Goal: Transaction & Acquisition: Purchase product/service

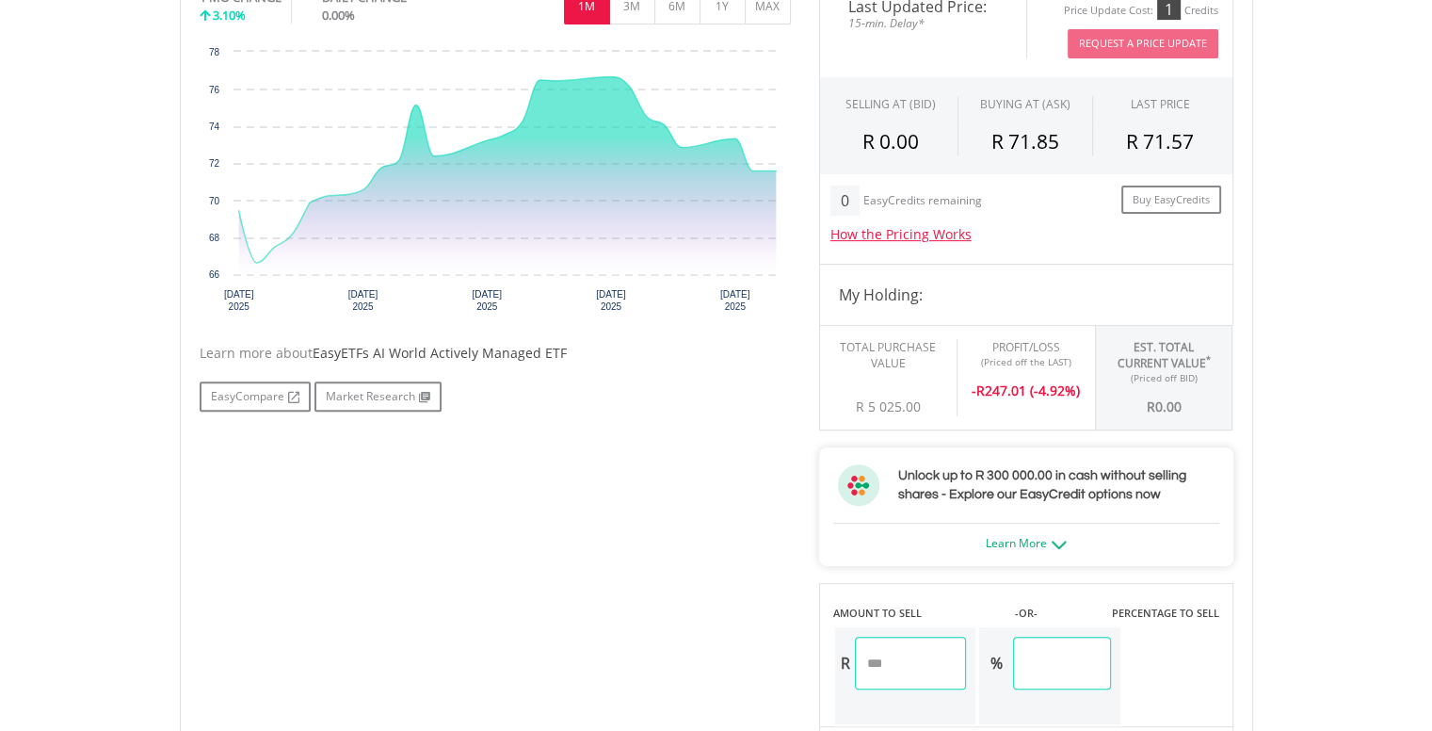
scroll to position [753, 0]
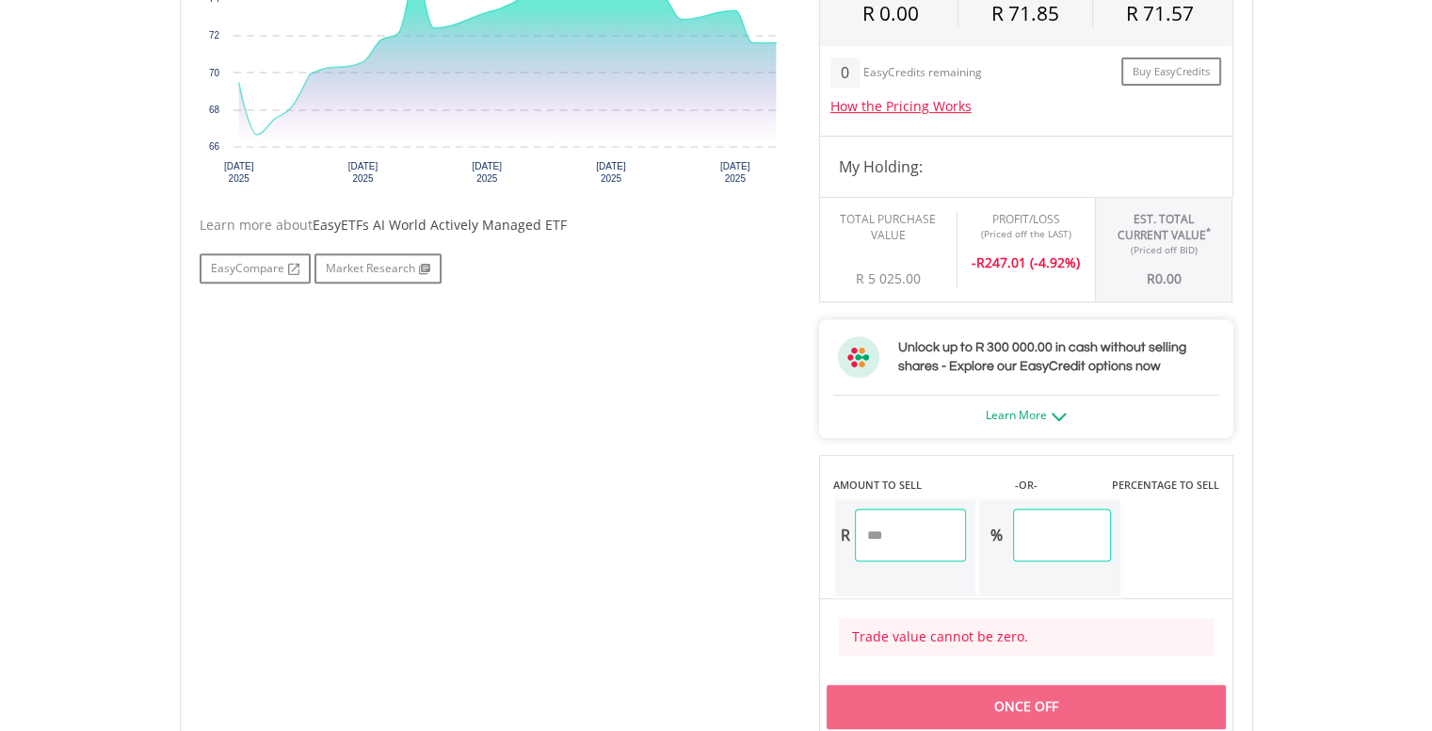
click at [909, 535] on input "number" at bounding box center [911, 534] width 112 height 53
type input "****"
drag, startPoint x: 864, startPoint y: 539, endPoint x: 755, endPoint y: 539, distance: 109.2
click at [755, 539] on div "No chart available. 1 MO CHANGE 3.10% DAILY CHANGE 0.00% 1M 3M 6M 1Y MAX Chart …" at bounding box center [716, 293] width 1062 height 885
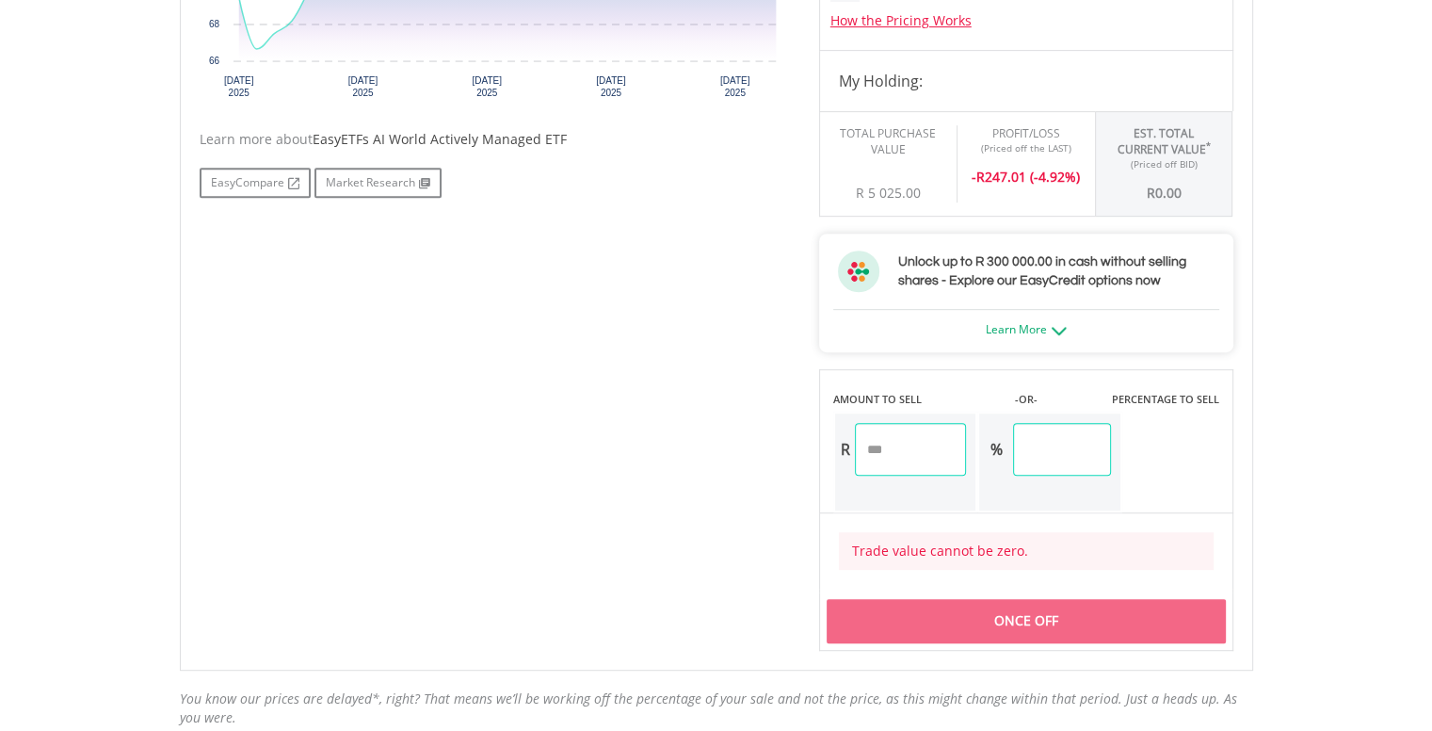
scroll to position [941, 0]
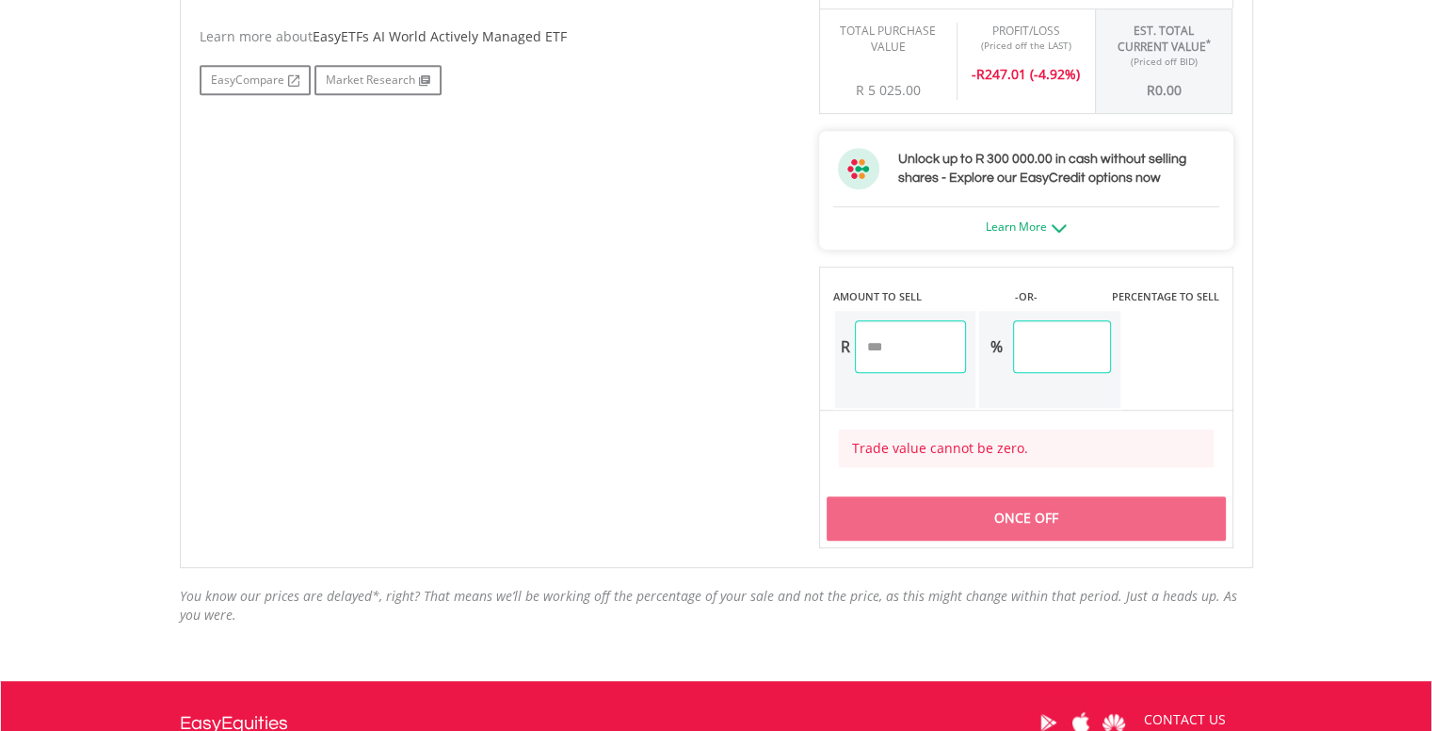
click at [1110, 345] on input "***" at bounding box center [1061, 346] width 97 height 53
click at [1041, 520] on div "Once Off" at bounding box center [1026, 517] width 399 height 43
click at [1072, 345] on input "***" at bounding box center [1061, 346] width 97 height 53
type input "*"
type input "***"
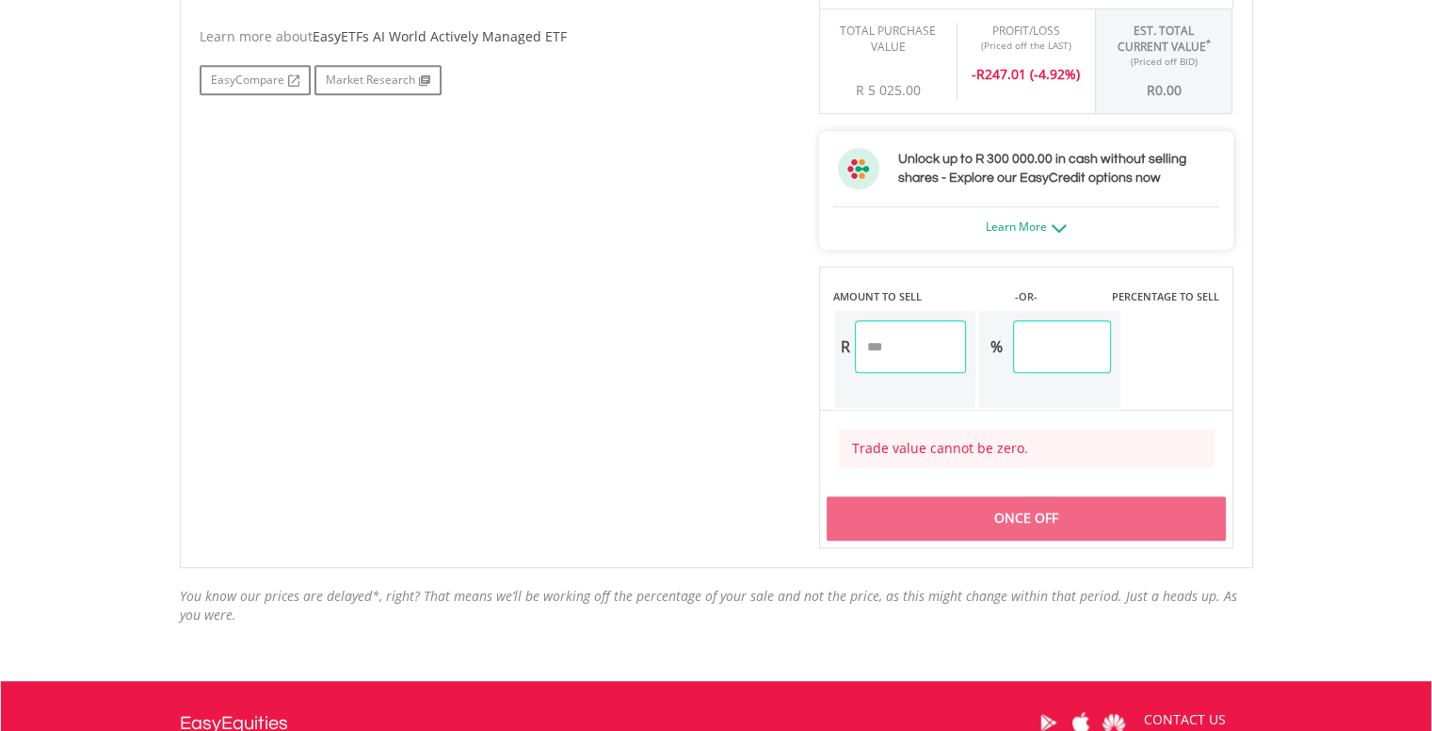
click at [1029, 512] on div "Once Off" at bounding box center [1026, 517] width 399 height 43
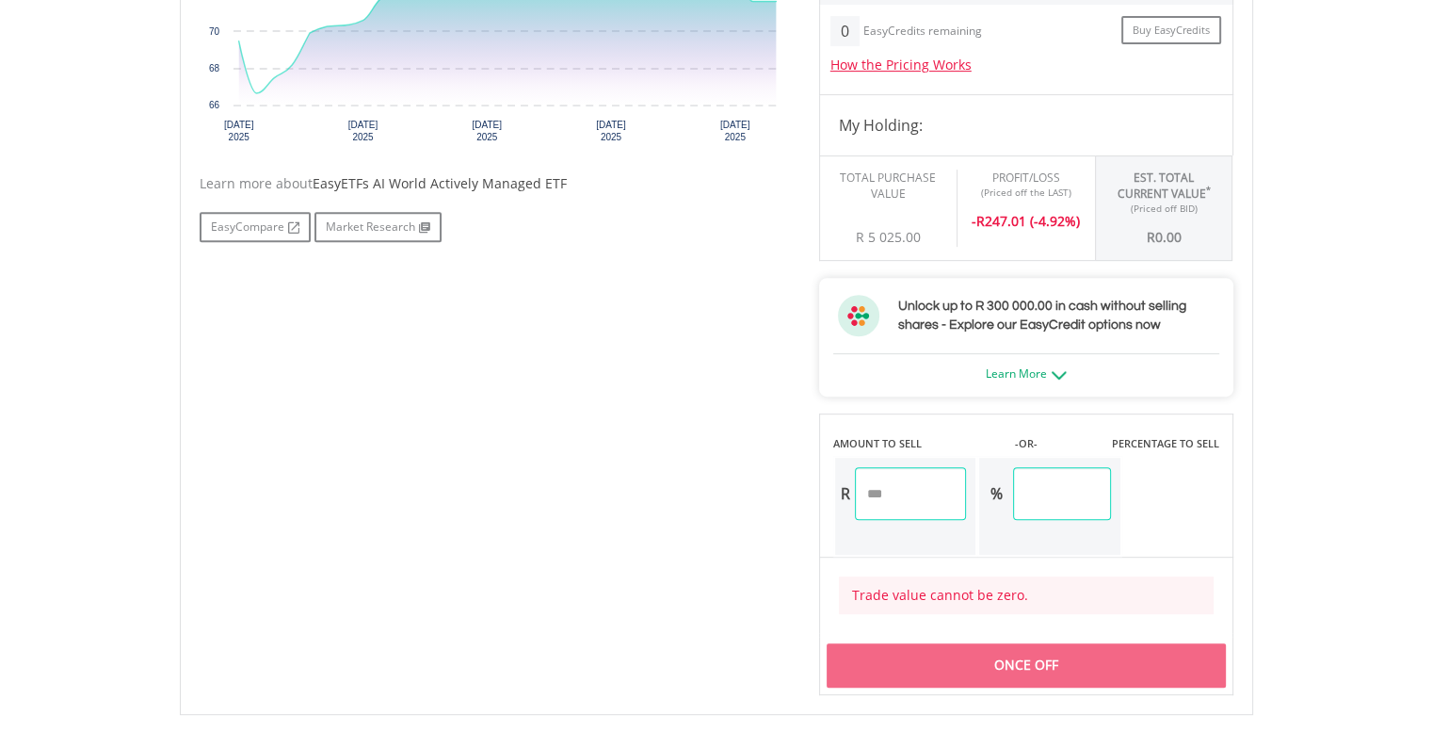
scroll to position [847, 0]
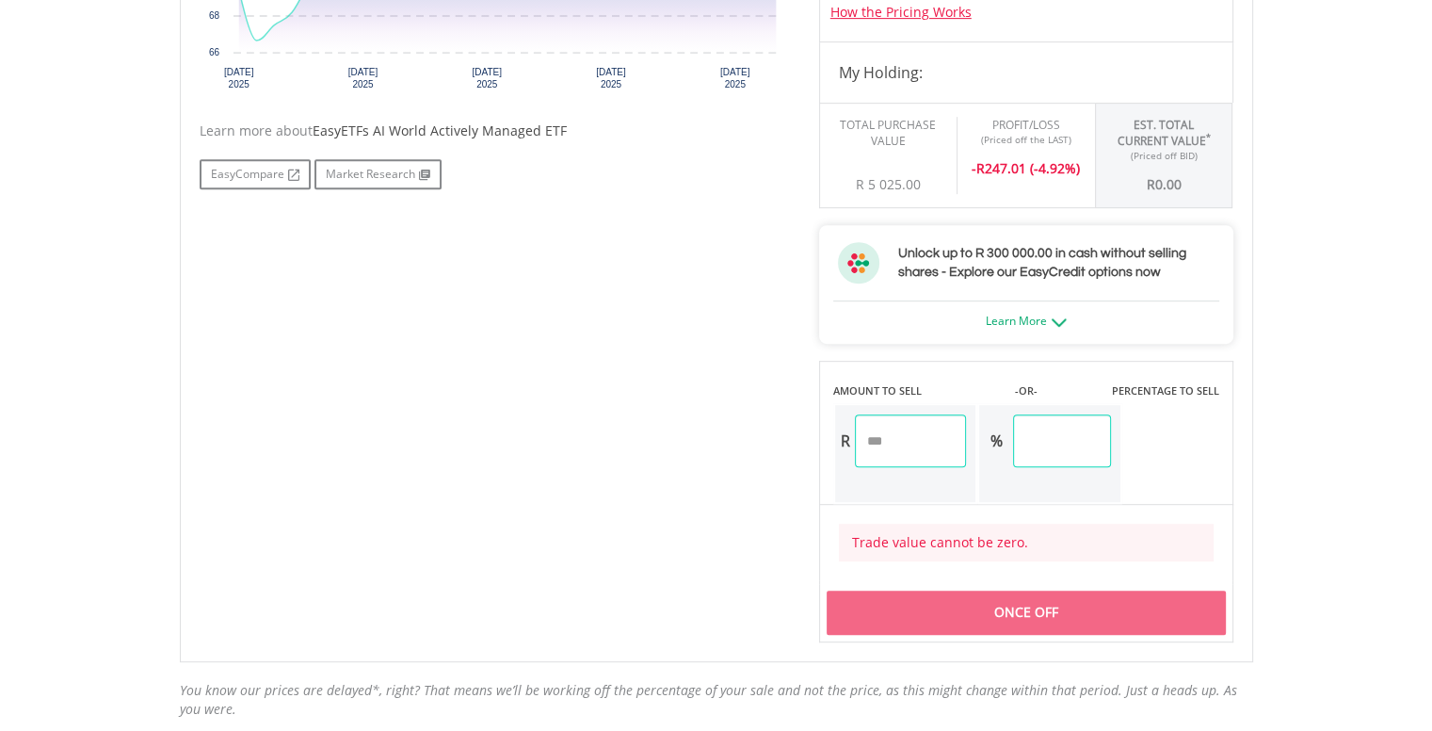
click at [931, 442] on input "number" at bounding box center [911, 440] width 112 height 53
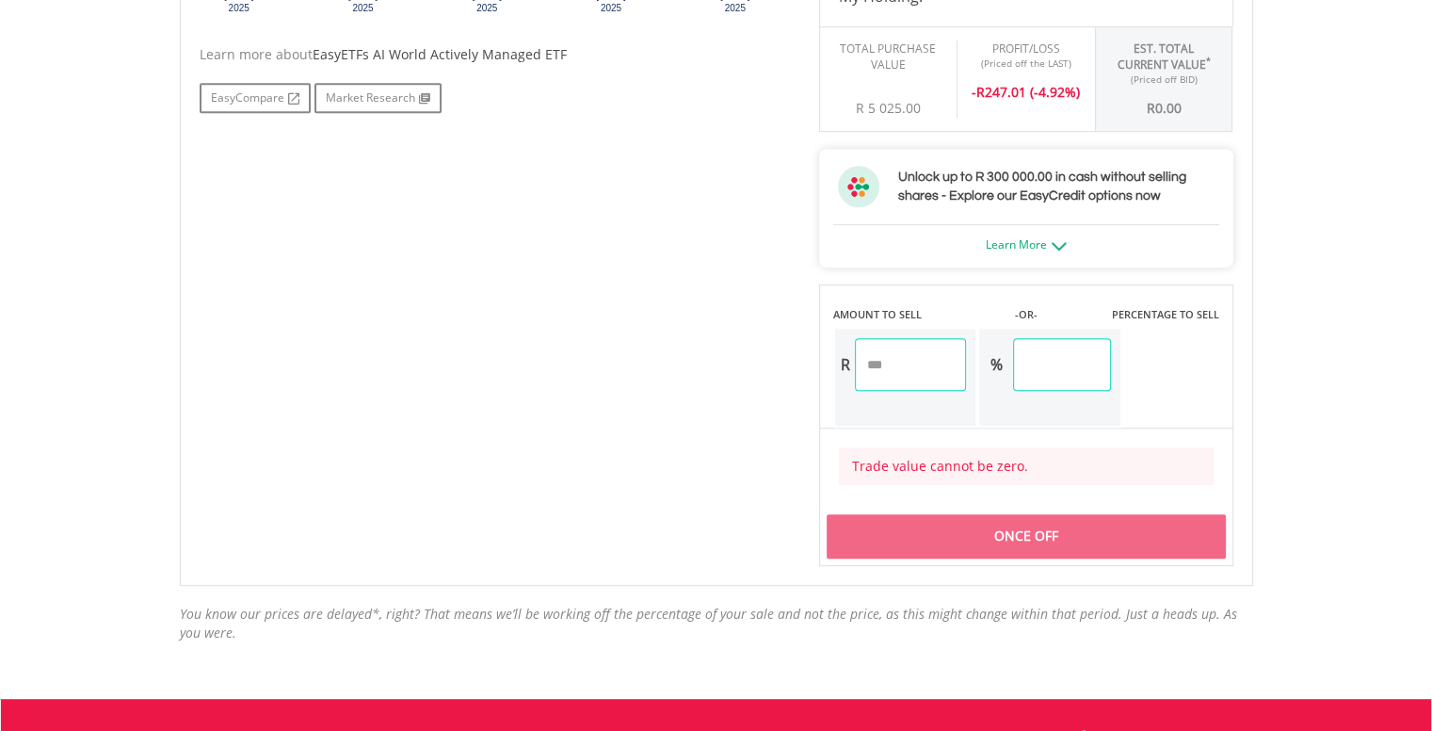
scroll to position [941, 0]
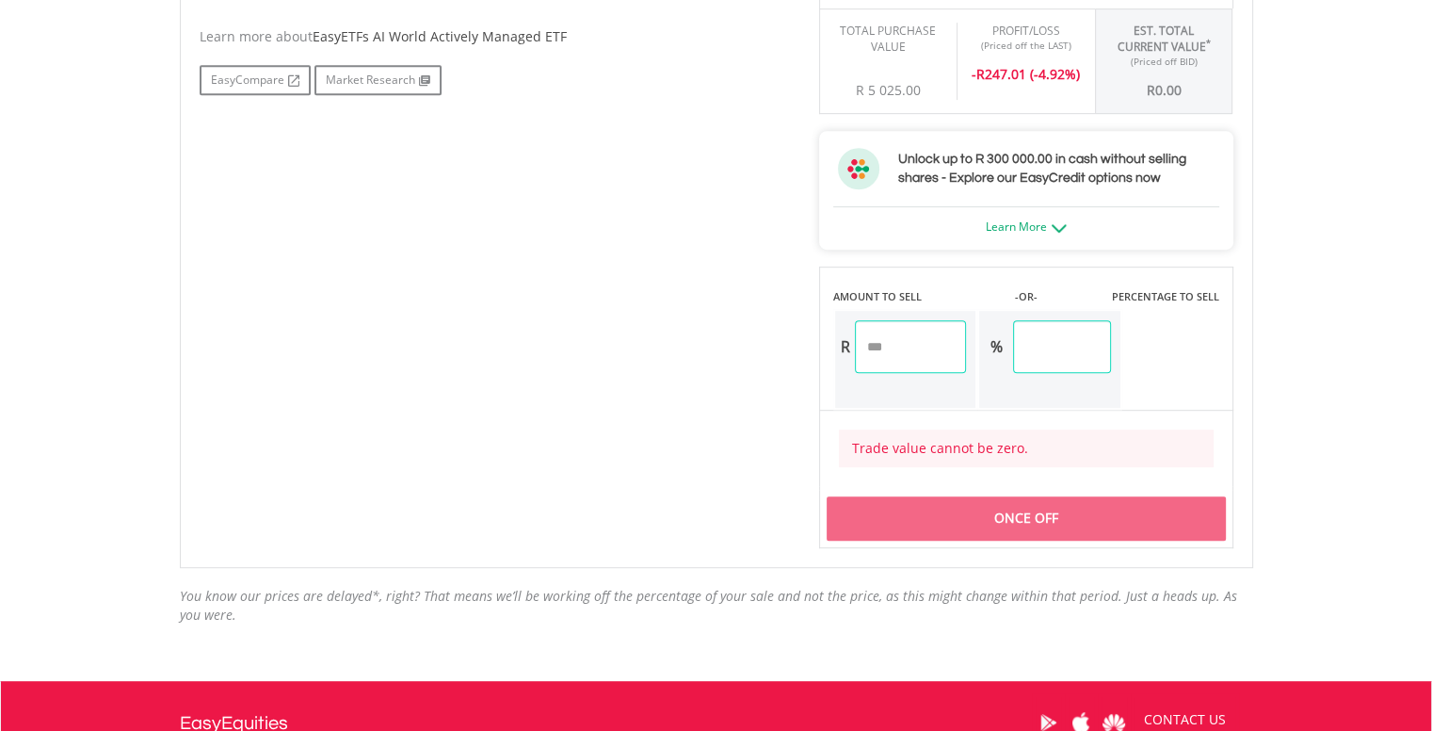
click at [897, 336] on input "number" at bounding box center [911, 346] width 112 height 53
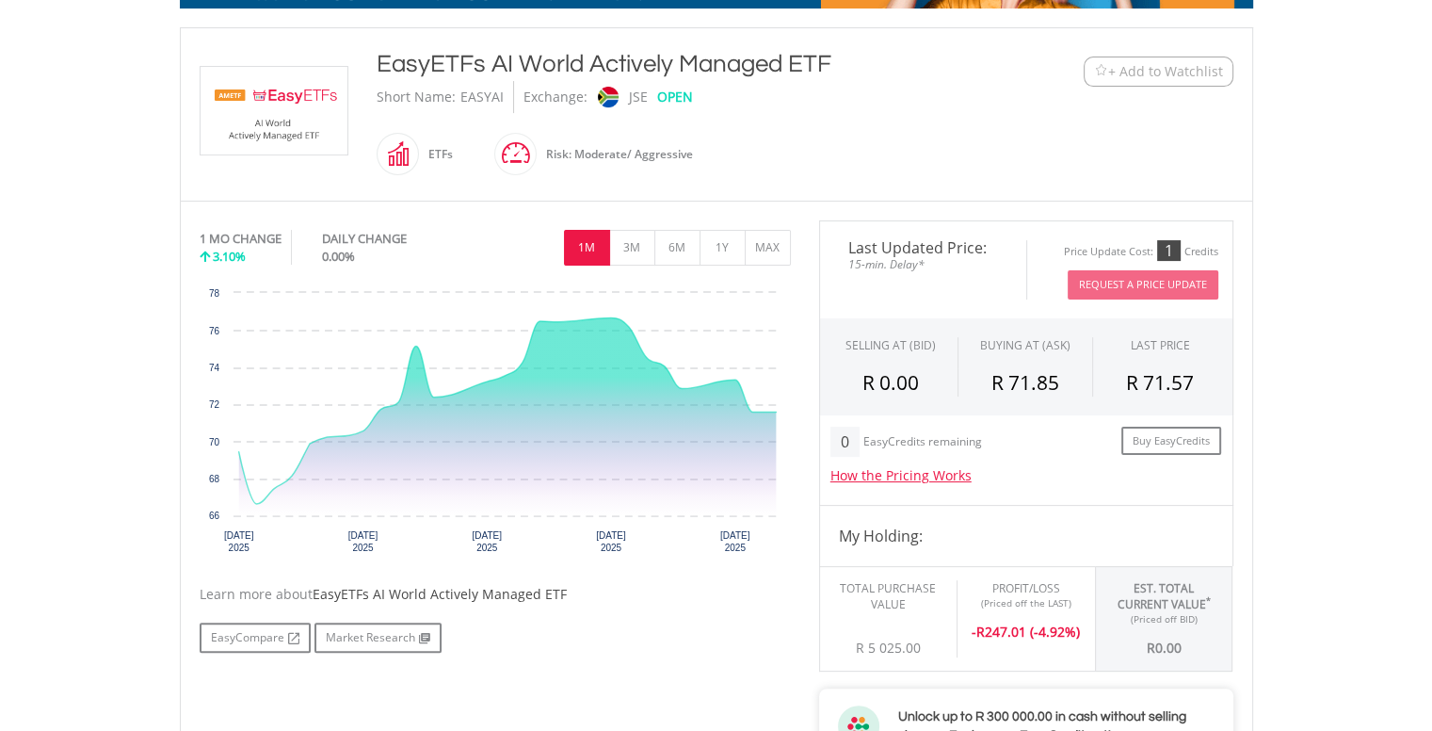
scroll to position [377, 0]
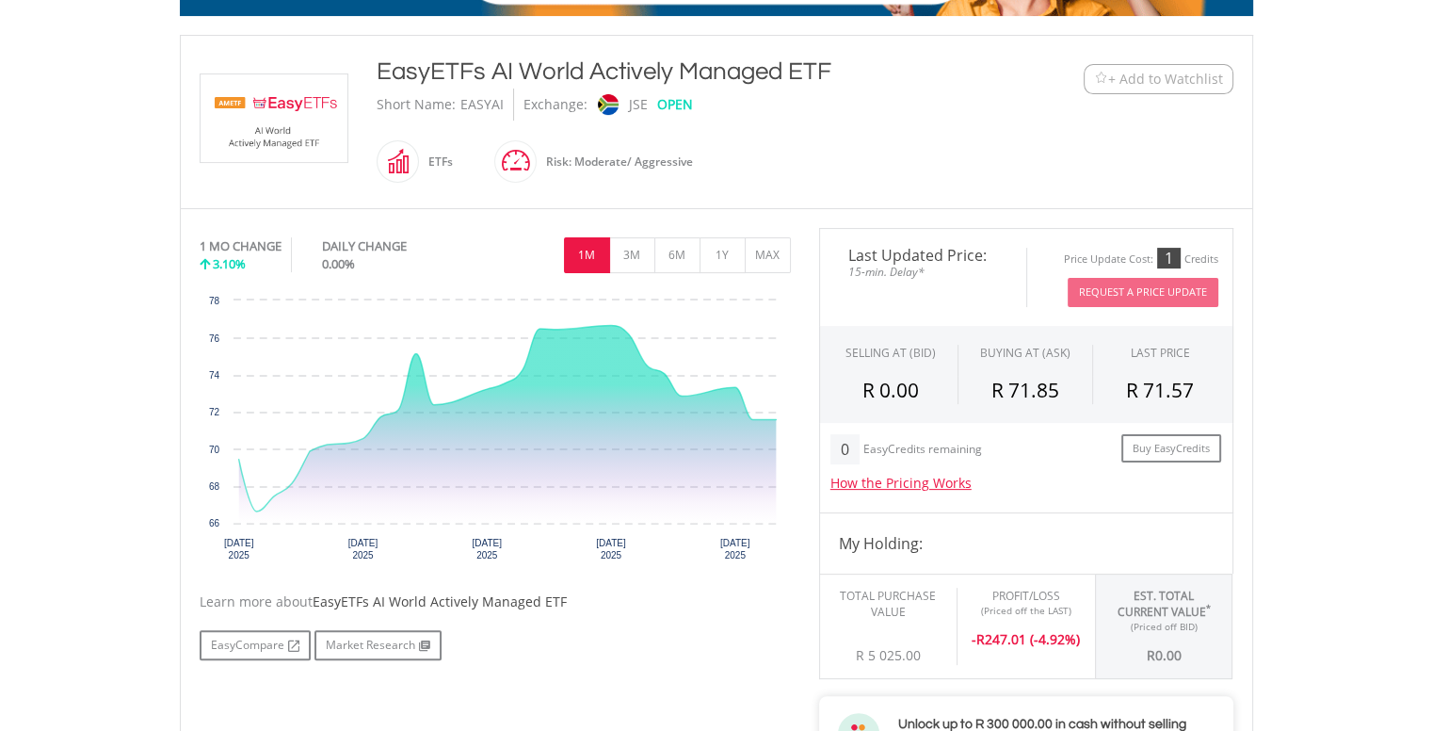
type input "****"
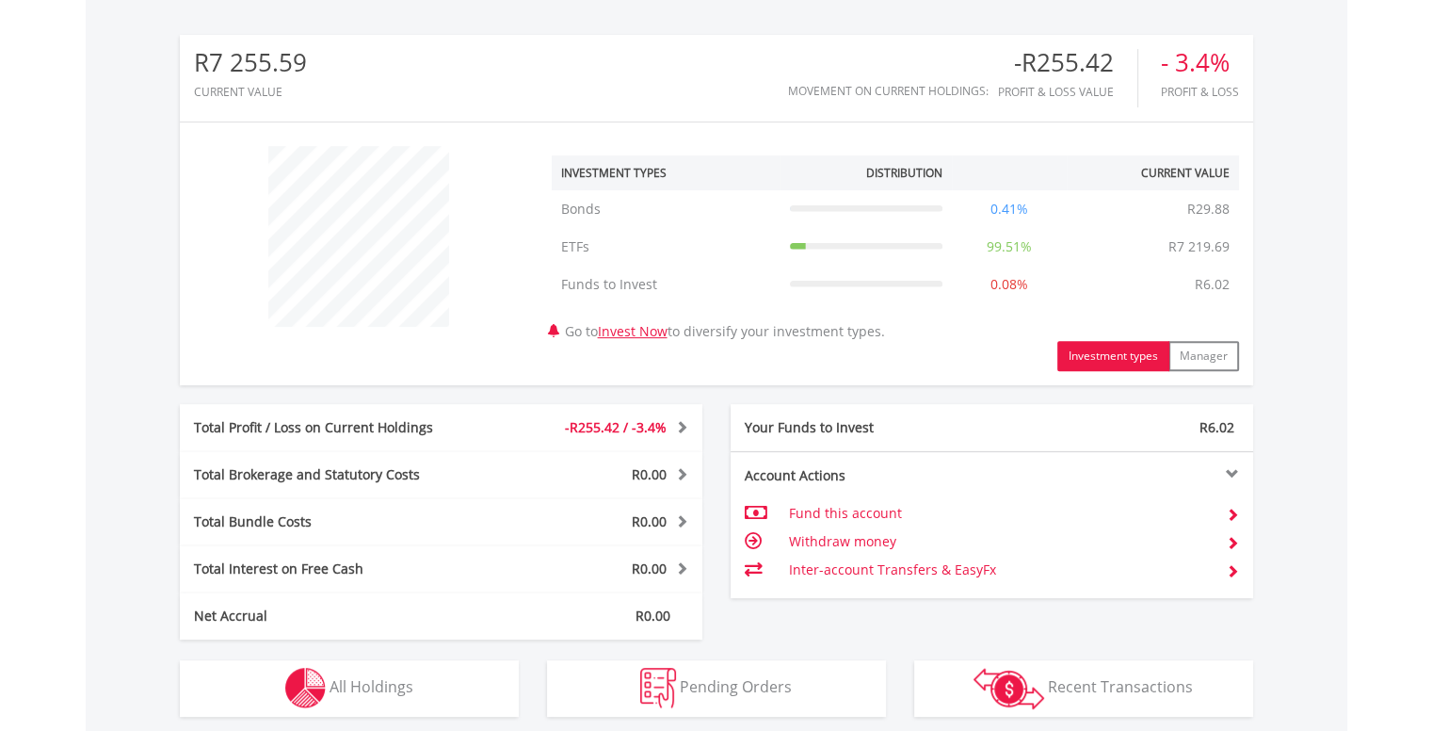
scroll to position [181, 358]
click at [1204, 347] on button "Manager" at bounding box center [1203, 356] width 71 height 30
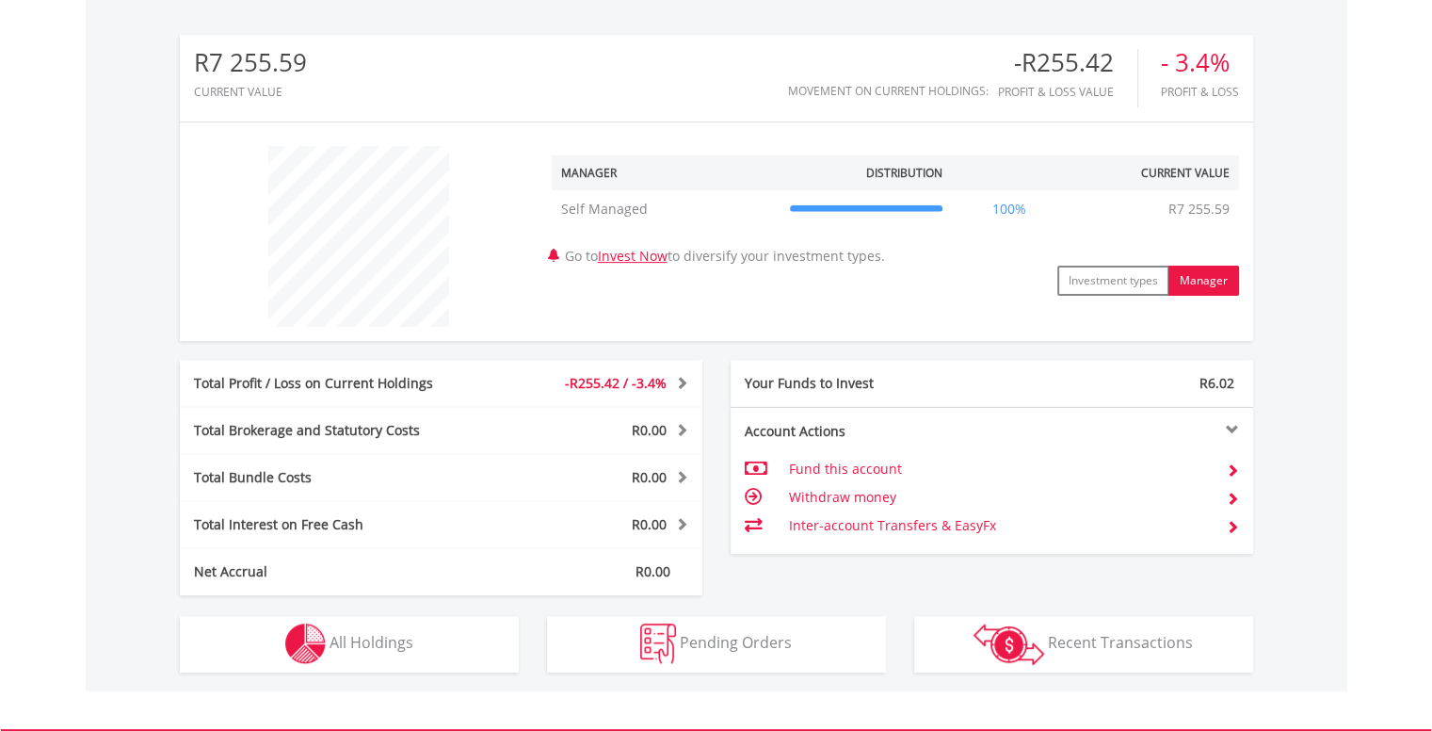
click at [874, 500] on td "Withdraw money" at bounding box center [999, 497] width 423 height 28
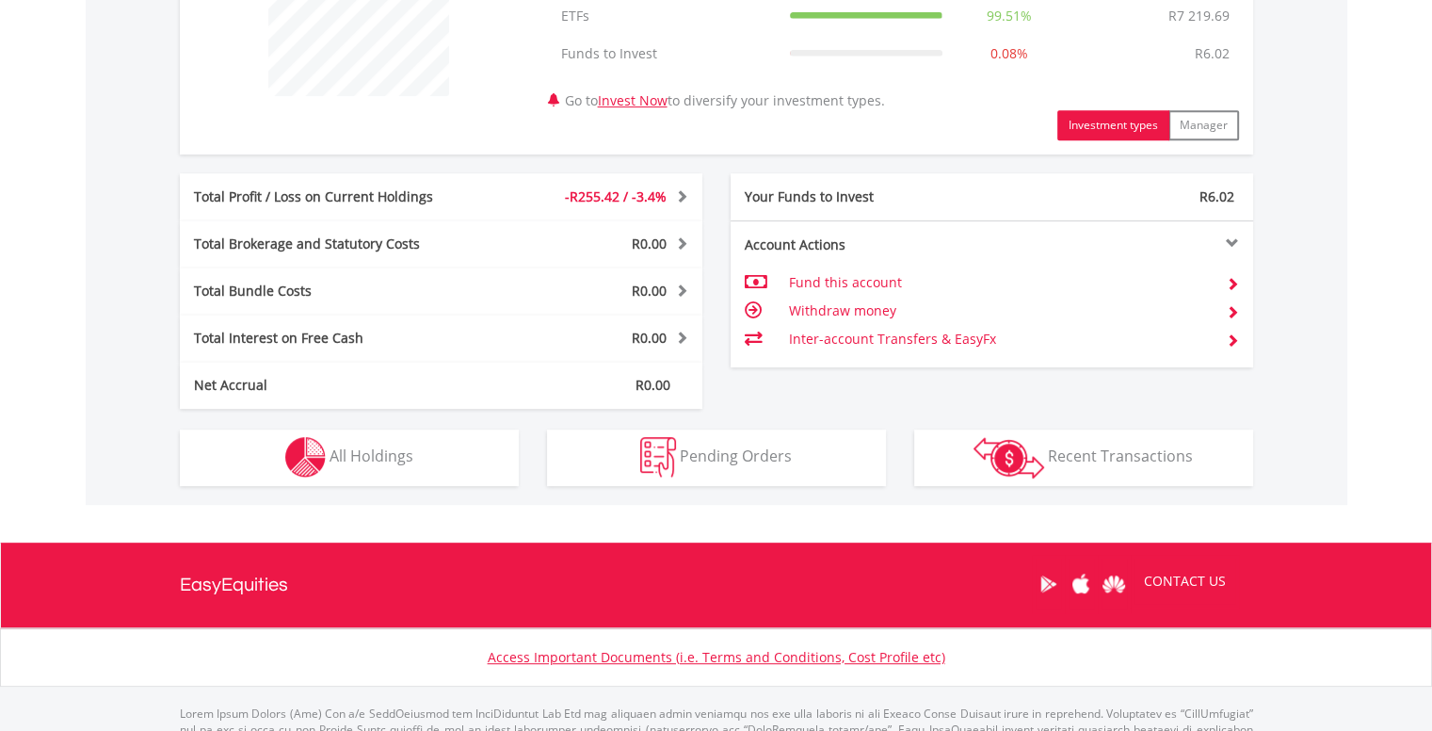
scroll to position [868, 0]
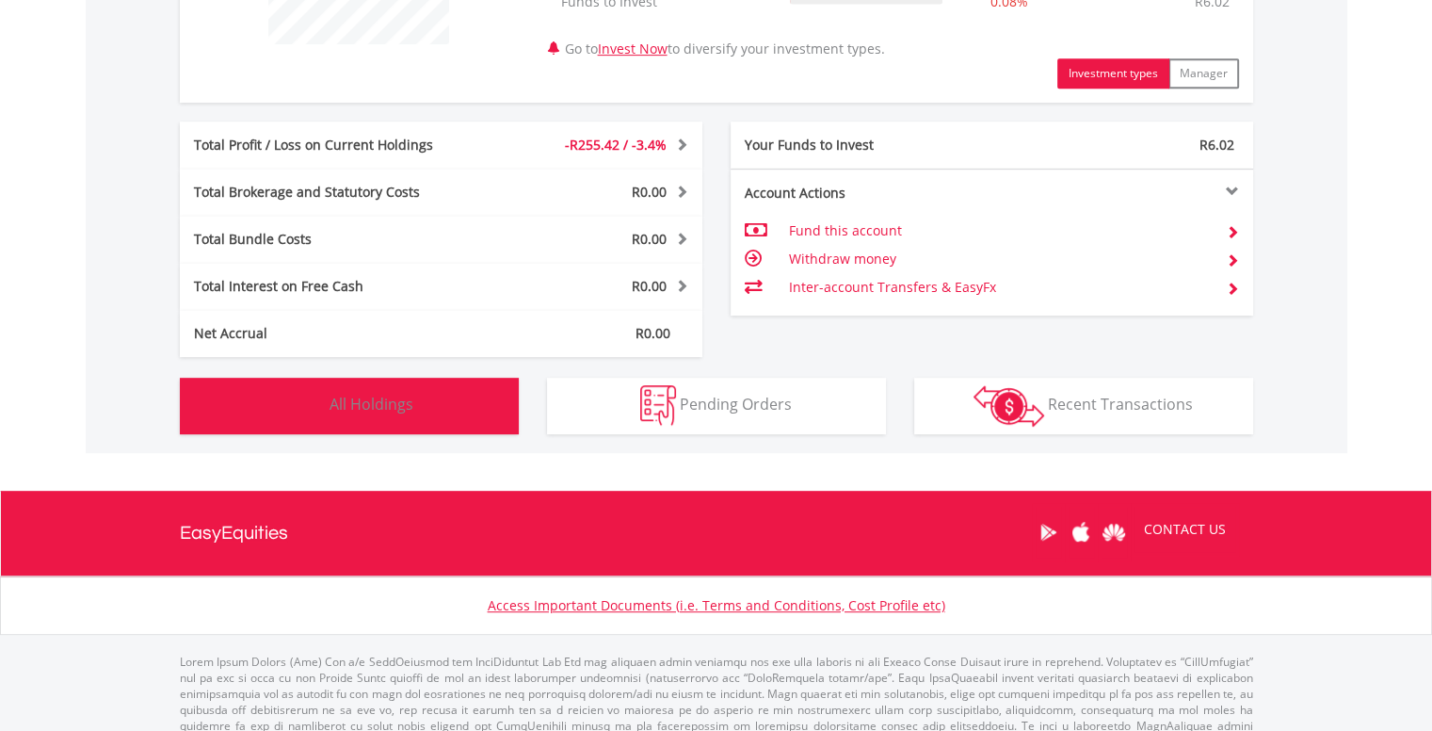
click at [466, 420] on button "Holdings All Holdings" at bounding box center [349, 405] width 339 height 56
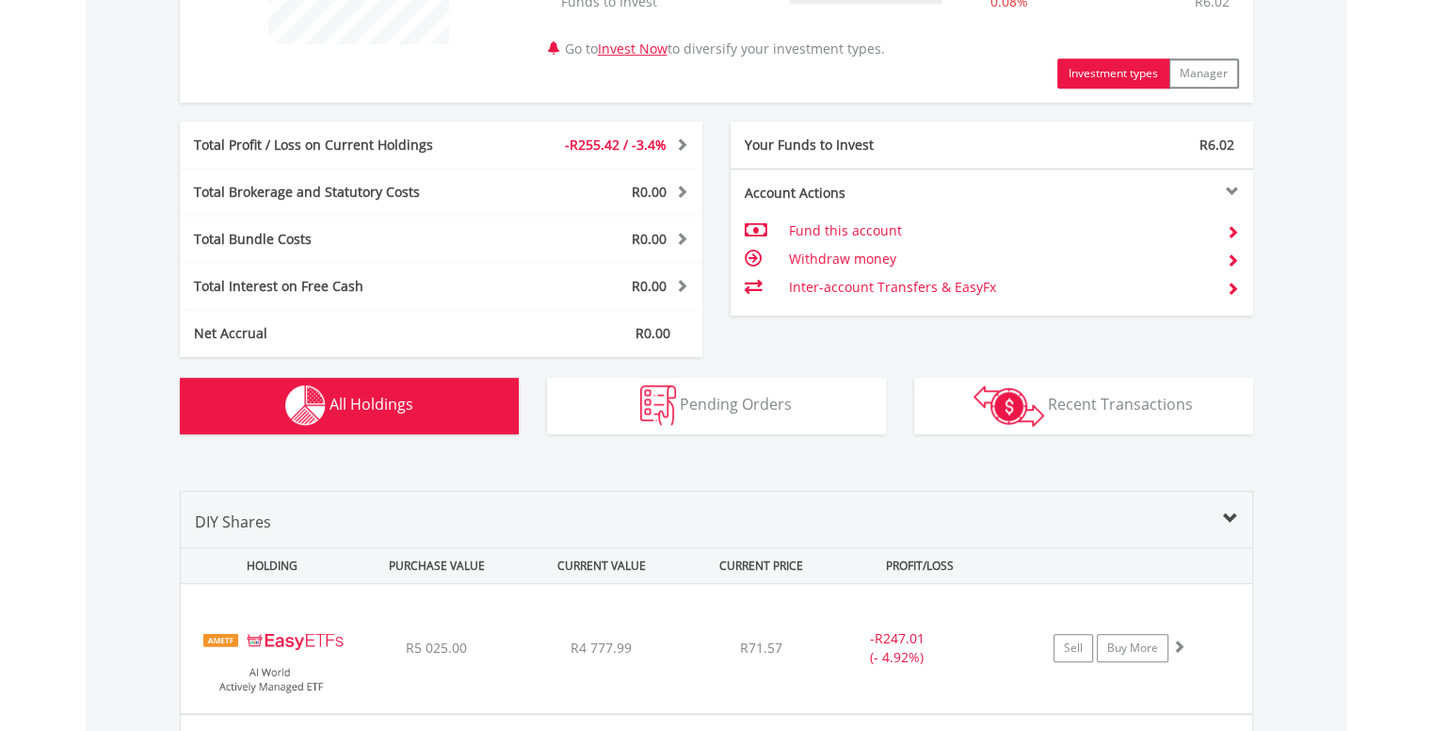
scroll to position [1357, 0]
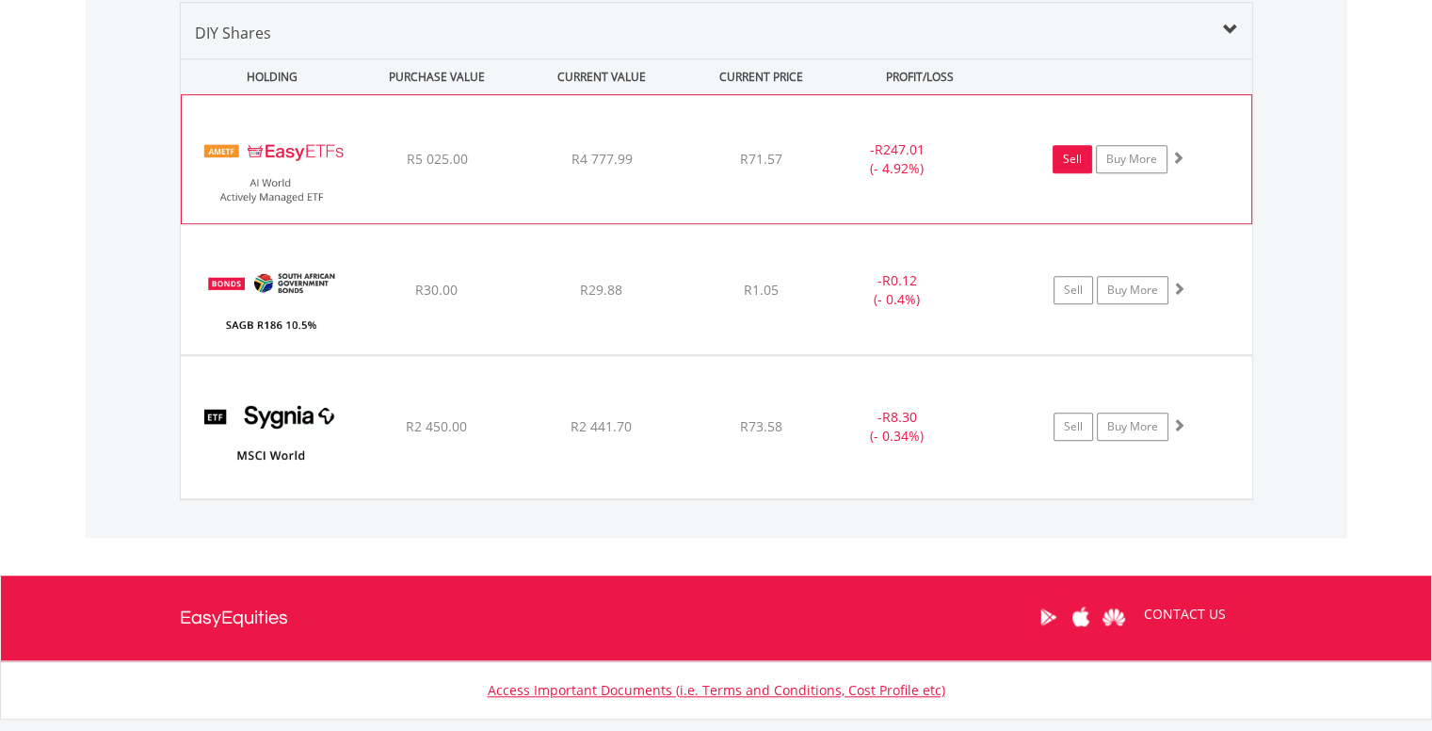
click at [1079, 160] on link "Sell" at bounding box center [1072, 159] width 40 height 28
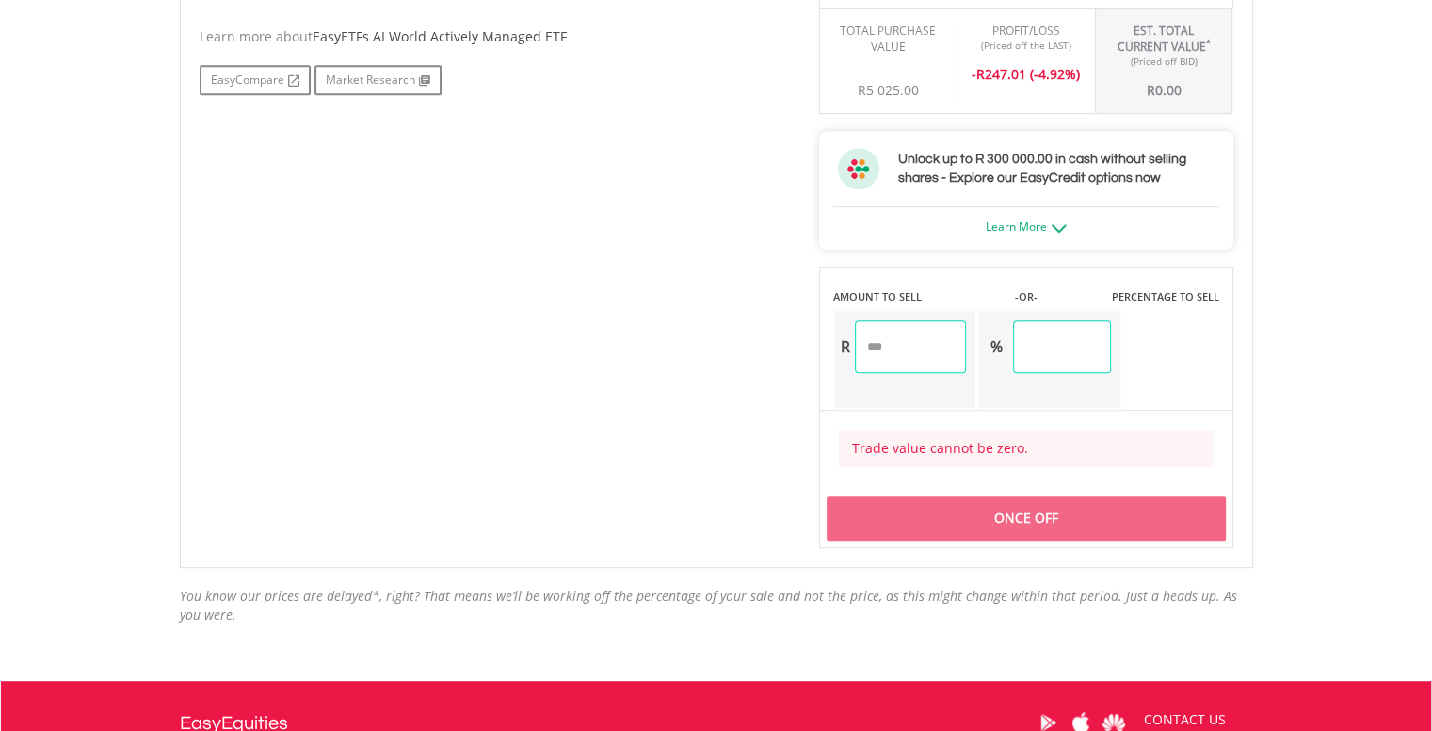
scroll to position [753, 0]
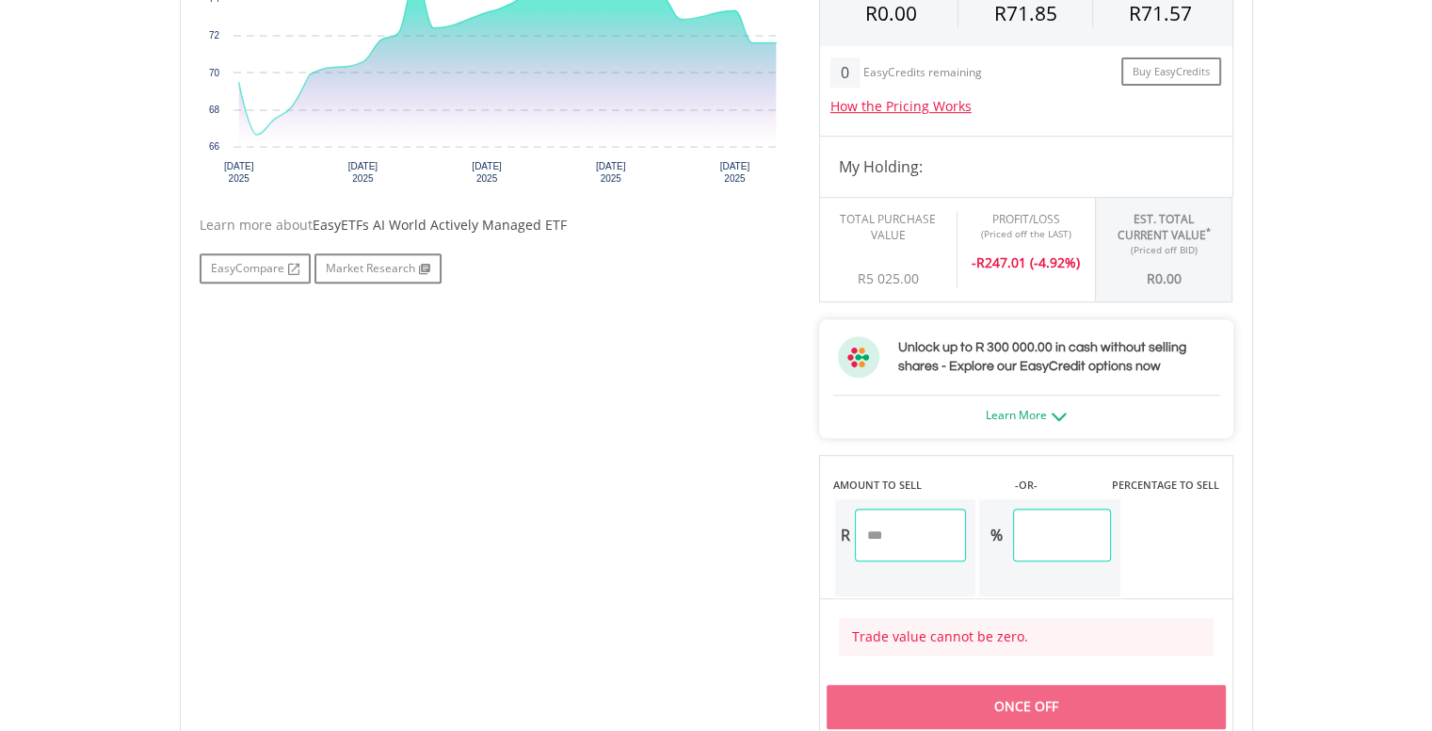
click at [915, 523] on input "number" at bounding box center [911, 534] width 112 height 53
click at [1049, 691] on div "Last Updated Price: 15-min. Delay* Price Update Cost: 1 Credits Request A Price…" at bounding box center [1026, 293] width 442 height 885
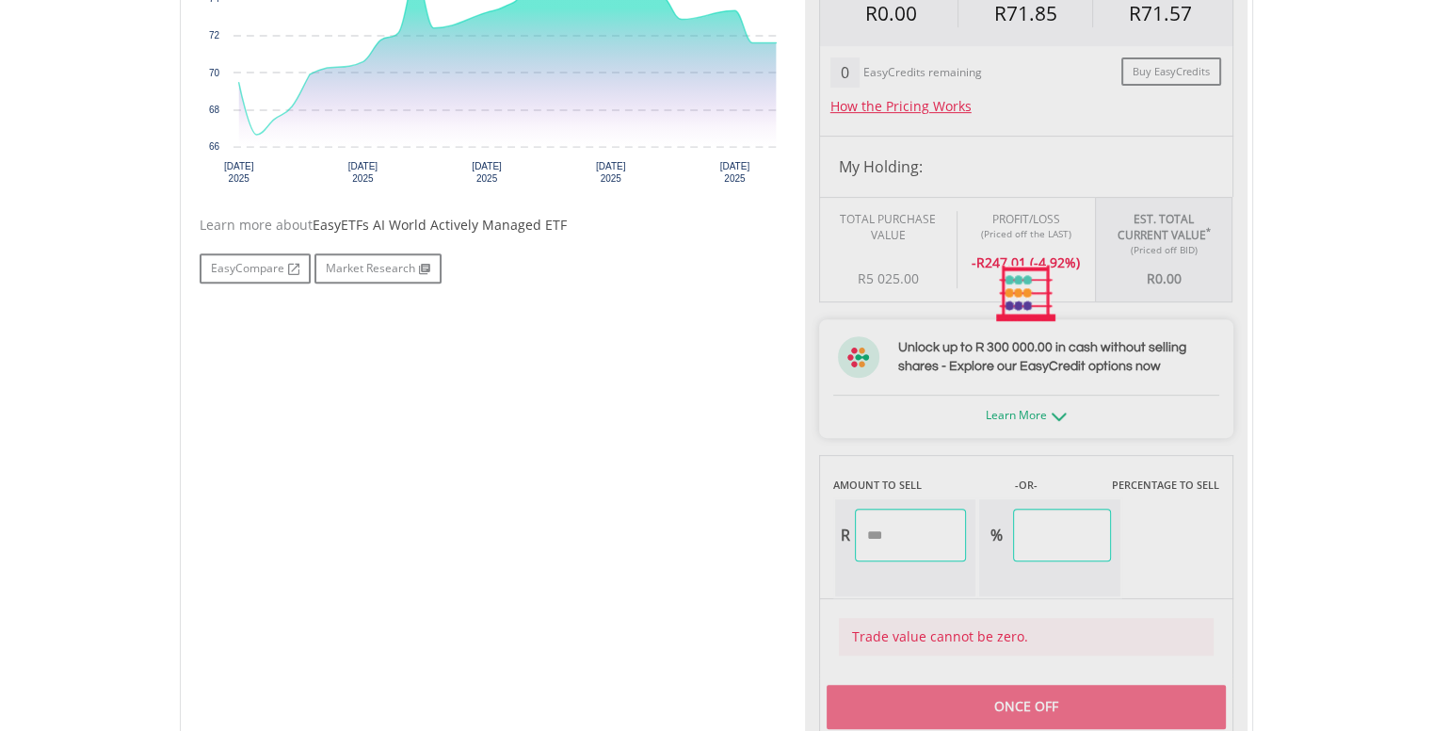
click at [1049, 691] on div at bounding box center [1026, 293] width 442 height 885
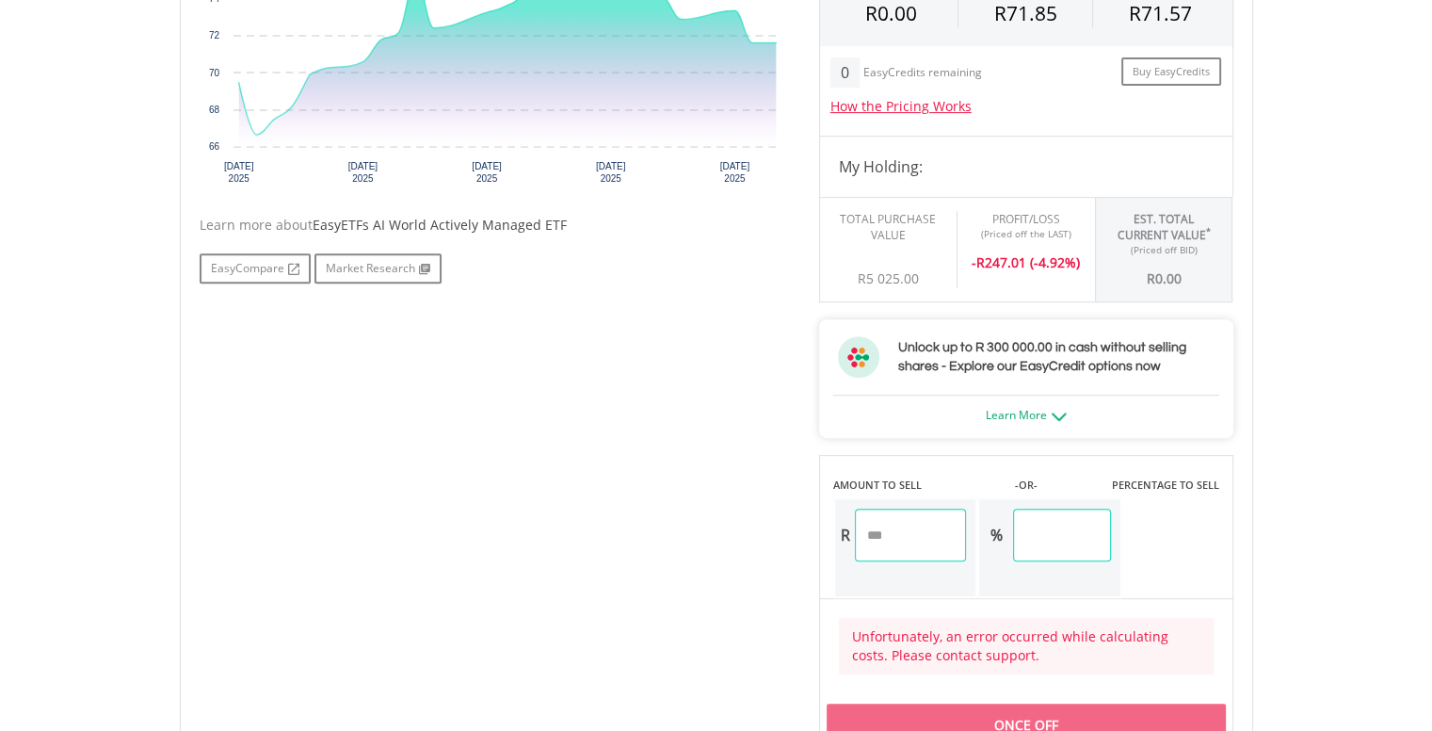
click at [923, 536] on input "*****" at bounding box center [911, 534] width 112 height 53
type input "*"
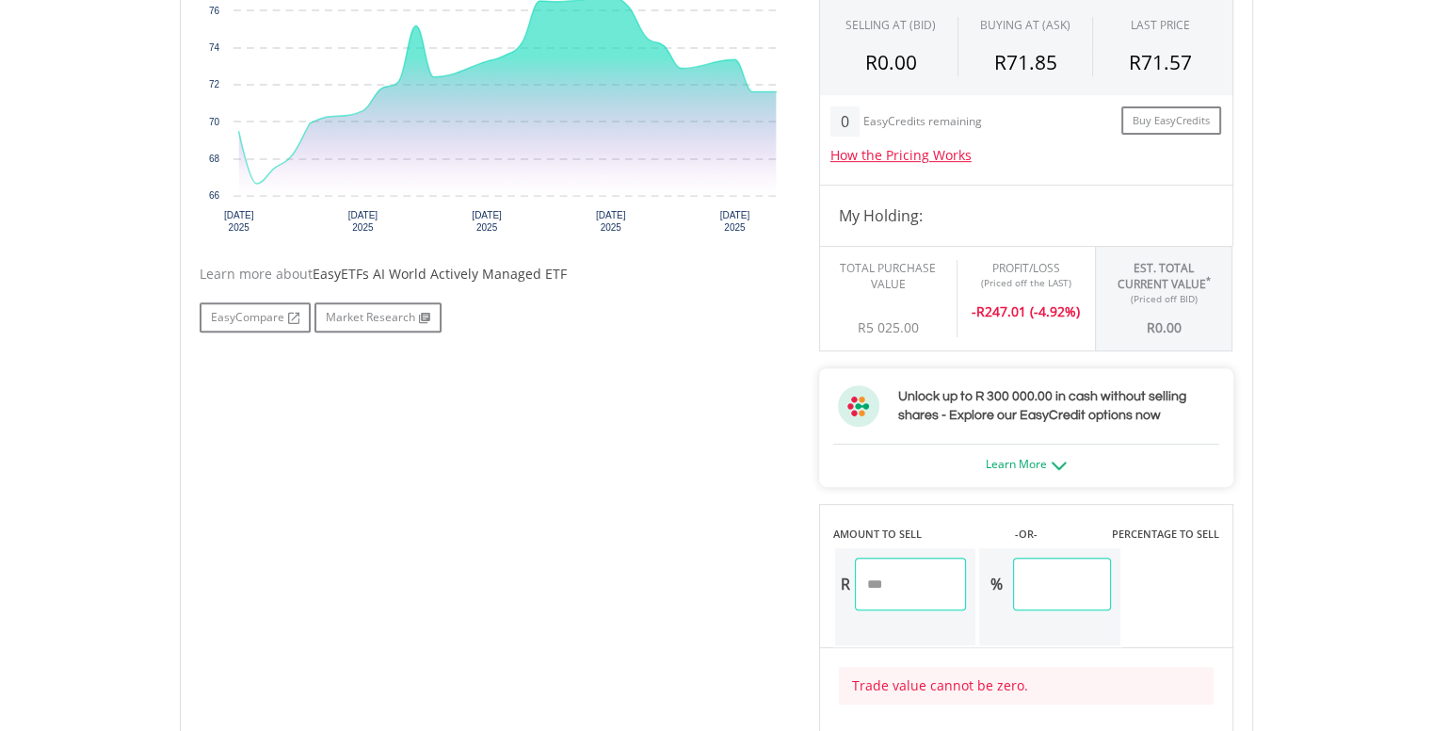
scroll to position [874, 0]
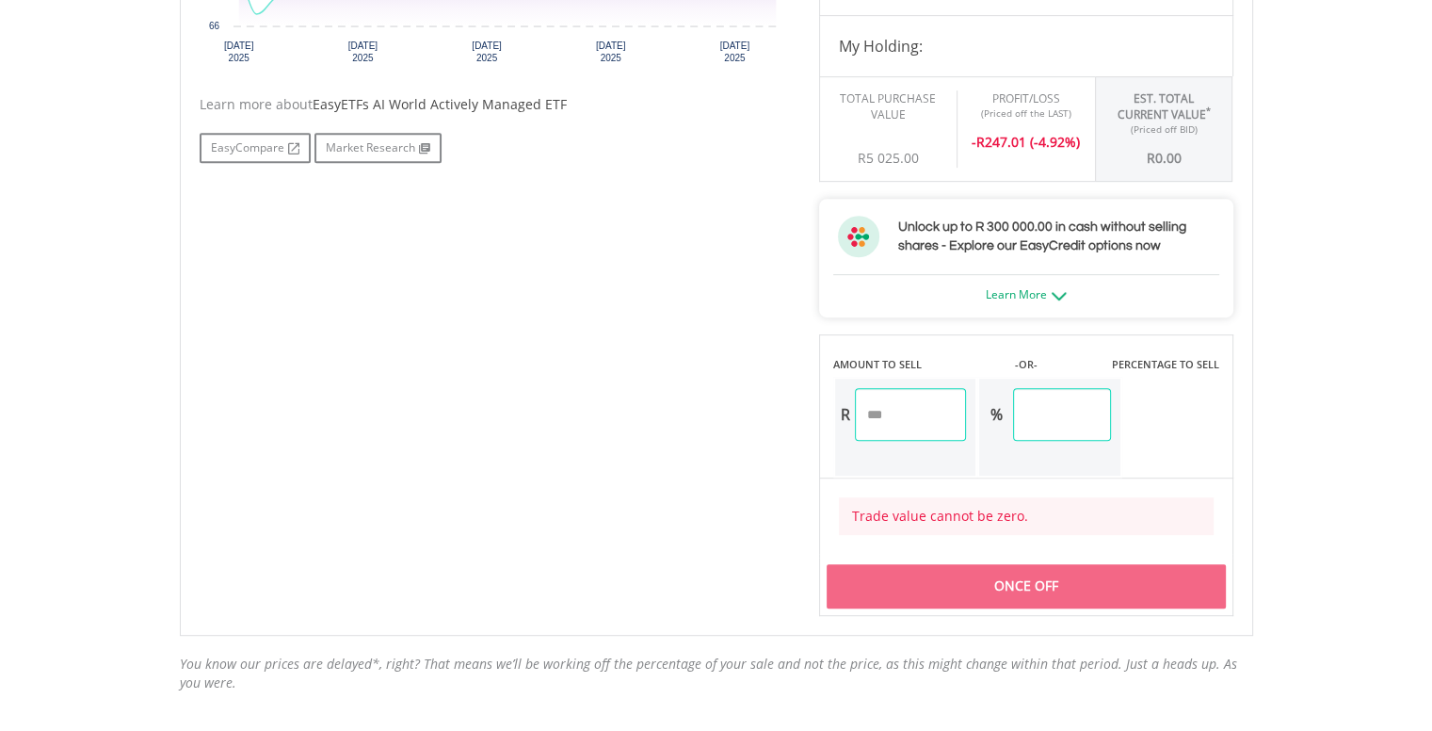
click at [899, 404] on input "number" at bounding box center [911, 414] width 112 height 53
click at [896, 415] on input "****" at bounding box center [911, 414] width 112 height 53
type input "****"
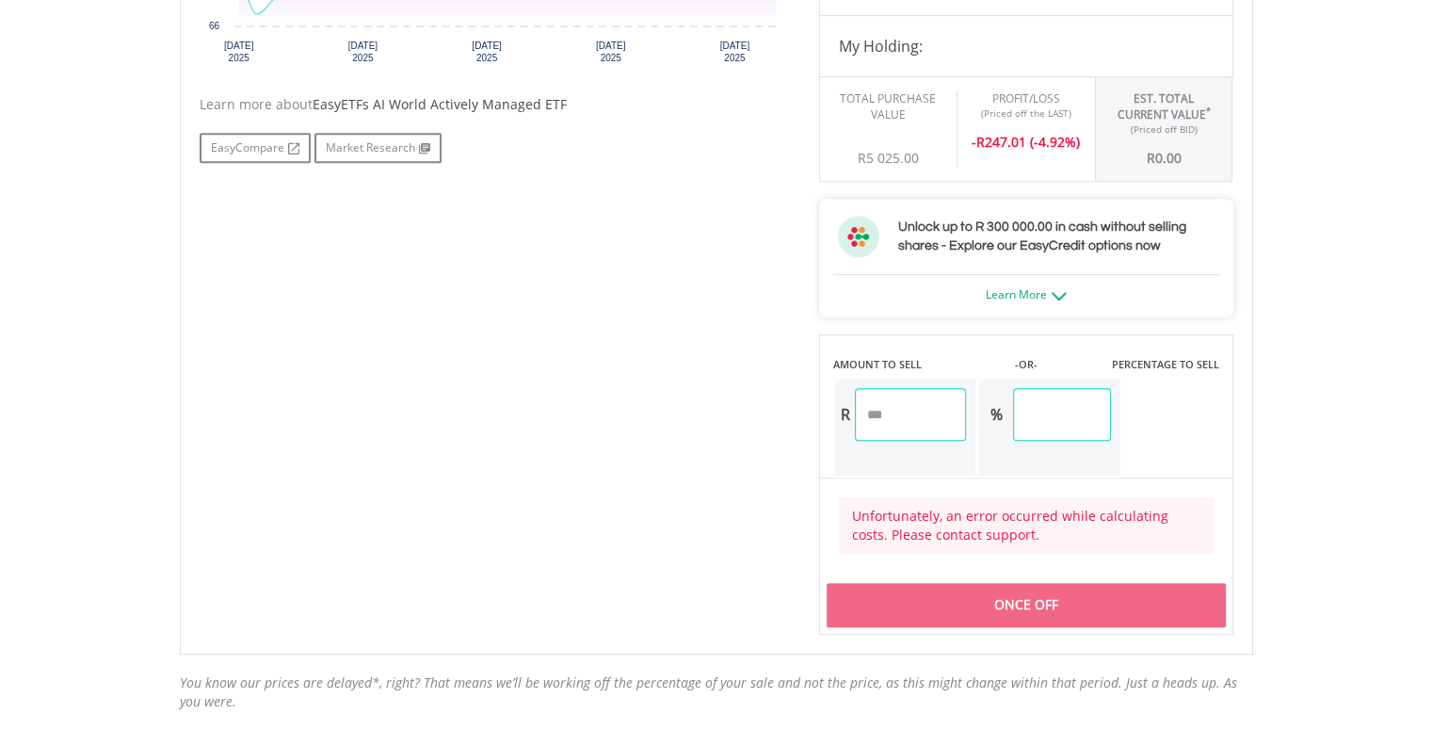
click at [987, 602] on div "Once Off" at bounding box center [1026, 604] width 399 height 43
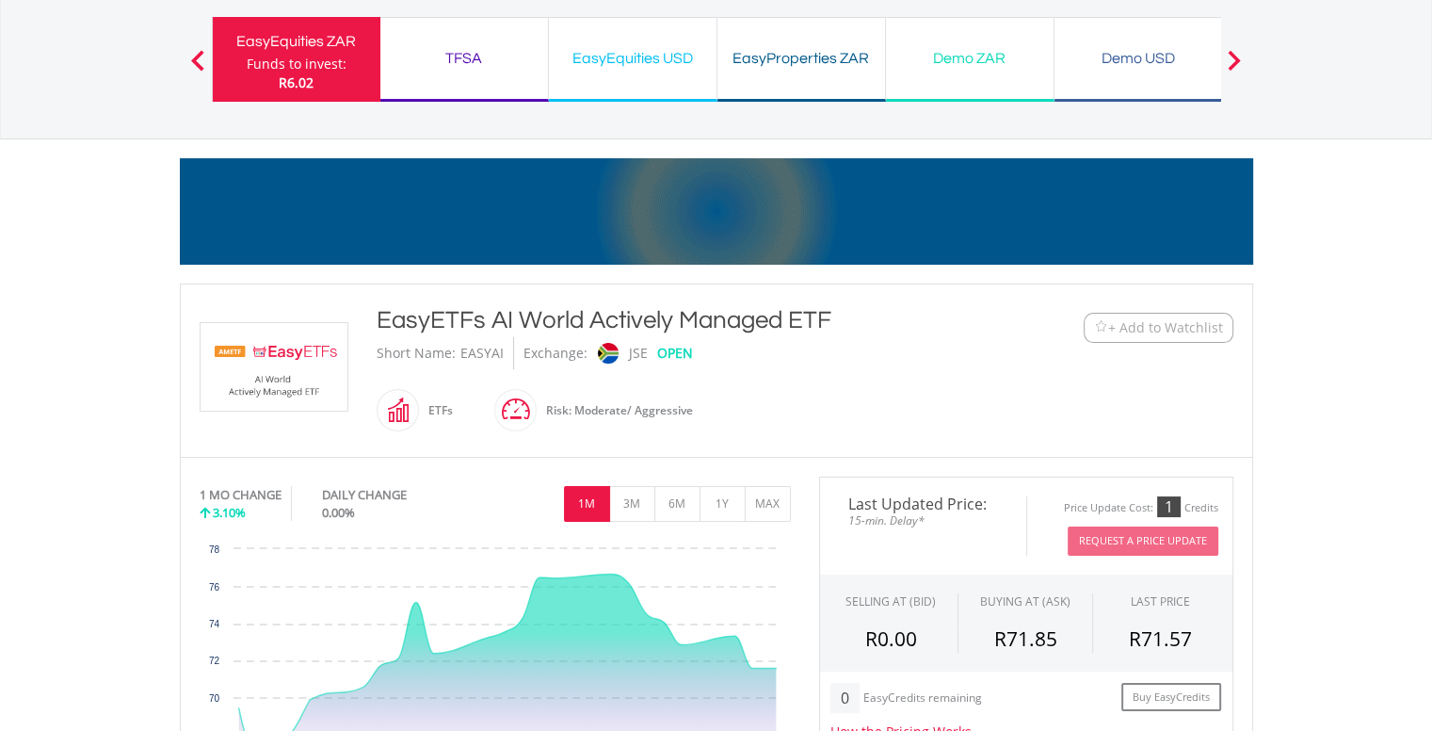
scroll to position [0, 0]
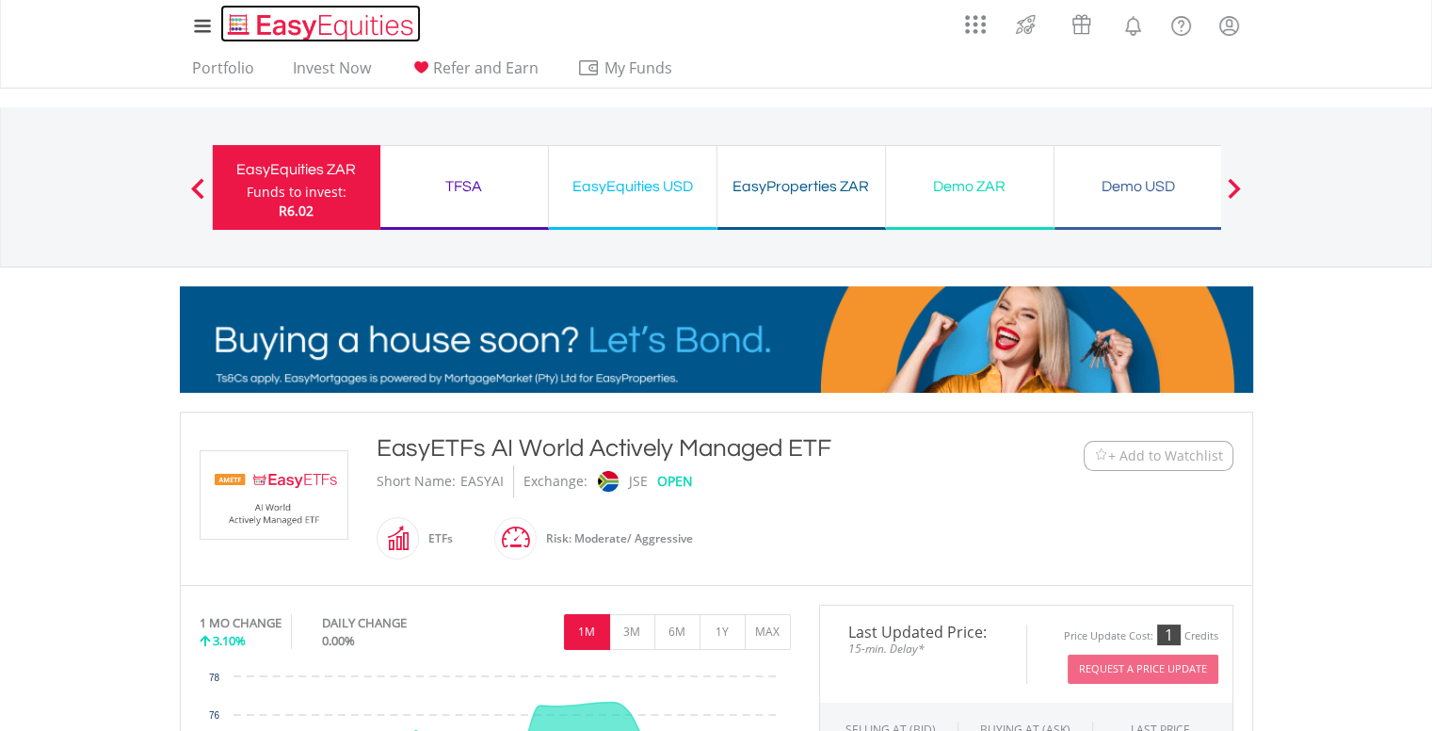
click at [309, 28] on img "Home page" at bounding box center [322, 26] width 197 height 31
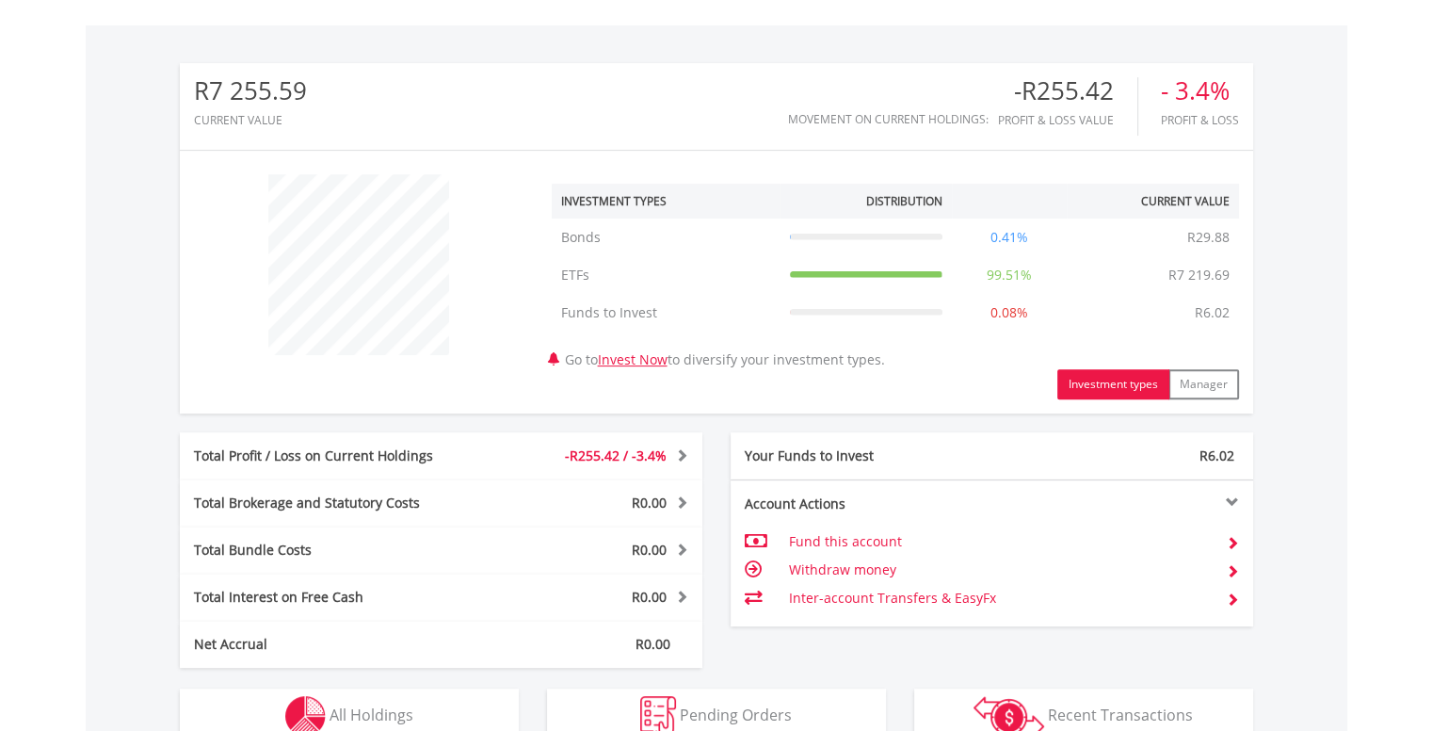
scroll to position [753, 0]
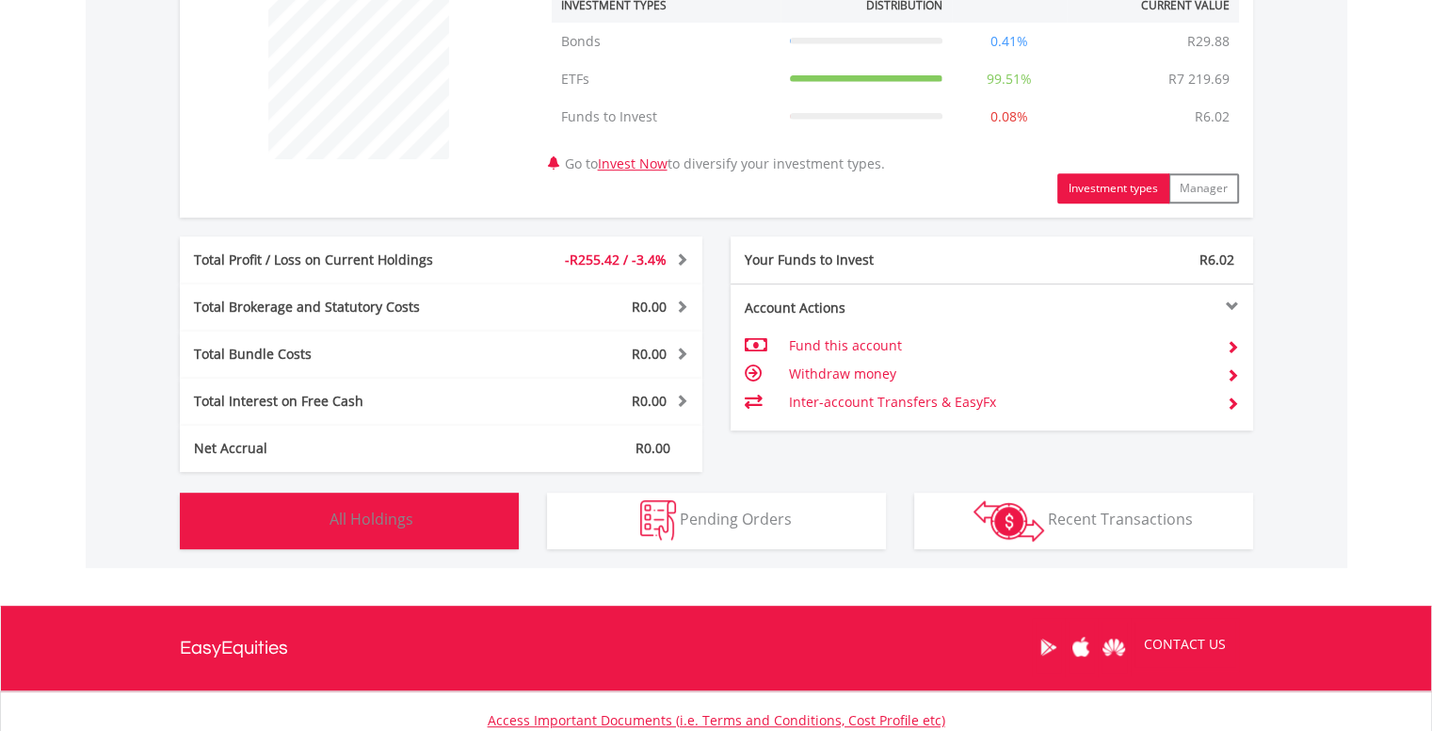
click at [384, 509] on span "All Holdings" at bounding box center [371, 518] width 84 height 21
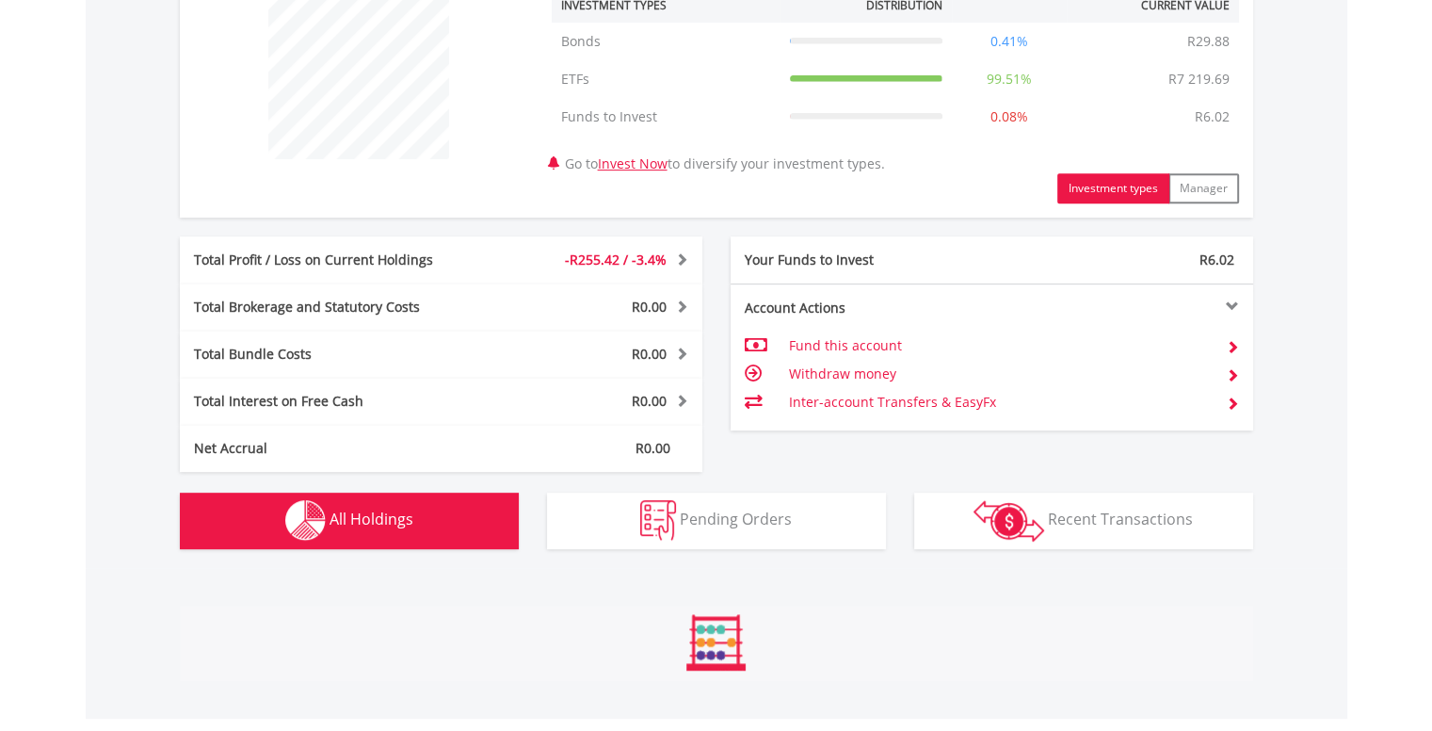
scroll to position [1357, 0]
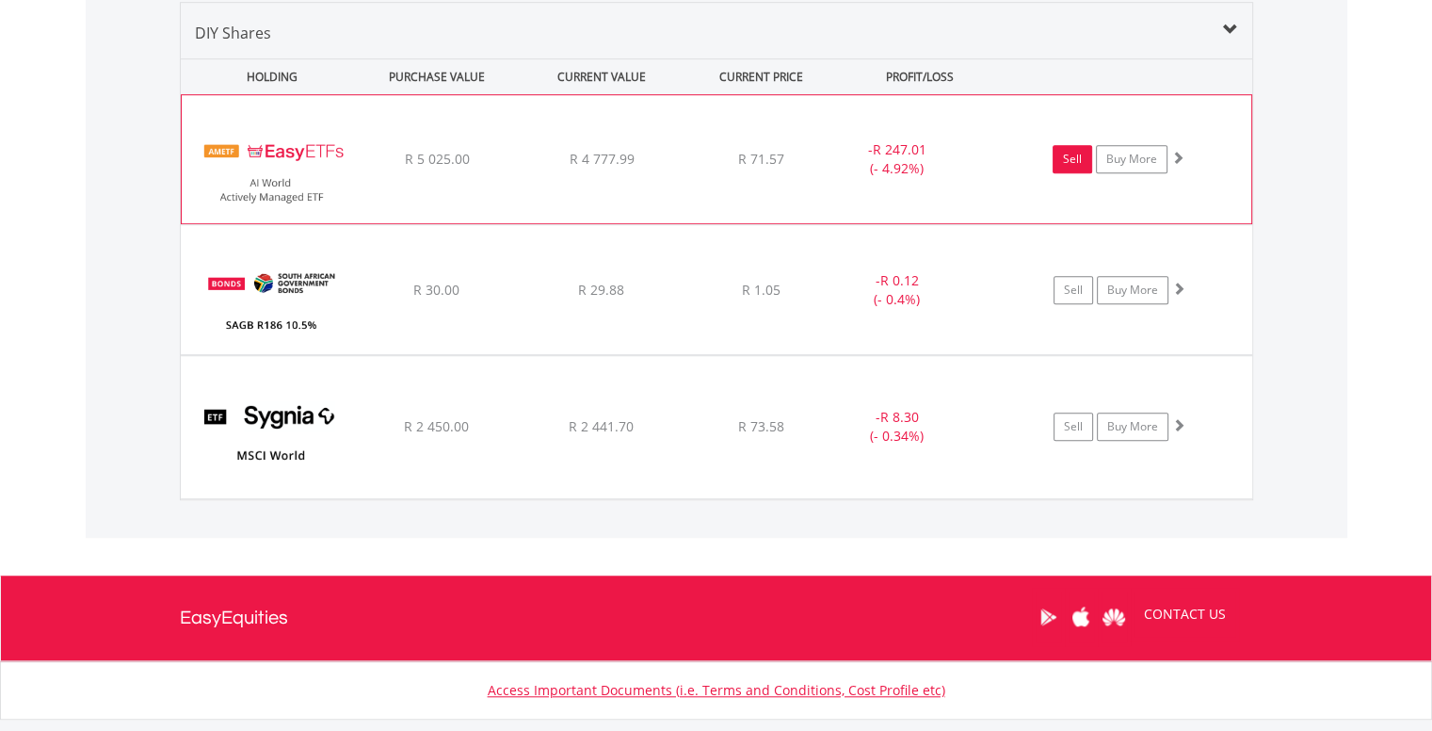
click at [1088, 158] on link "Sell" at bounding box center [1072, 159] width 40 height 28
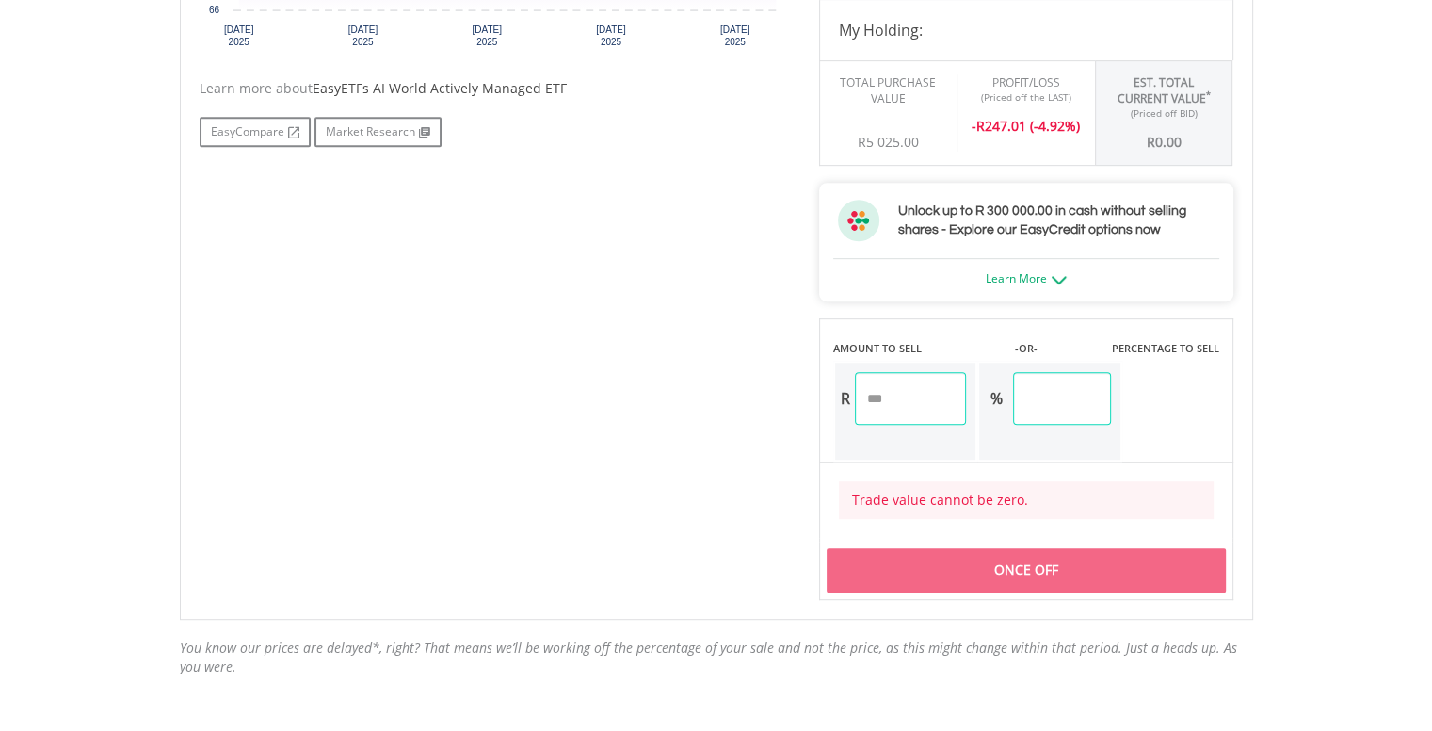
scroll to position [941, 0]
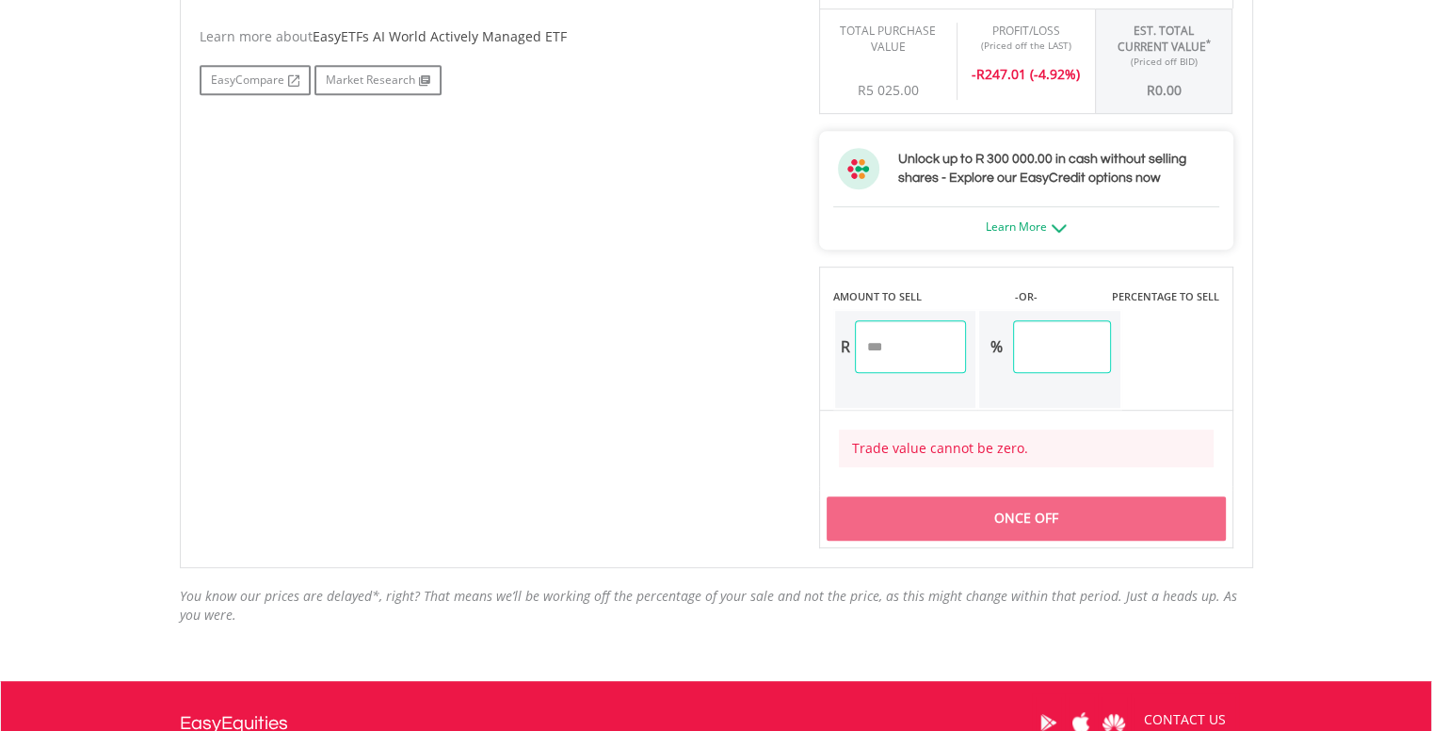
click at [912, 355] on input "number" at bounding box center [911, 346] width 112 height 53
click at [877, 345] on input "number" at bounding box center [911, 346] width 112 height 53
type input "****"
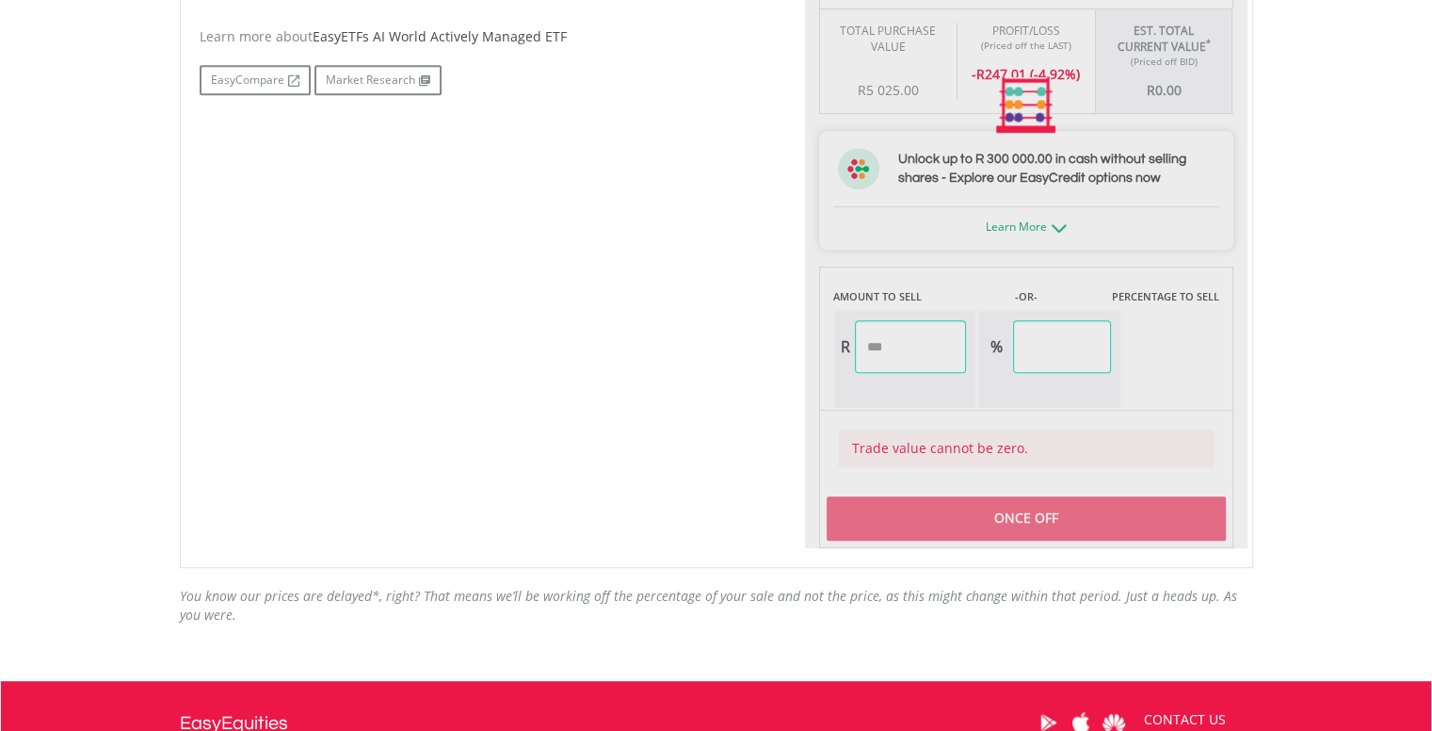
click at [1116, 336] on div "Last Updated Price: 15-min. Delay* Price Update Cost: 1 Credits Request A Price…" at bounding box center [1026, 105] width 442 height 885
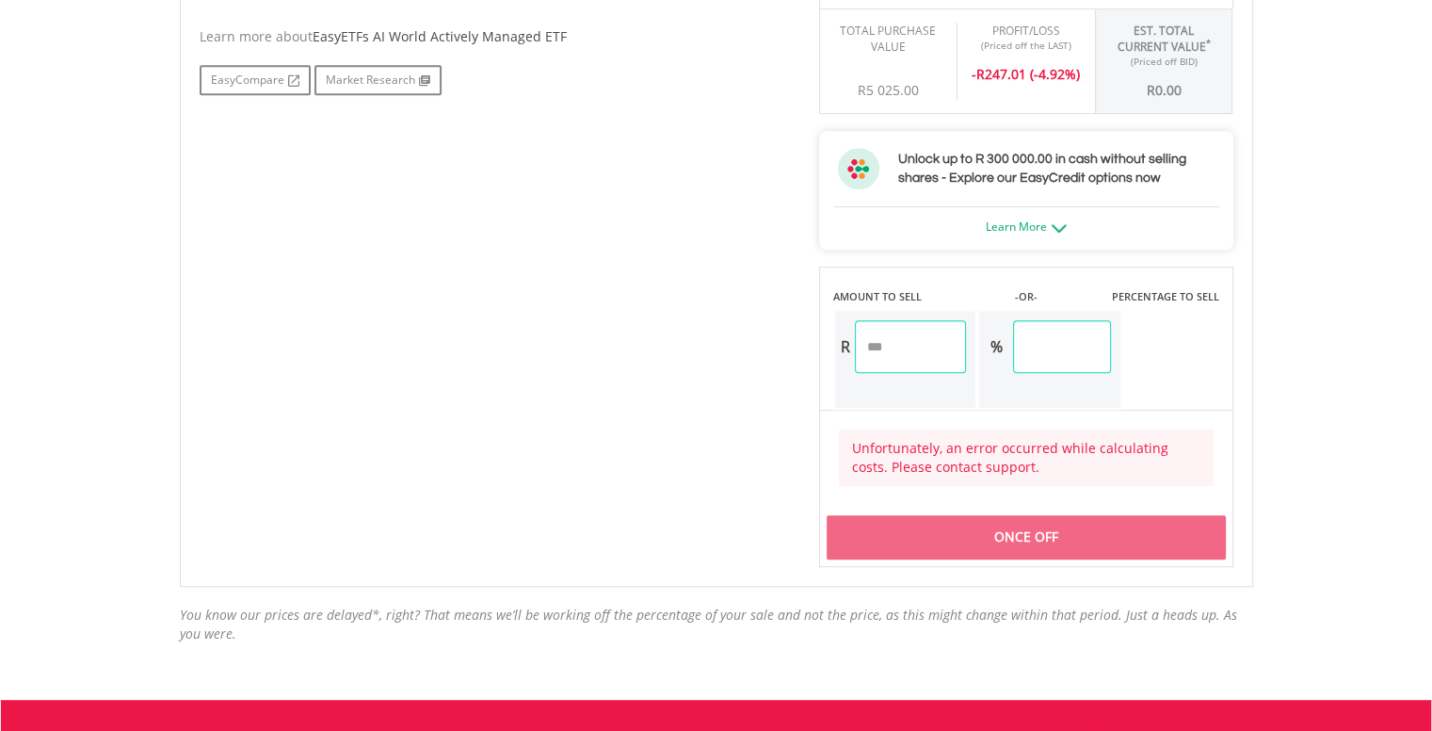
type input "*"
click at [1273, 302] on body "My Investments Invest Now New Listings Sell My Recurring Investments Pending Or…" at bounding box center [716, 23] width 1432 height 1928
click at [923, 344] on input "number" at bounding box center [911, 346] width 112 height 53
type input "****"
click at [1021, 530] on div "Once Off" at bounding box center [1026, 536] width 399 height 43
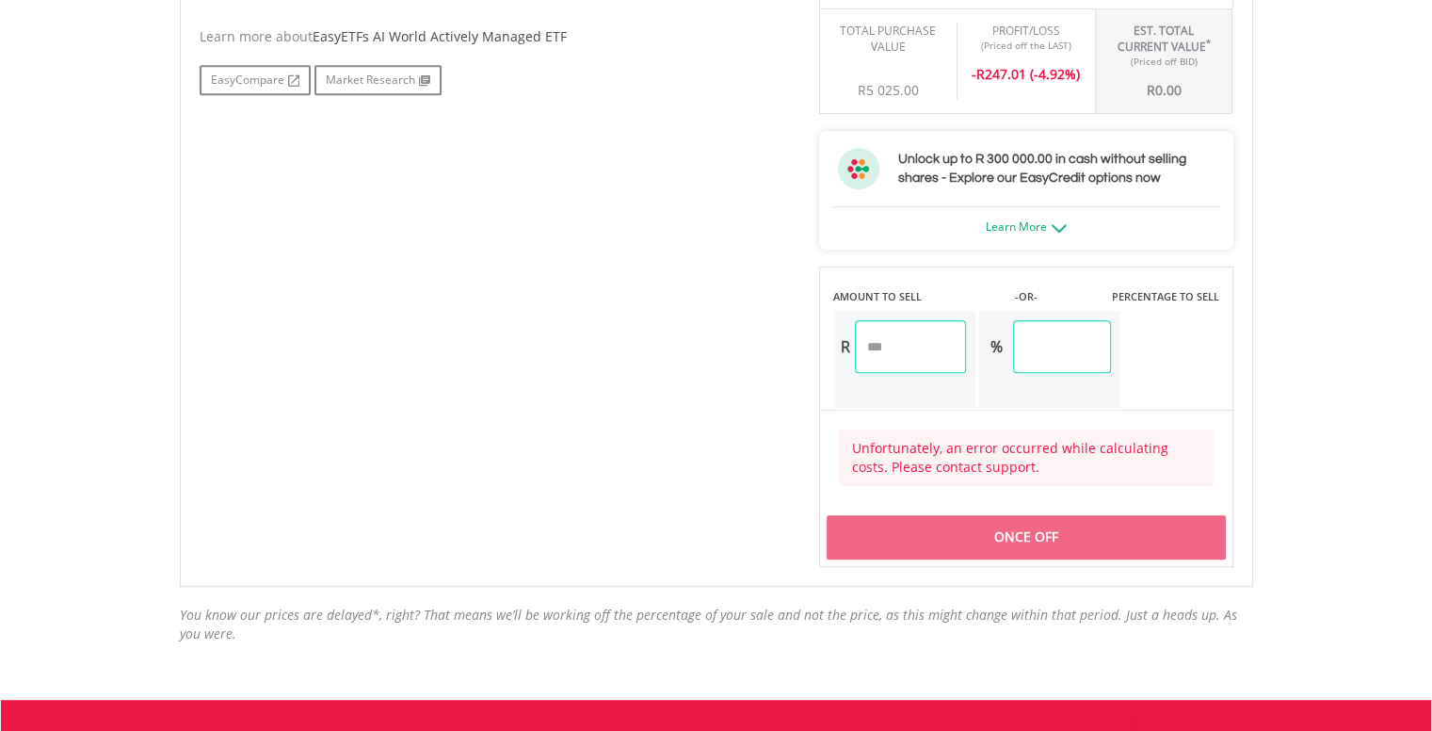
click at [1021, 530] on div "Once Off" at bounding box center [1026, 536] width 399 height 43
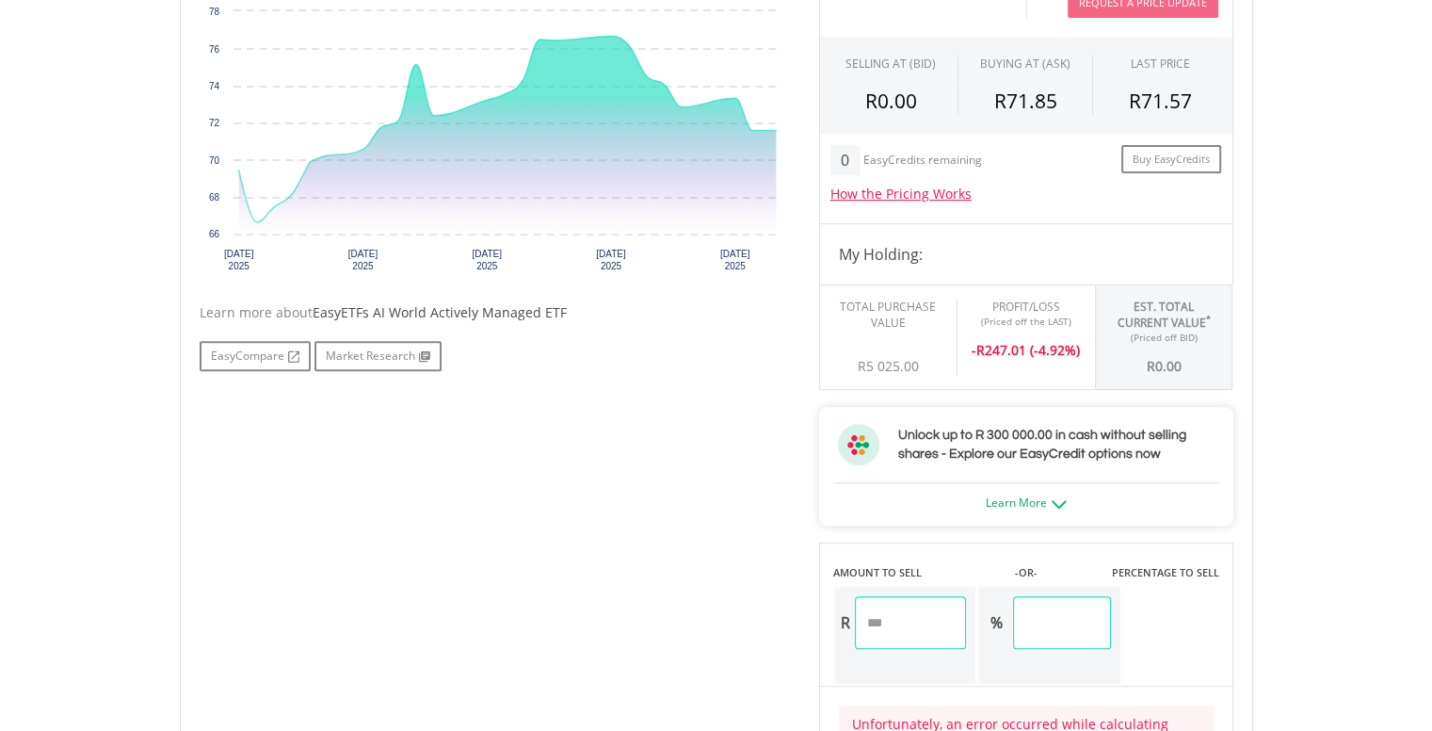
scroll to position [659, 0]
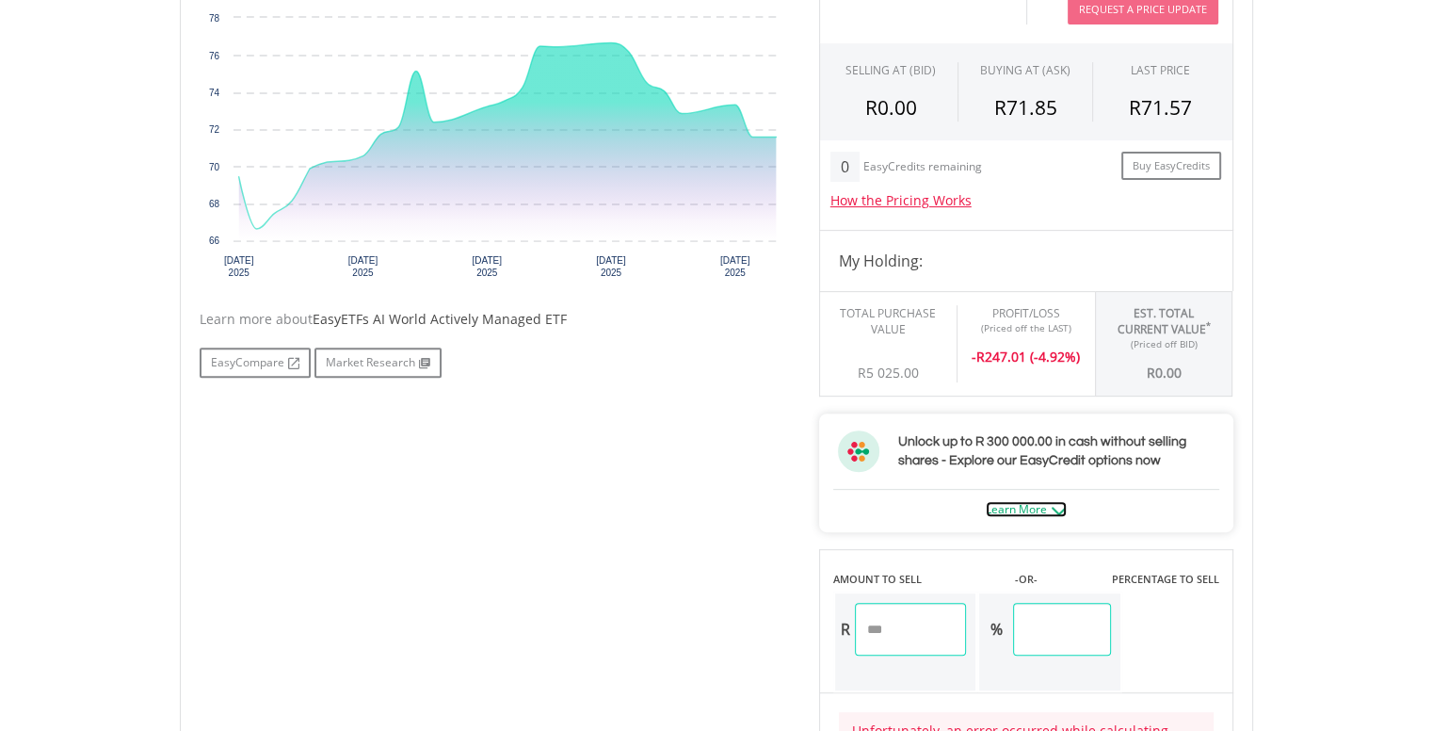
click at [1032, 506] on link "Learn More" at bounding box center [1026, 509] width 81 height 16
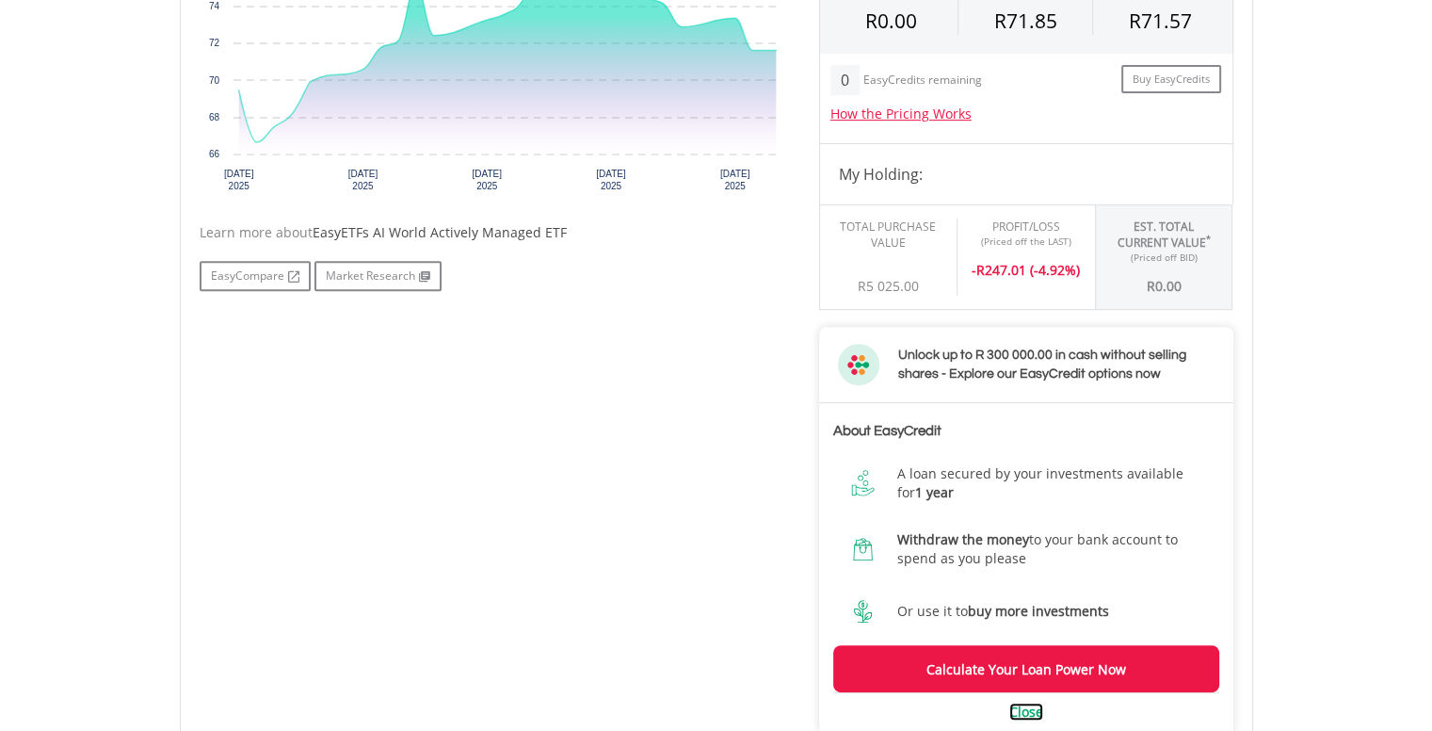
scroll to position [847, 0]
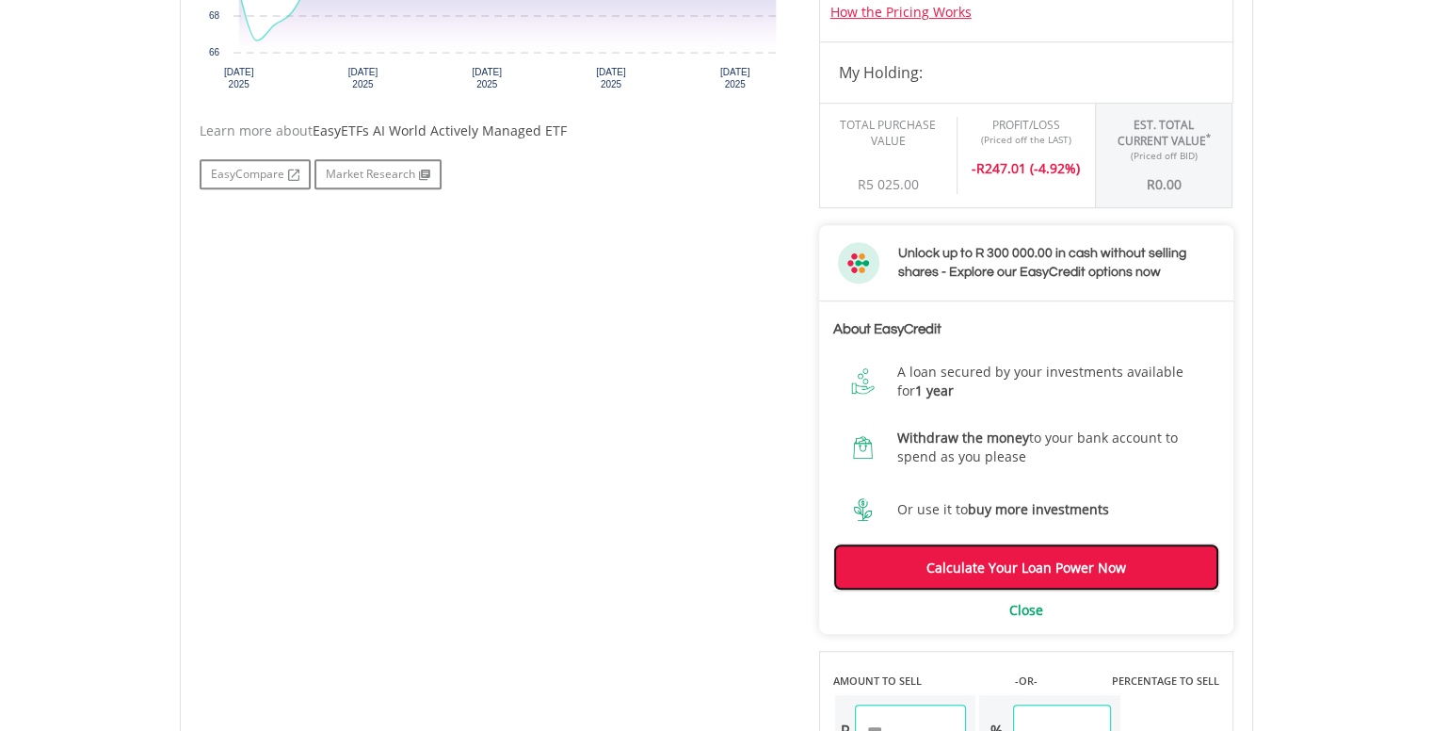
click at [1069, 574] on link "Calculate Your Loan Power Now" at bounding box center [1026, 566] width 386 height 47
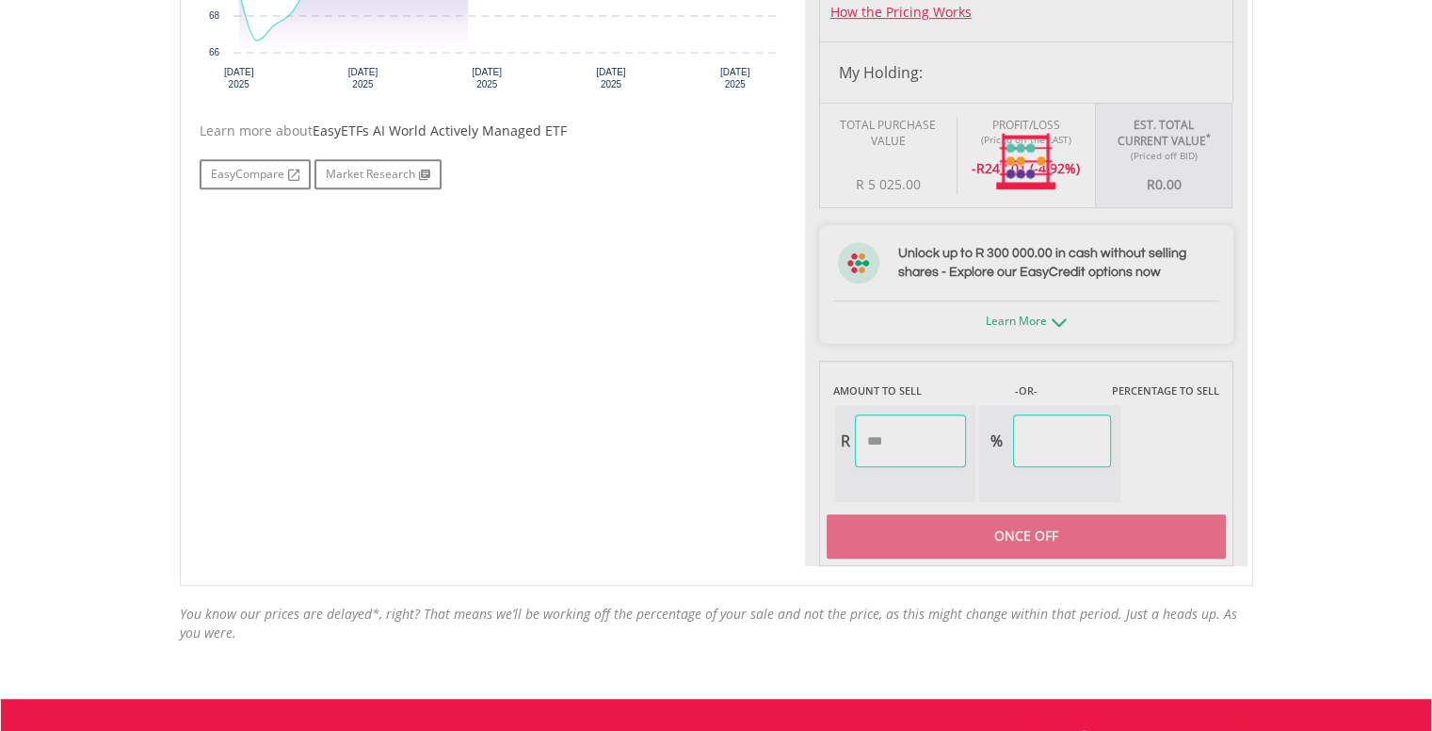
scroll to position [847, 0]
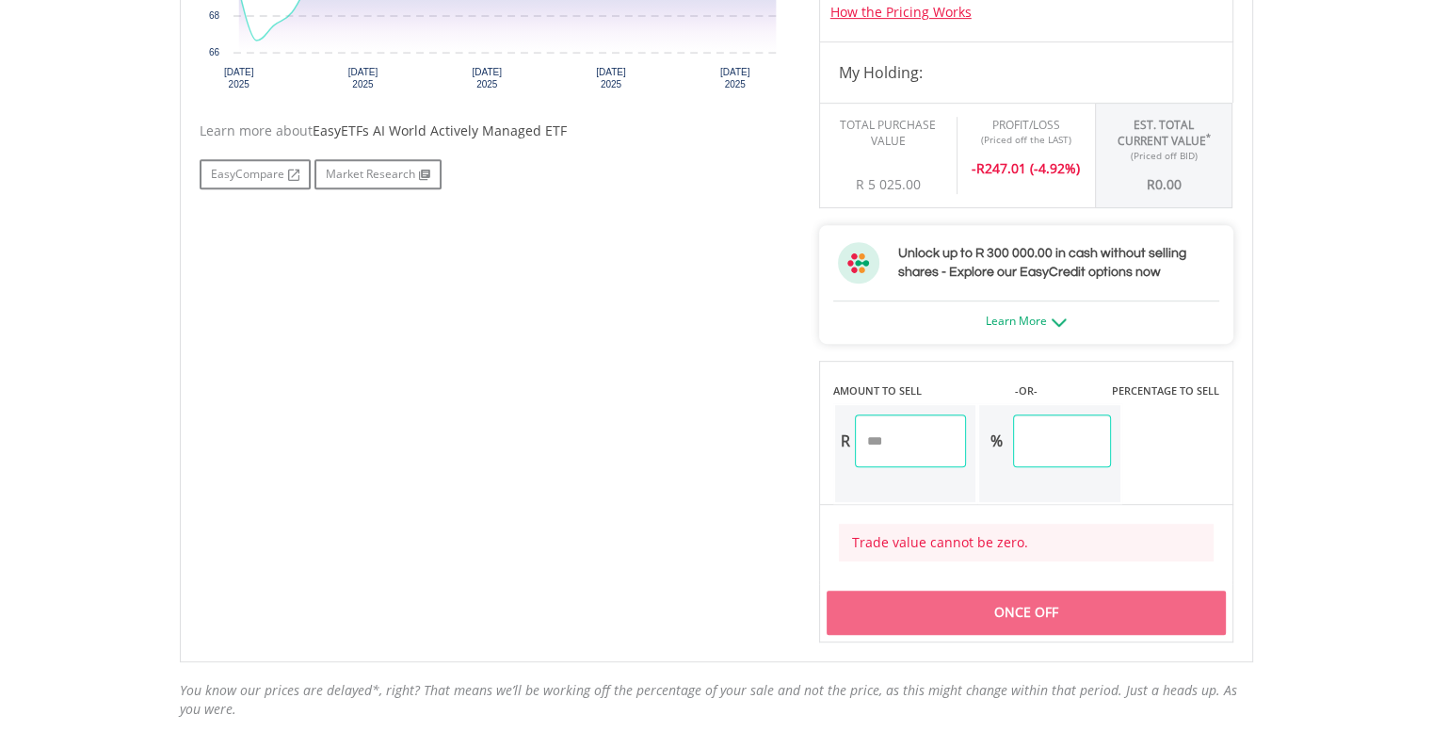
click at [976, 605] on div "Once Off" at bounding box center [1026, 611] width 399 height 43
click at [931, 554] on div "Trade value cannot be zero." at bounding box center [1026, 542] width 375 height 38
click at [937, 552] on div "Trade value cannot be zero." at bounding box center [1026, 542] width 375 height 38
click at [932, 460] on input "****" at bounding box center [911, 440] width 112 height 53
click at [1020, 595] on div "Once Off" at bounding box center [1026, 611] width 399 height 43
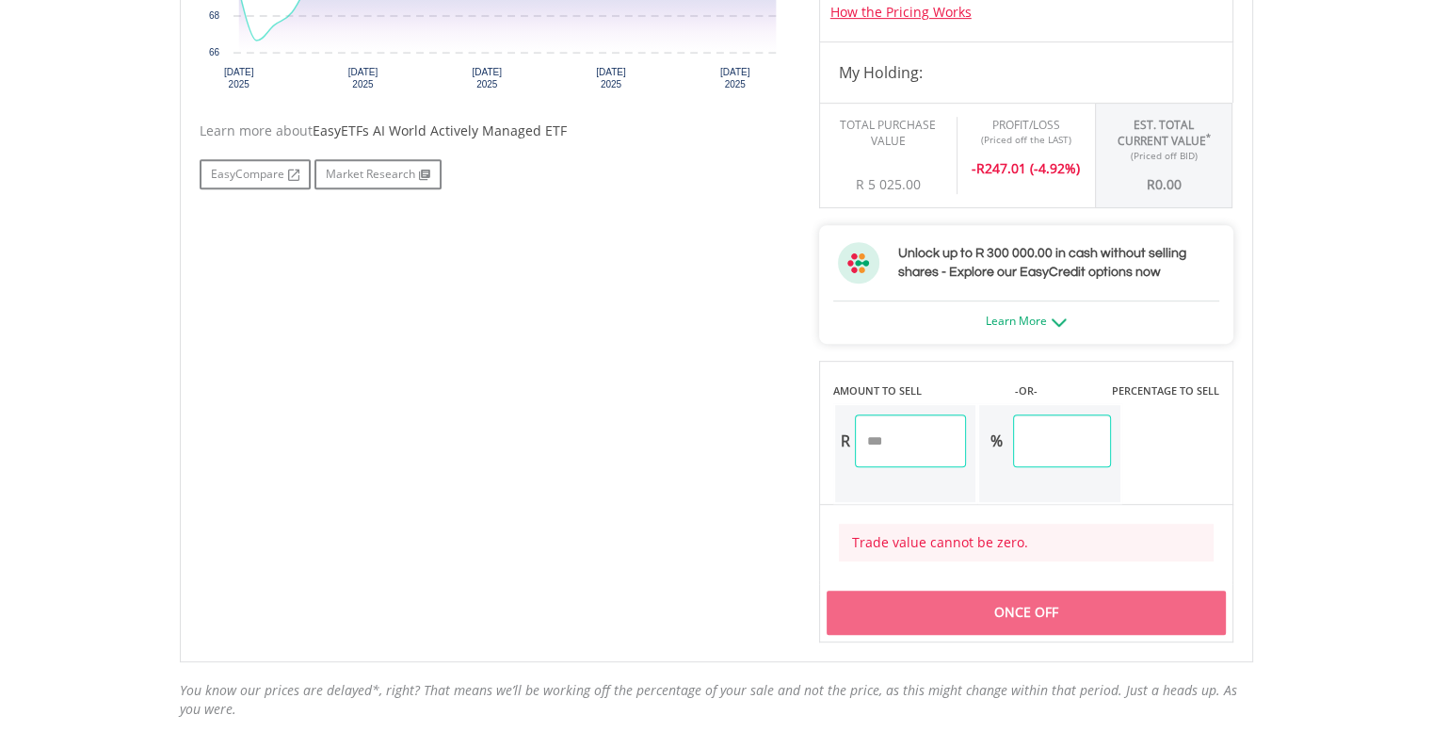
click at [1052, 403] on div "%" at bounding box center [1049, 453] width 145 height 101
click at [1058, 439] on input "number" at bounding box center [1061, 440] width 97 height 53
type input "***"
click at [1073, 588] on div "Last Updated Price: 15-min. Delay* Price Update Cost: 1 Credits Request A Price…" at bounding box center [1026, 199] width 442 height 885
click at [1065, 603] on div "Once Off" at bounding box center [1026, 611] width 399 height 43
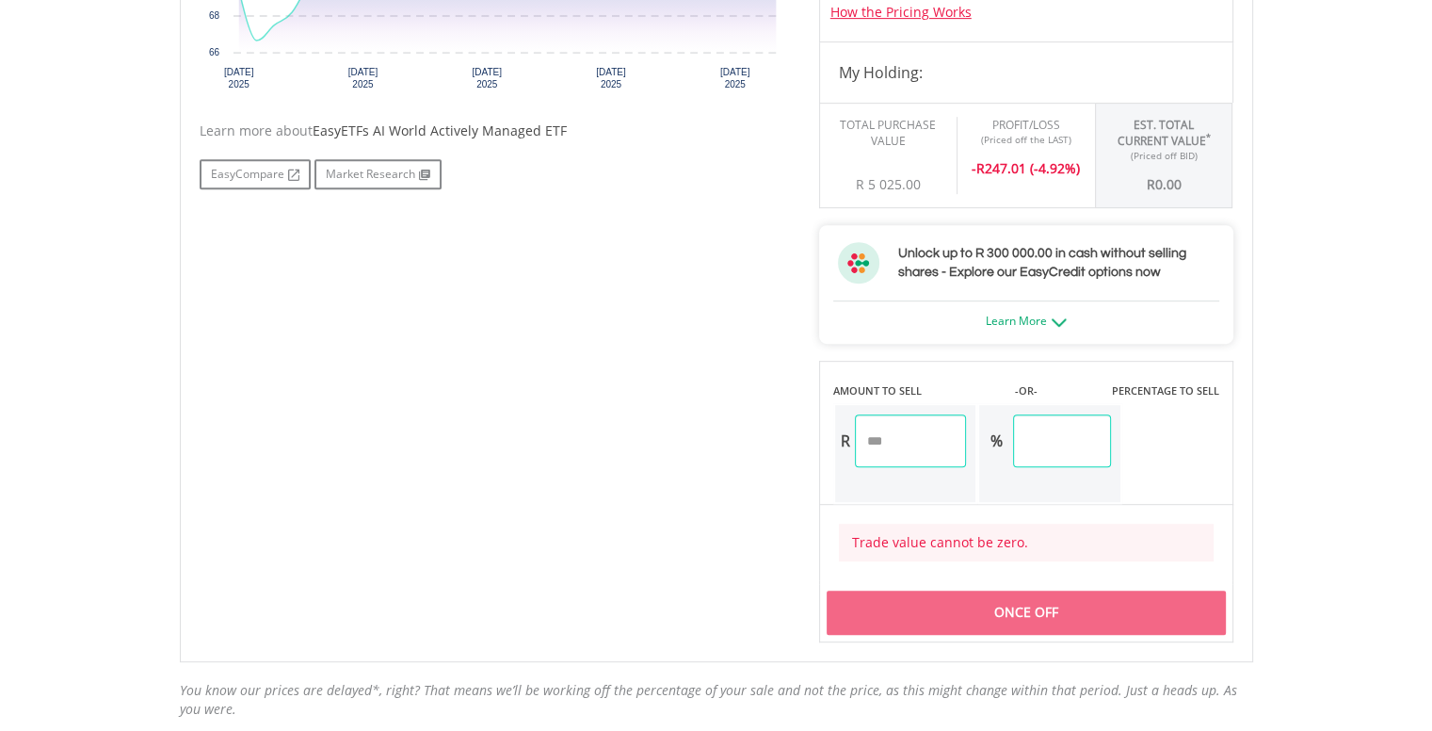
click at [1065, 603] on div "Once Off" at bounding box center [1026, 611] width 399 height 43
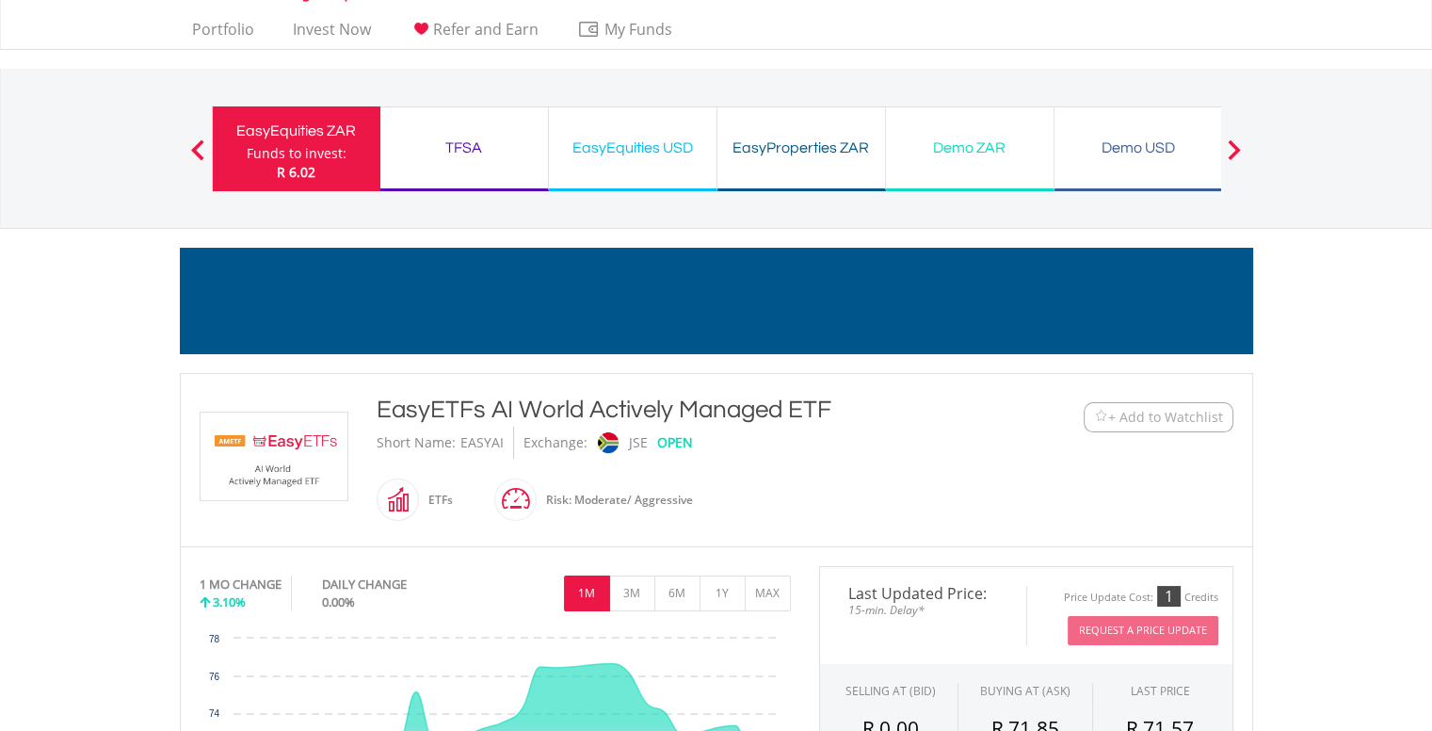
scroll to position [0, 0]
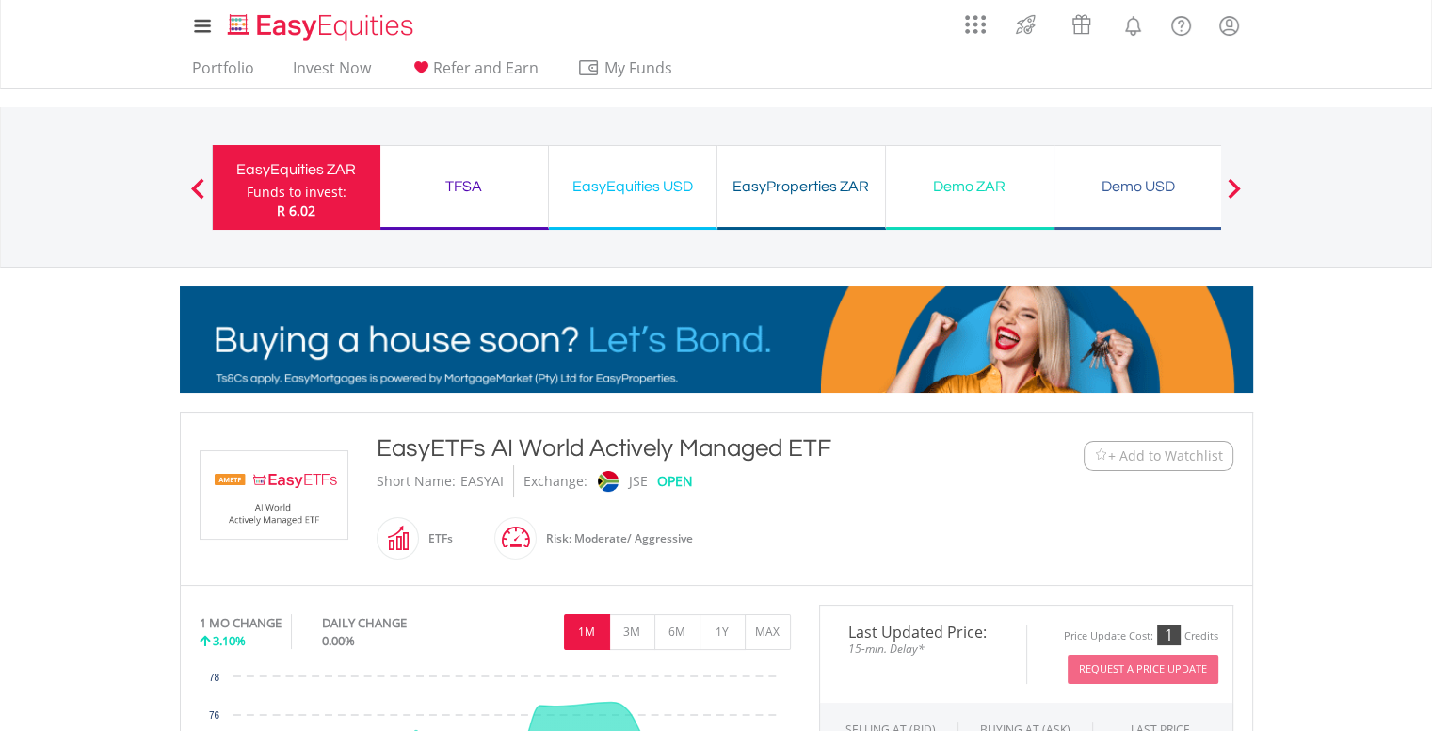
click at [1141, 458] on span "+ Add to Watchlist" at bounding box center [1165, 455] width 115 height 19
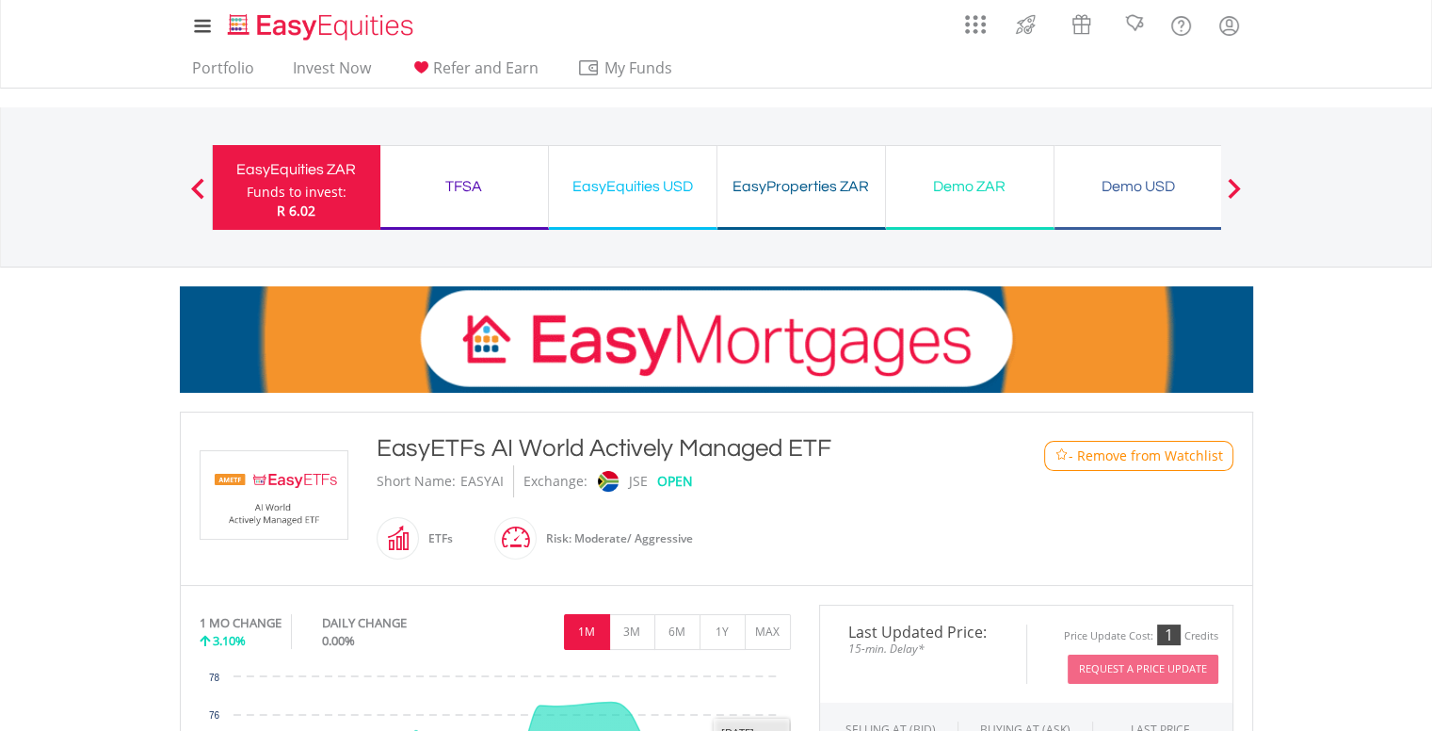
click at [806, 535] on div "EasyETFs AI World Actively Managed ETF Short Name: EASYAI Exchange: JSE OPEN ET…" at bounding box center [671, 498] width 619 height 135
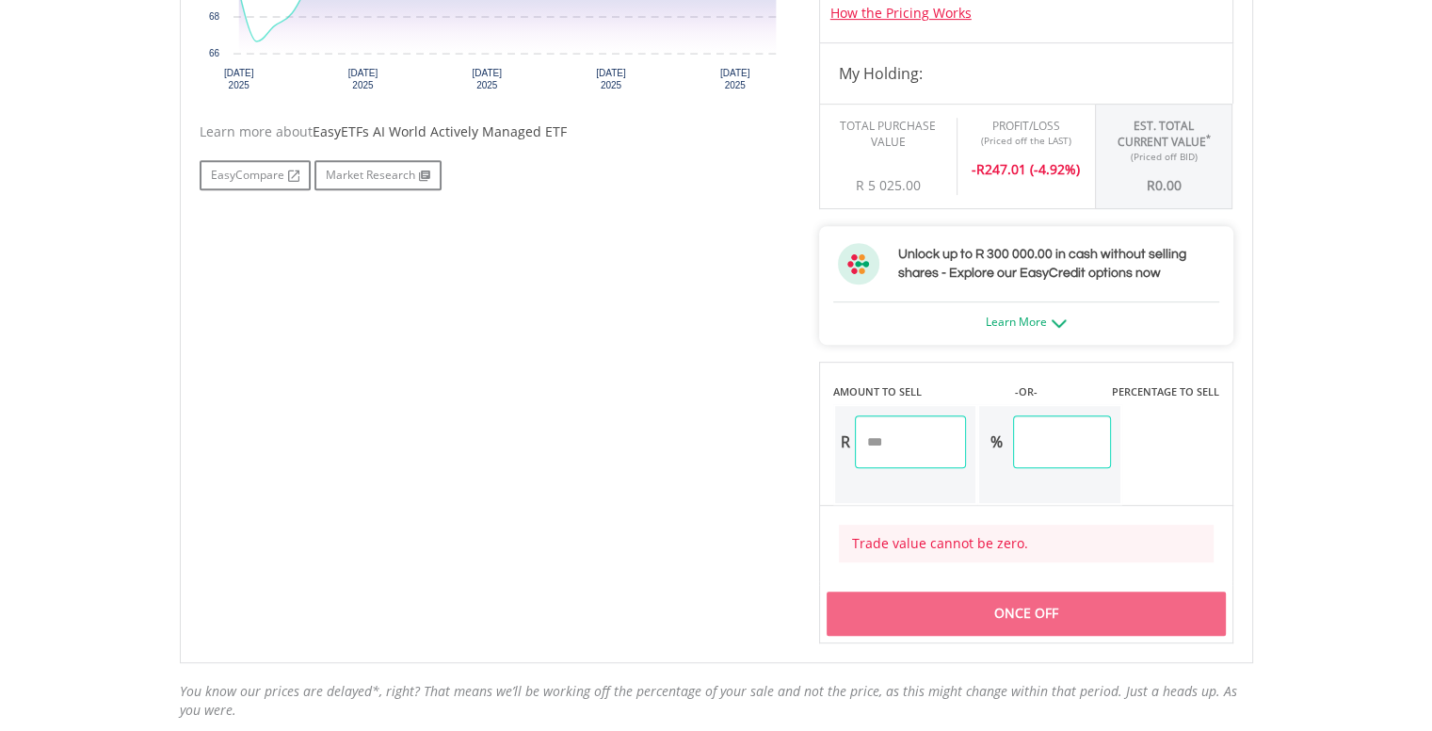
scroll to position [1156, 0]
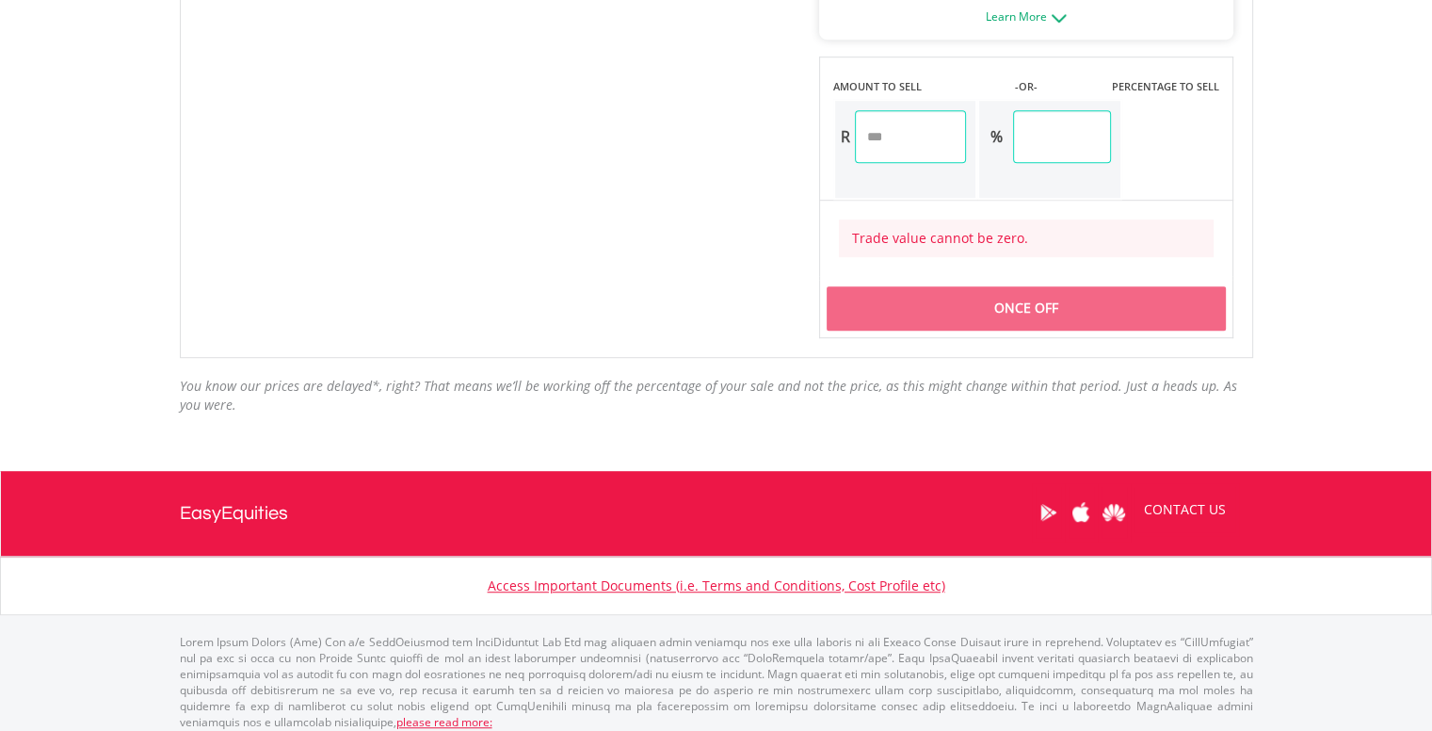
scroll to position [1156, 0]
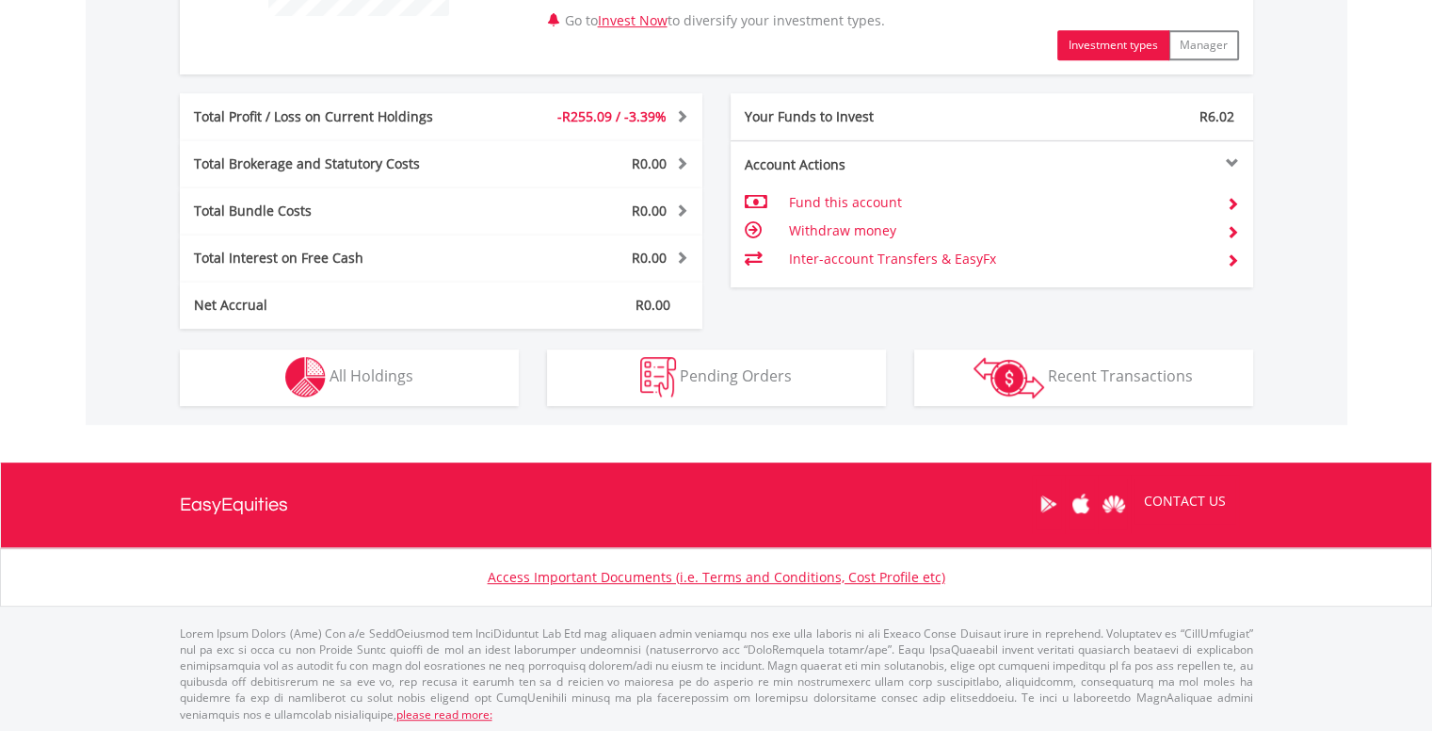
scroll to position [897, 0]
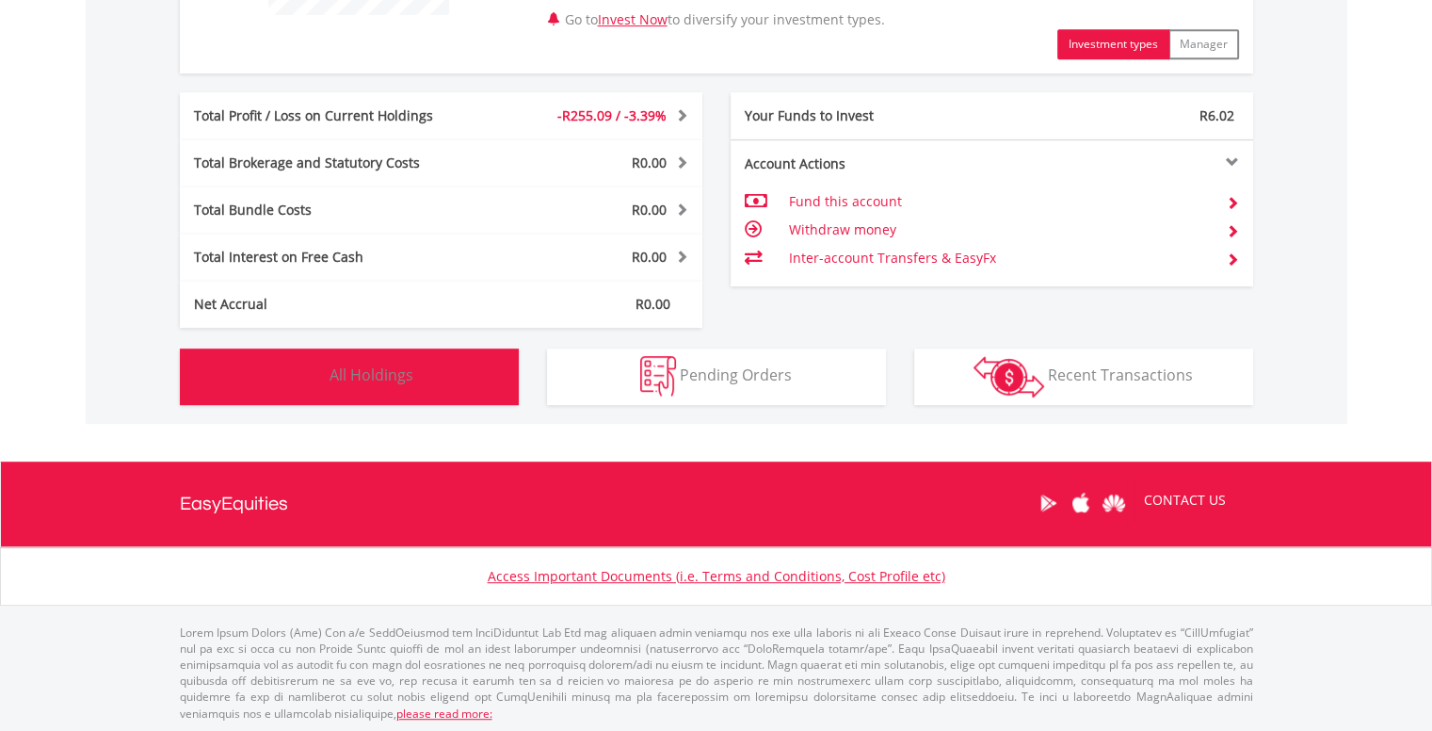
click at [456, 382] on button "Holdings All Holdings" at bounding box center [349, 376] width 339 height 56
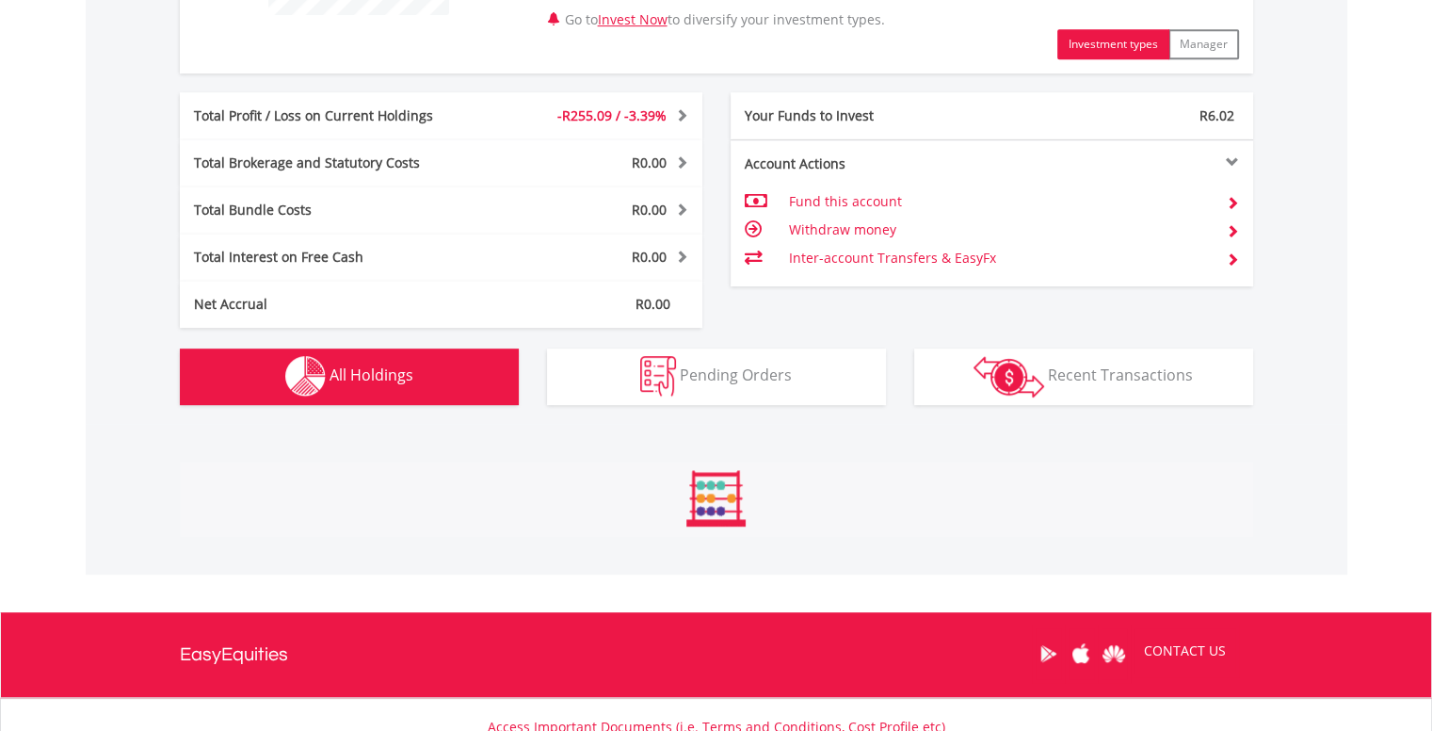
scroll to position [1357, 0]
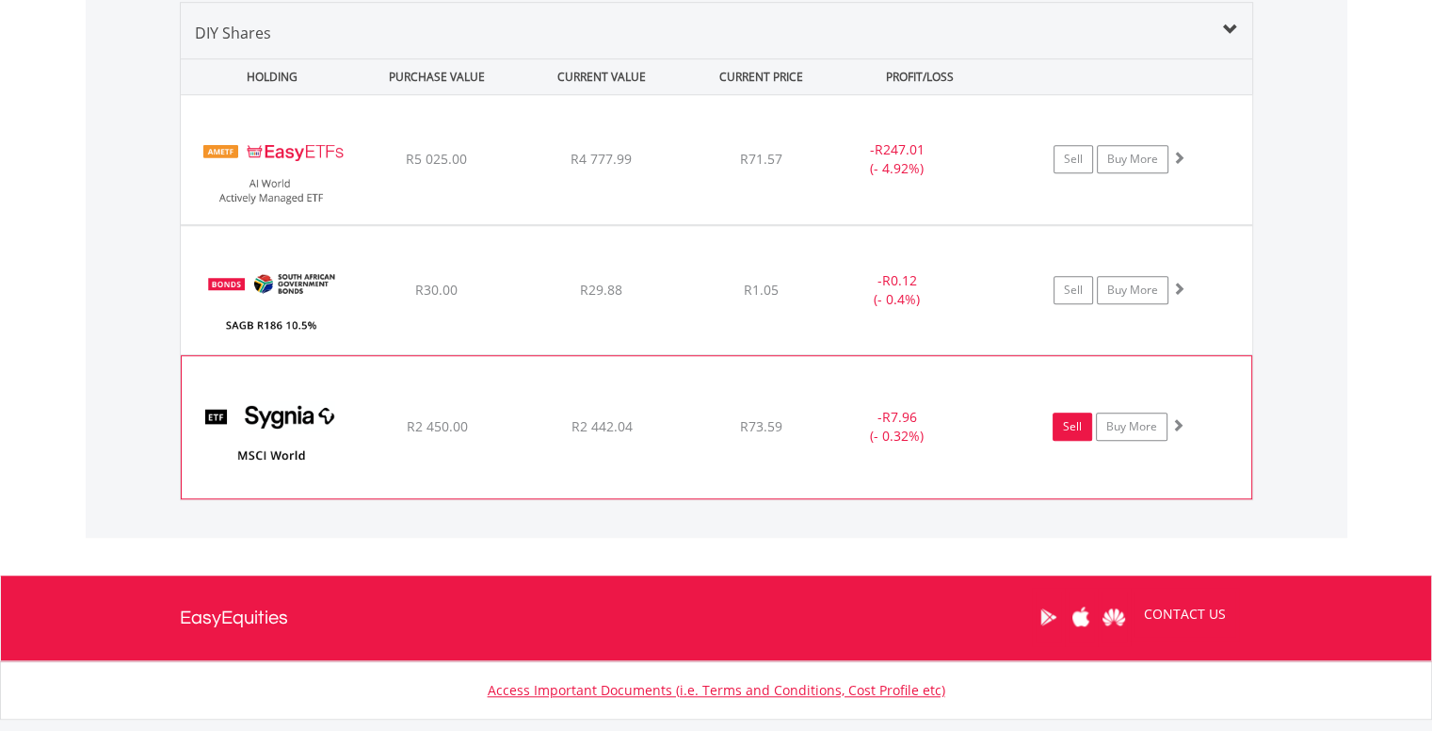
click at [1074, 423] on link "Sell" at bounding box center [1072, 426] width 40 height 28
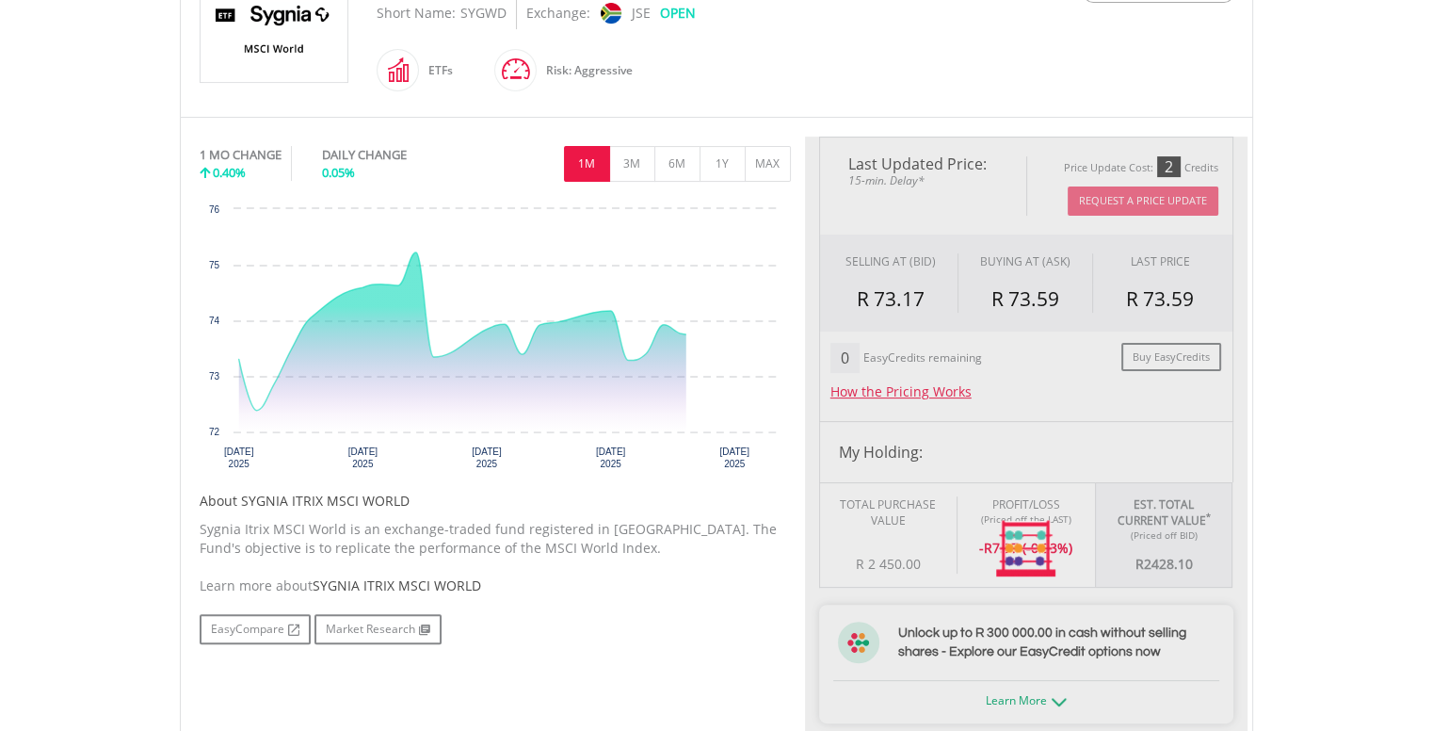
scroll to position [471, 0]
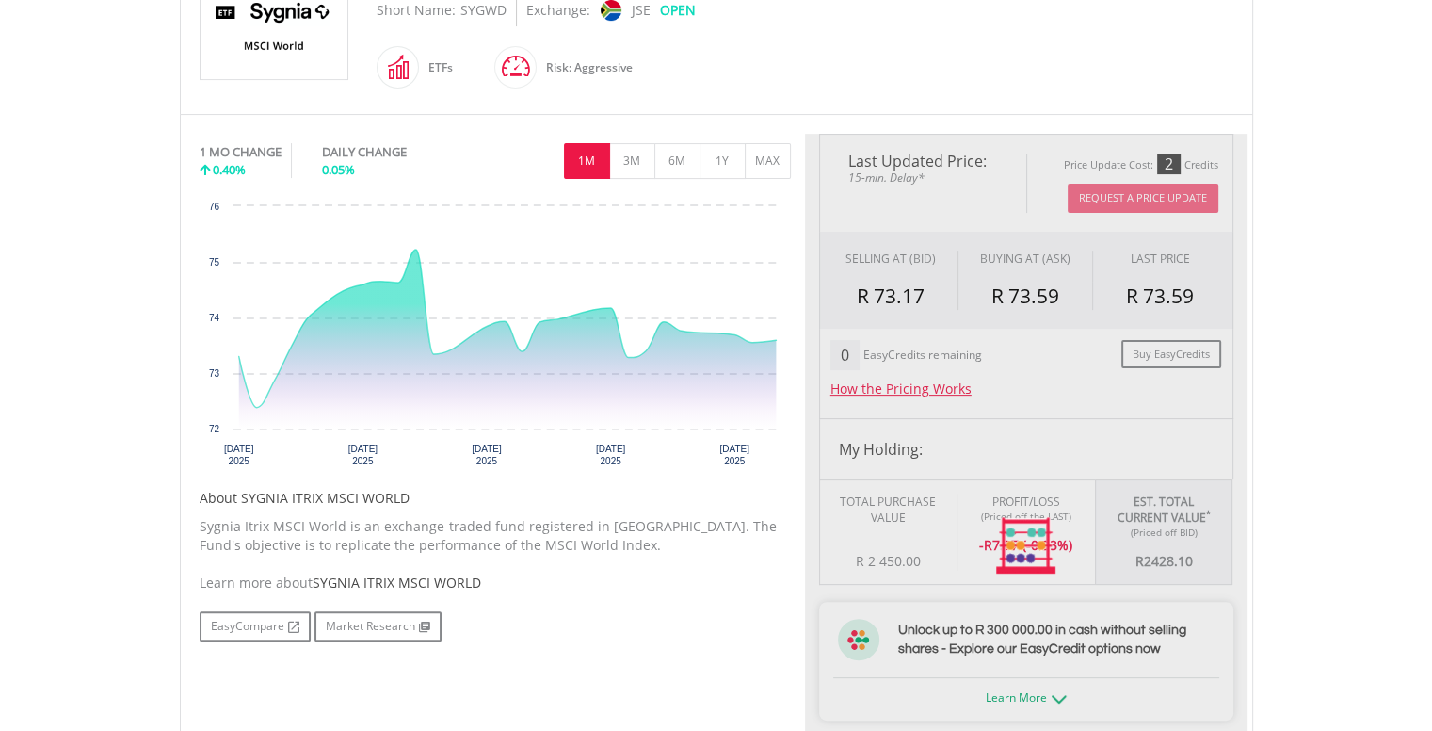
type input "*******"
type input "******"
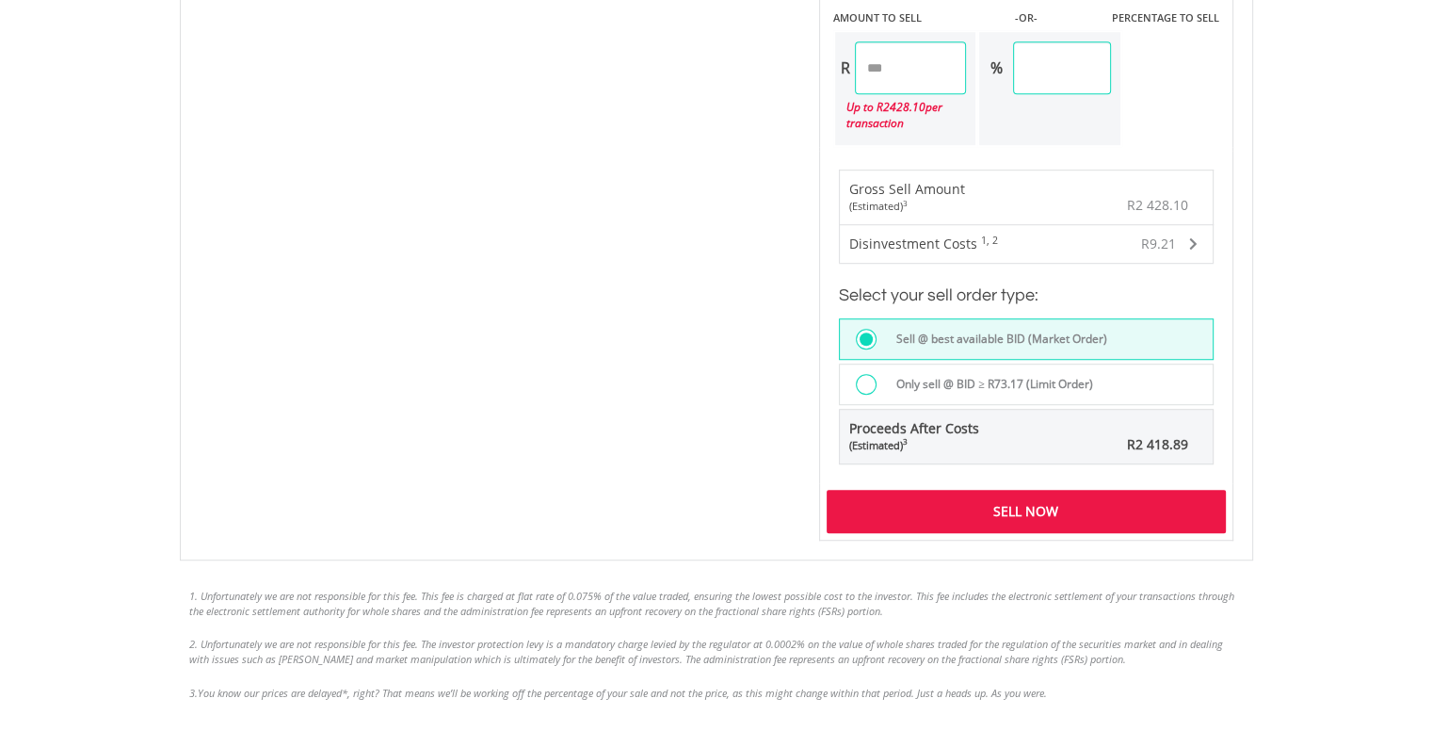
scroll to position [1318, 0]
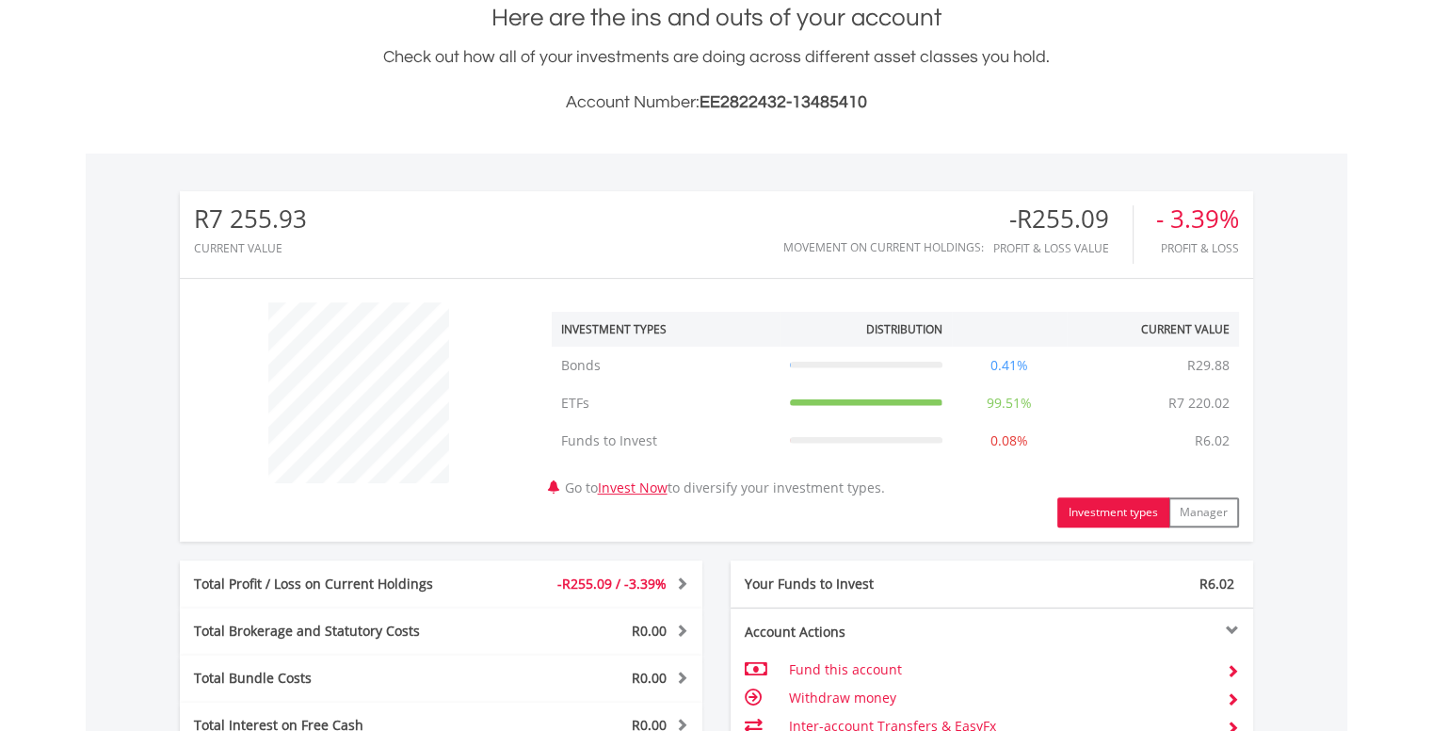
scroll to position [426, 0]
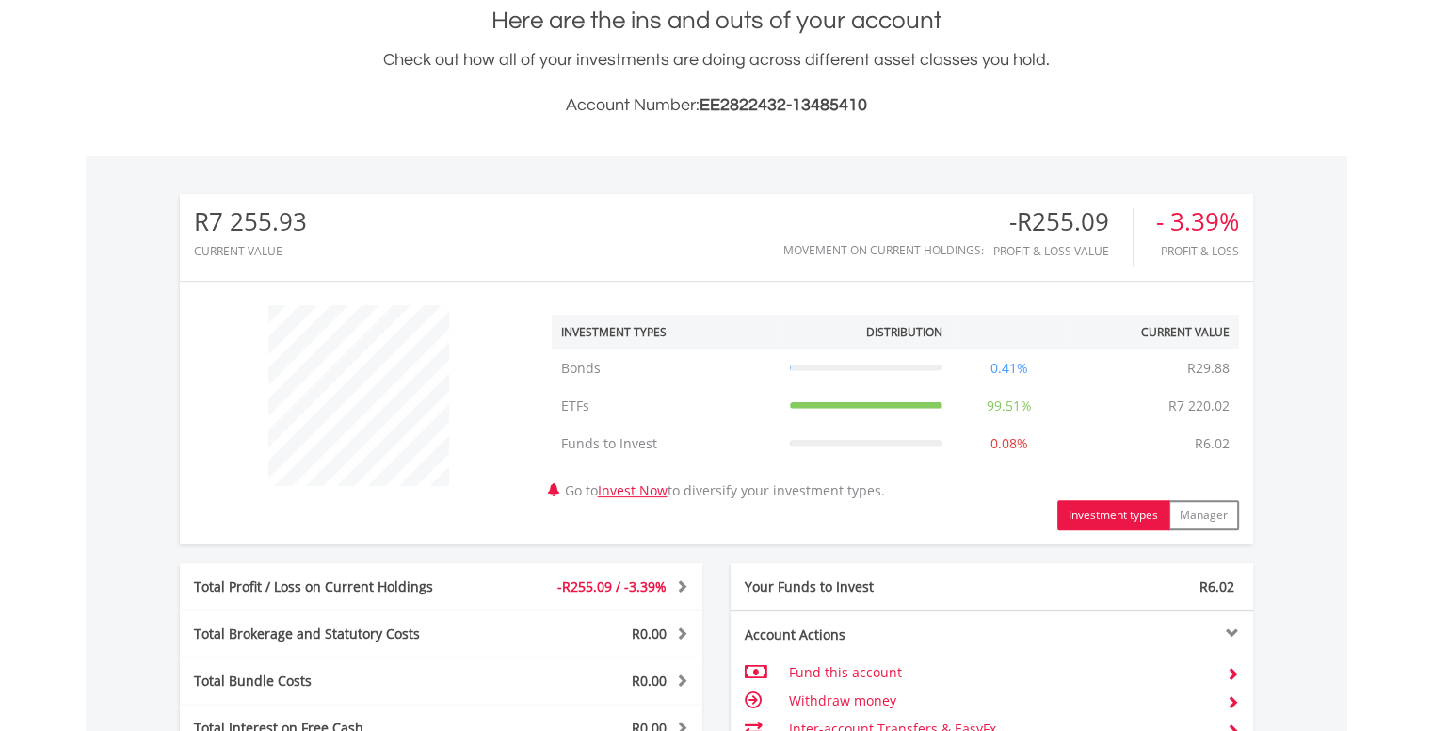
drag, startPoint x: 571, startPoint y: 334, endPoint x: 554, endPoint y: 331, distance: 17.2
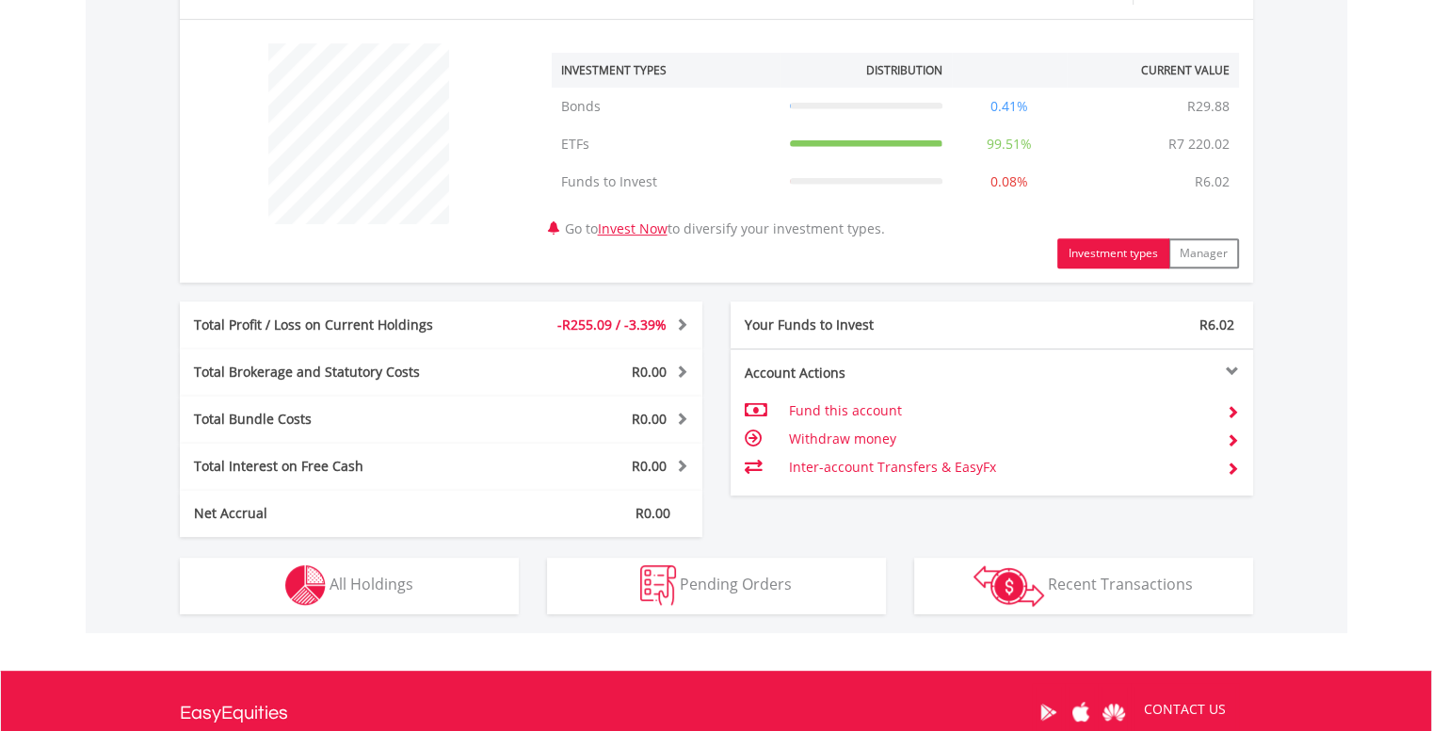
scroll to position [753, 0]
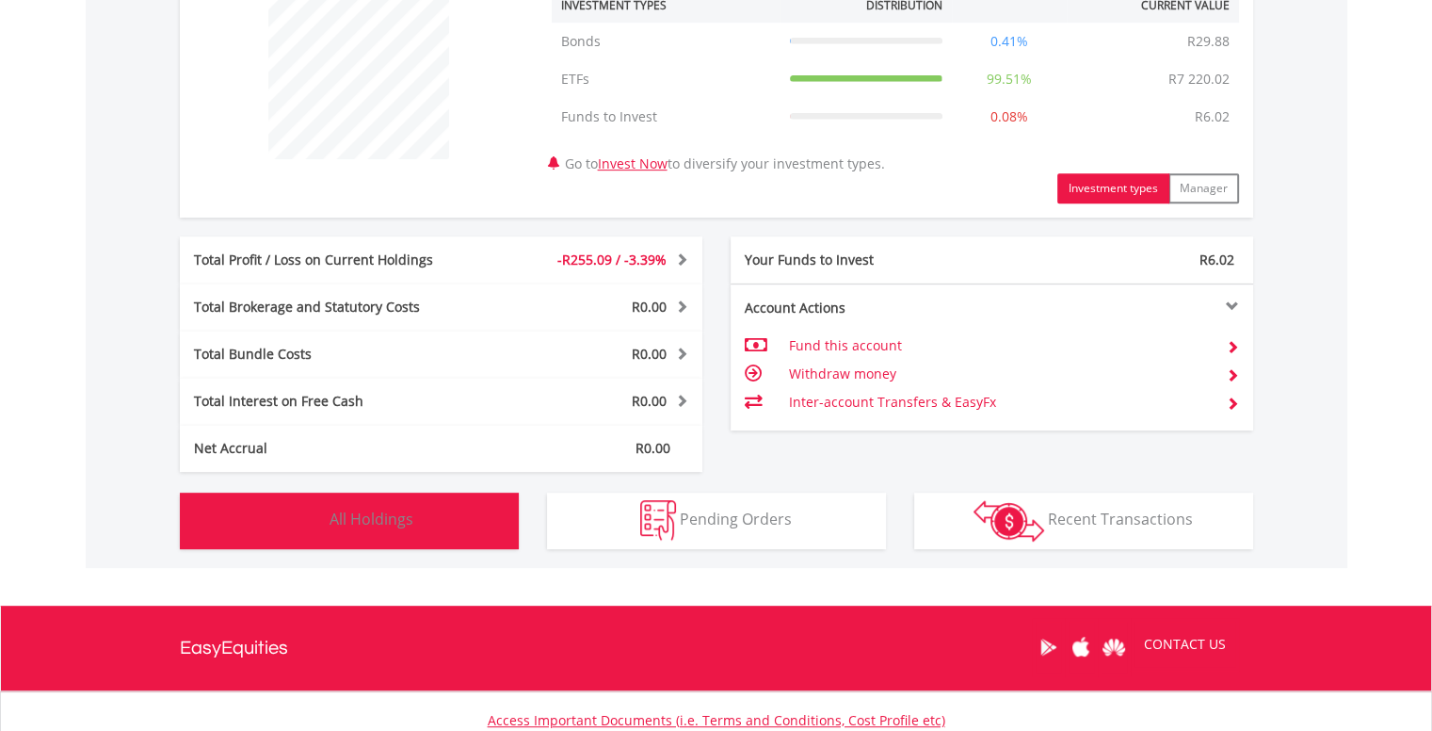
click at [285, 513] on img "button" at bounding box center [305, 520] width 40 height 40
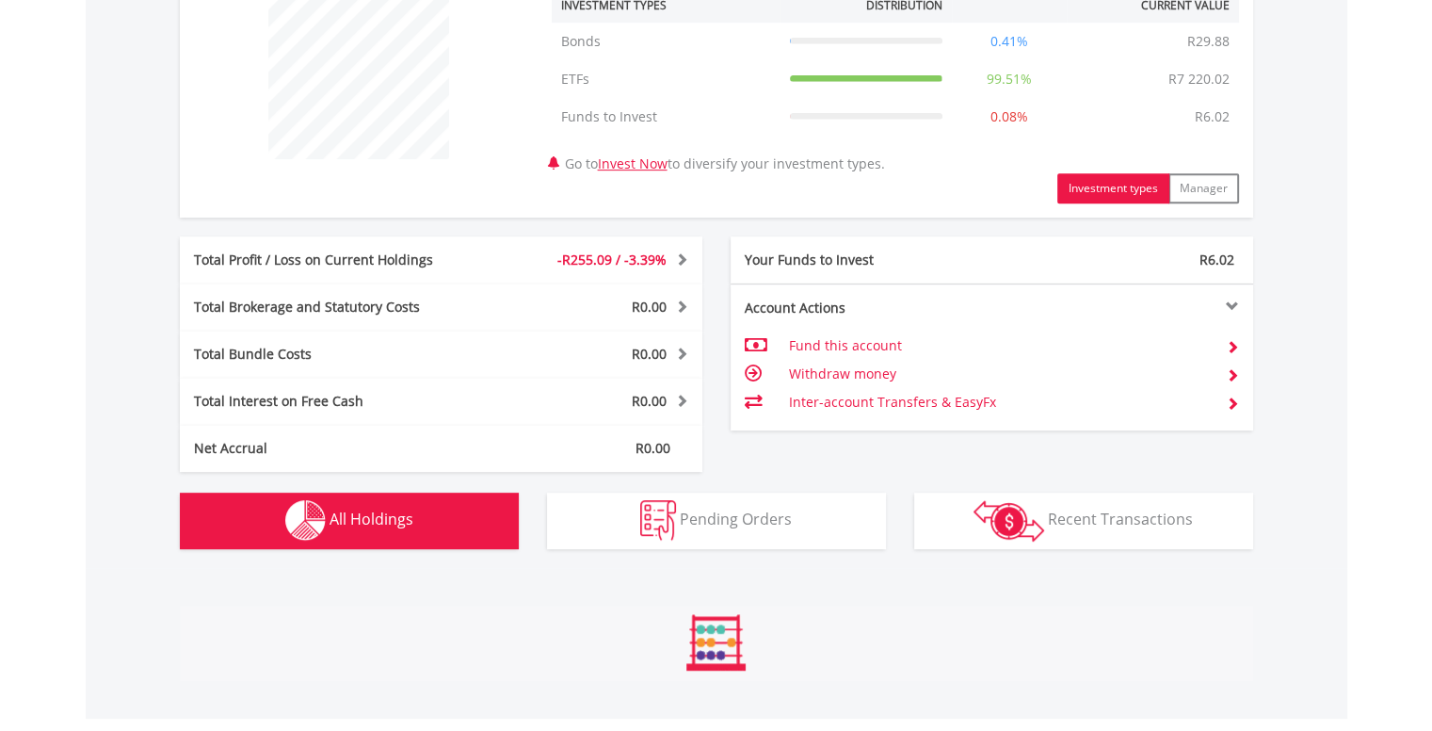
scroll to position [1357, 0]
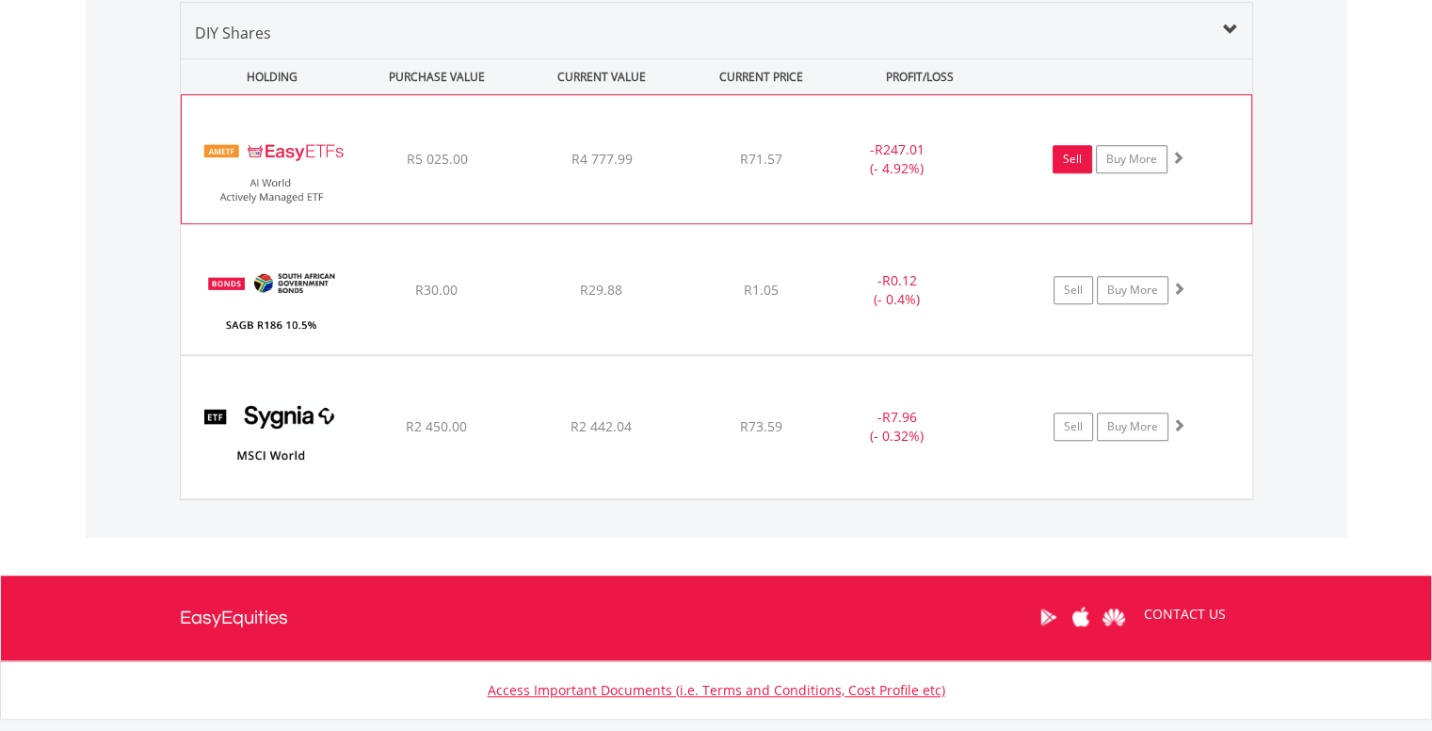
click at [1074, 160] on link "Sell" at bounding box center [1072, 159] width 40 height 28
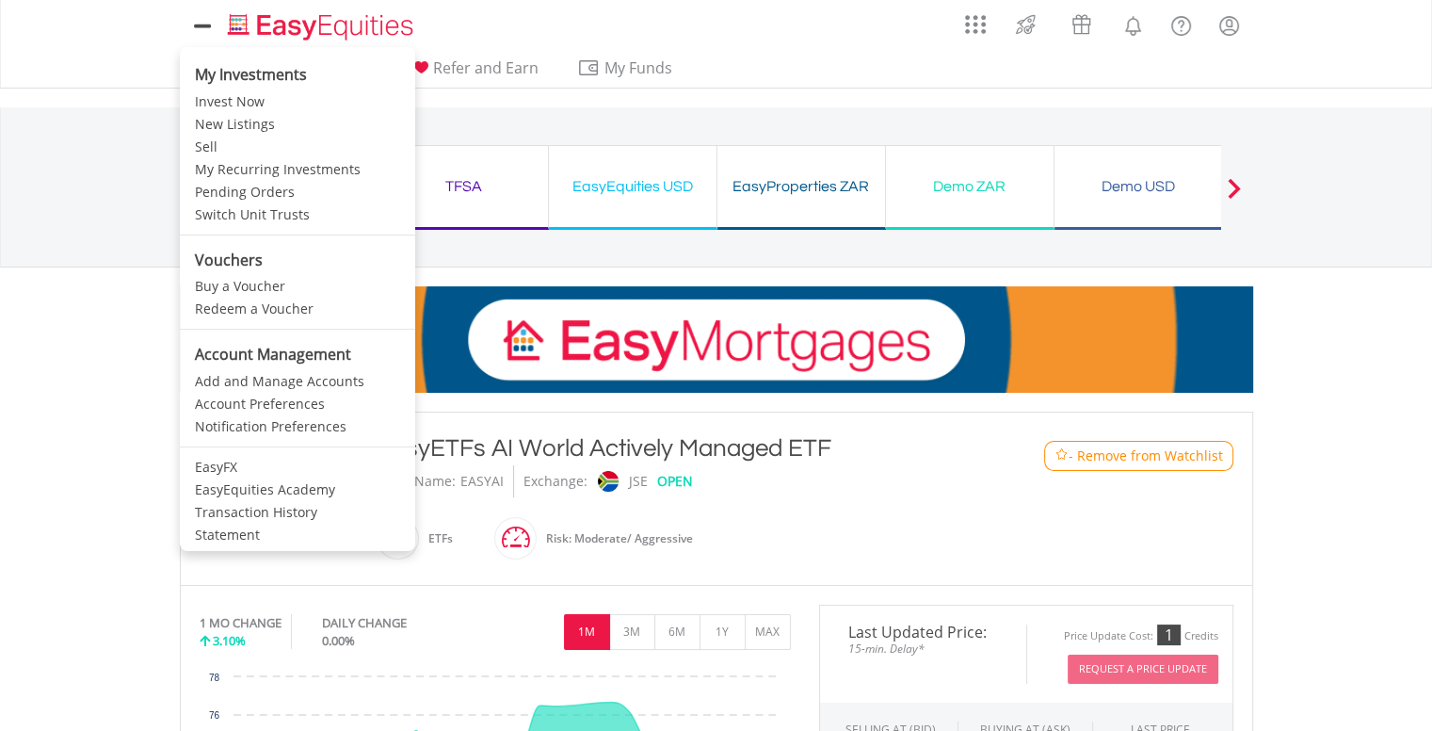
click at [209, 35] on icon at bounding box center [202, 26] width 26 height 24
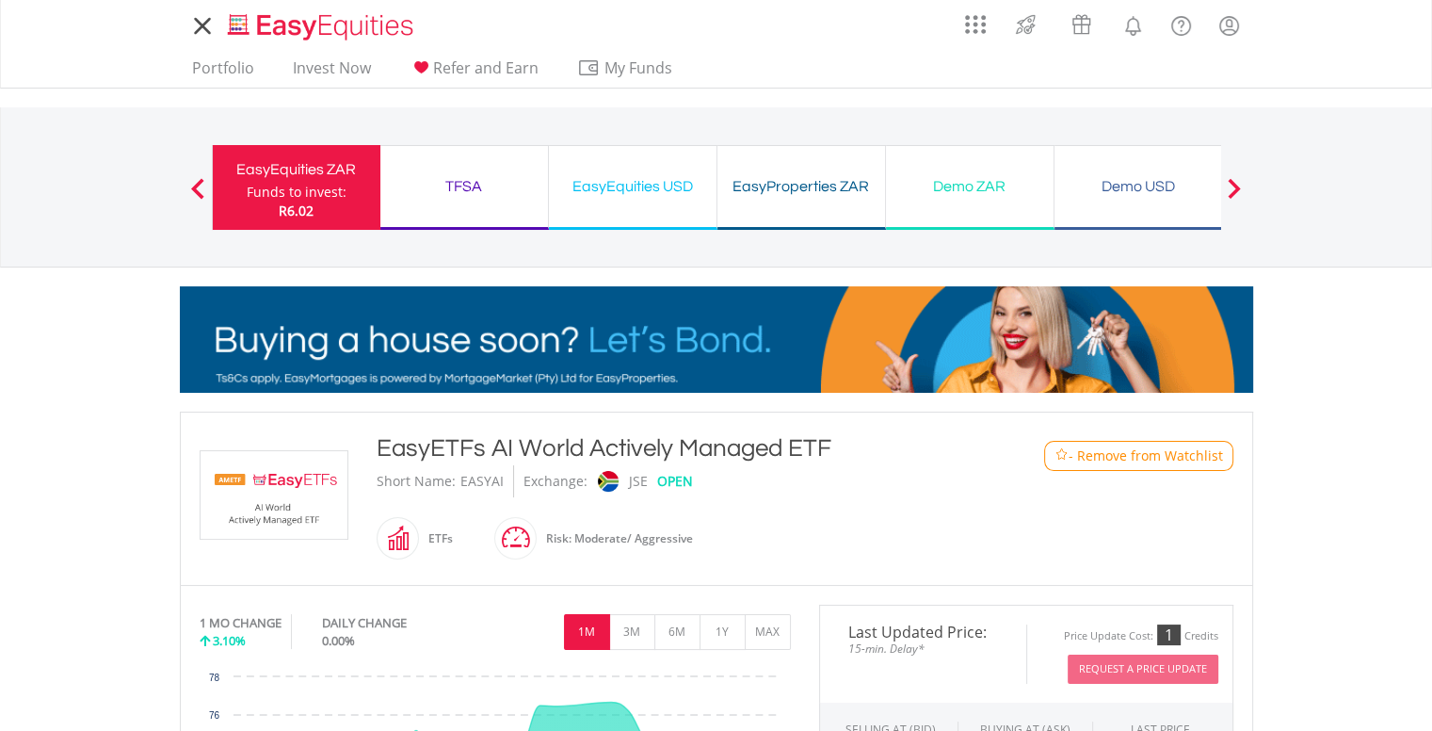
click at [205, 32] on icon at bounding box center [202, 26] width 26 height 24
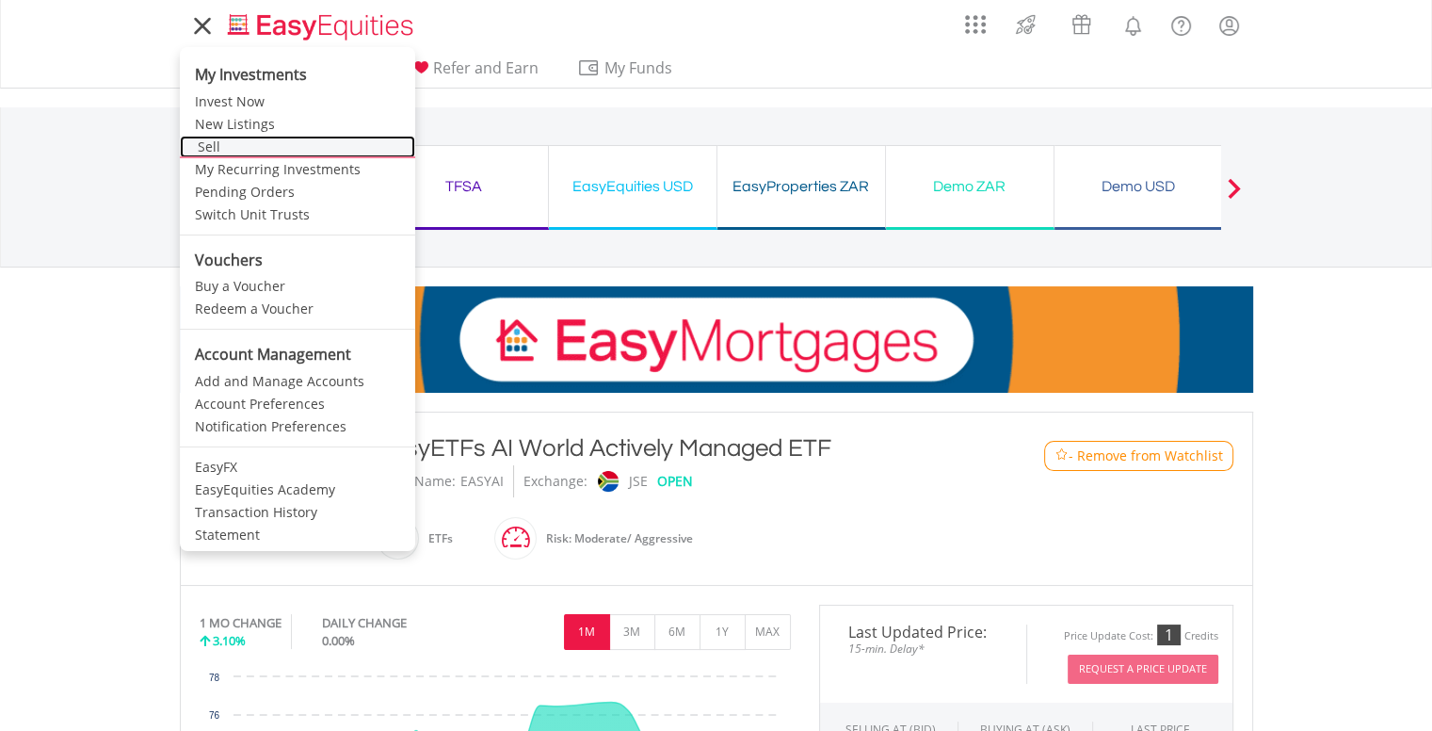
click at [241, 155] on link "Sell" at bounding box center [297, 147] width 235 height 23
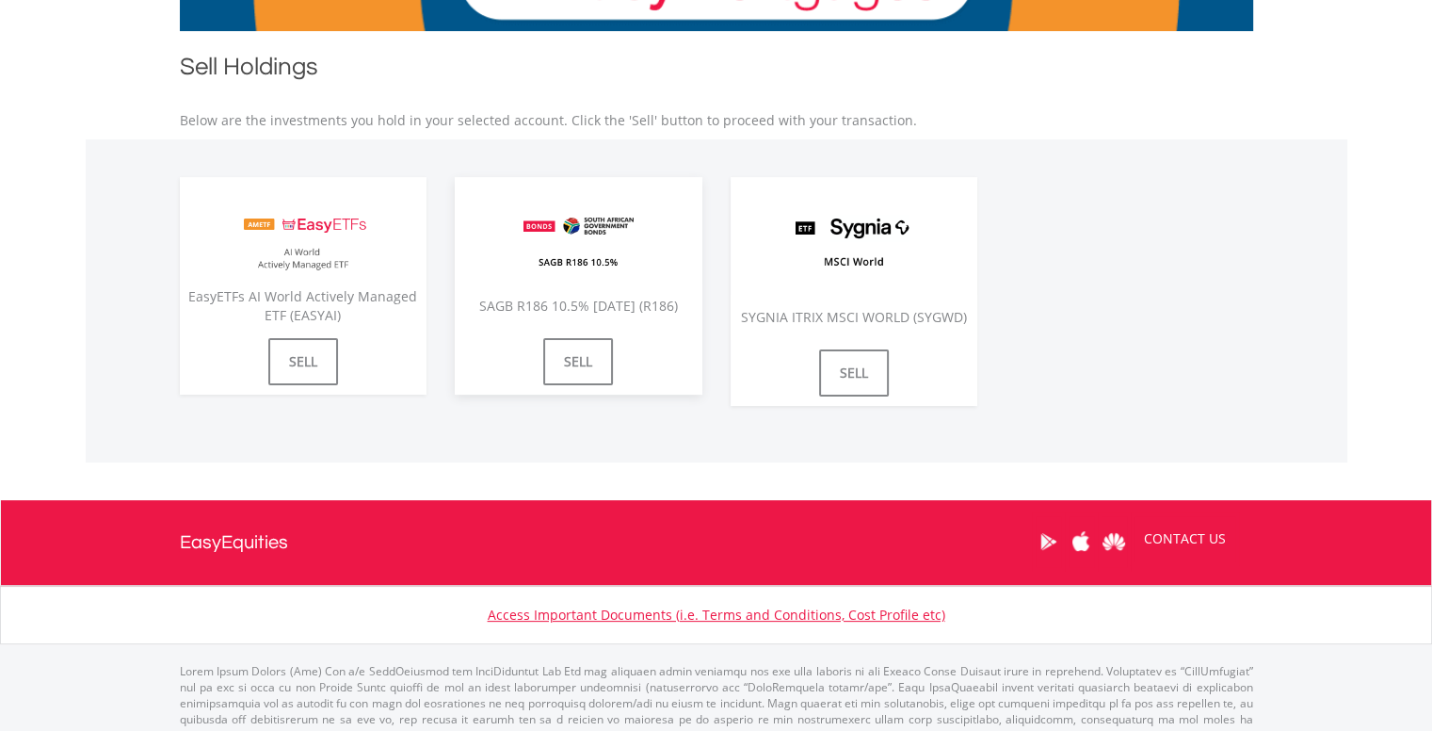
scroll to position [377, 0]
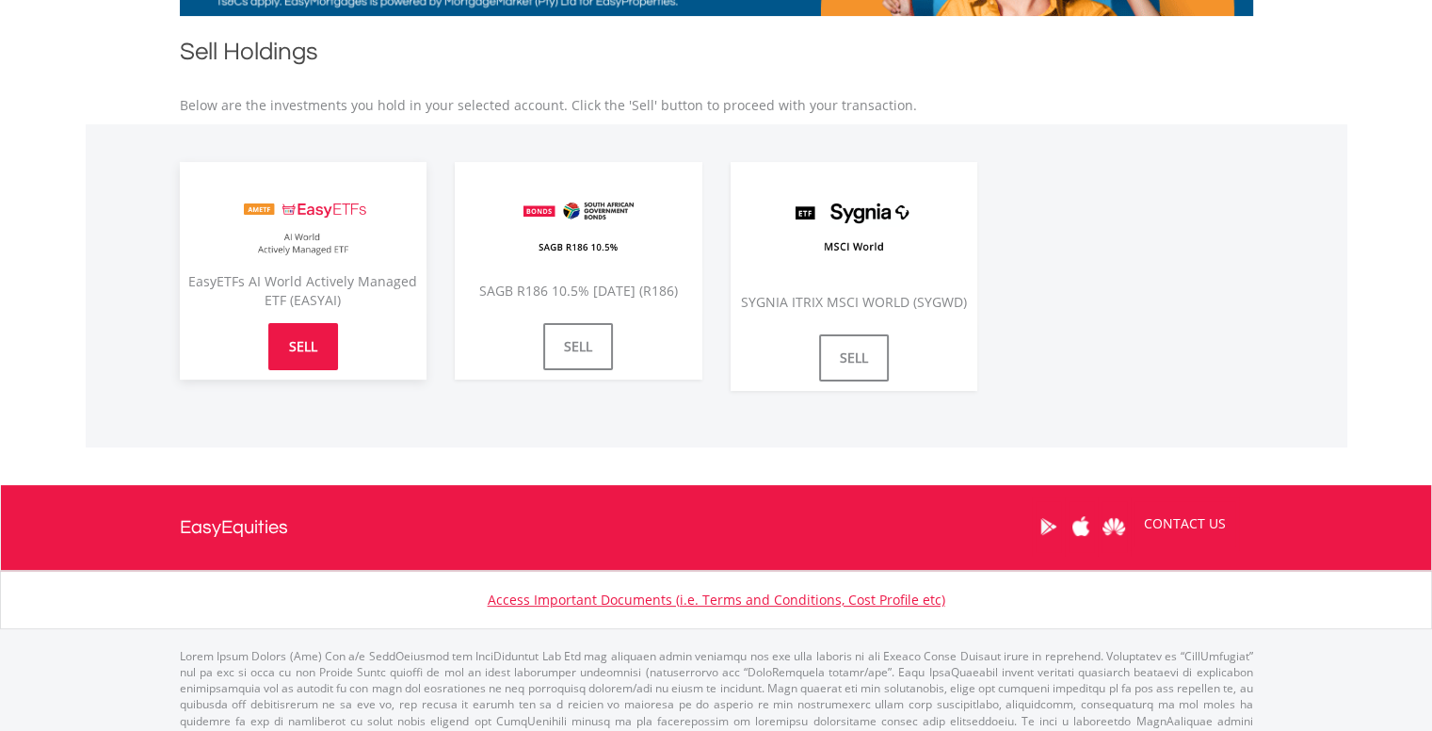
click at [305, 340] on link "SELL" at bounding box center [303, 346] width 70 height 47
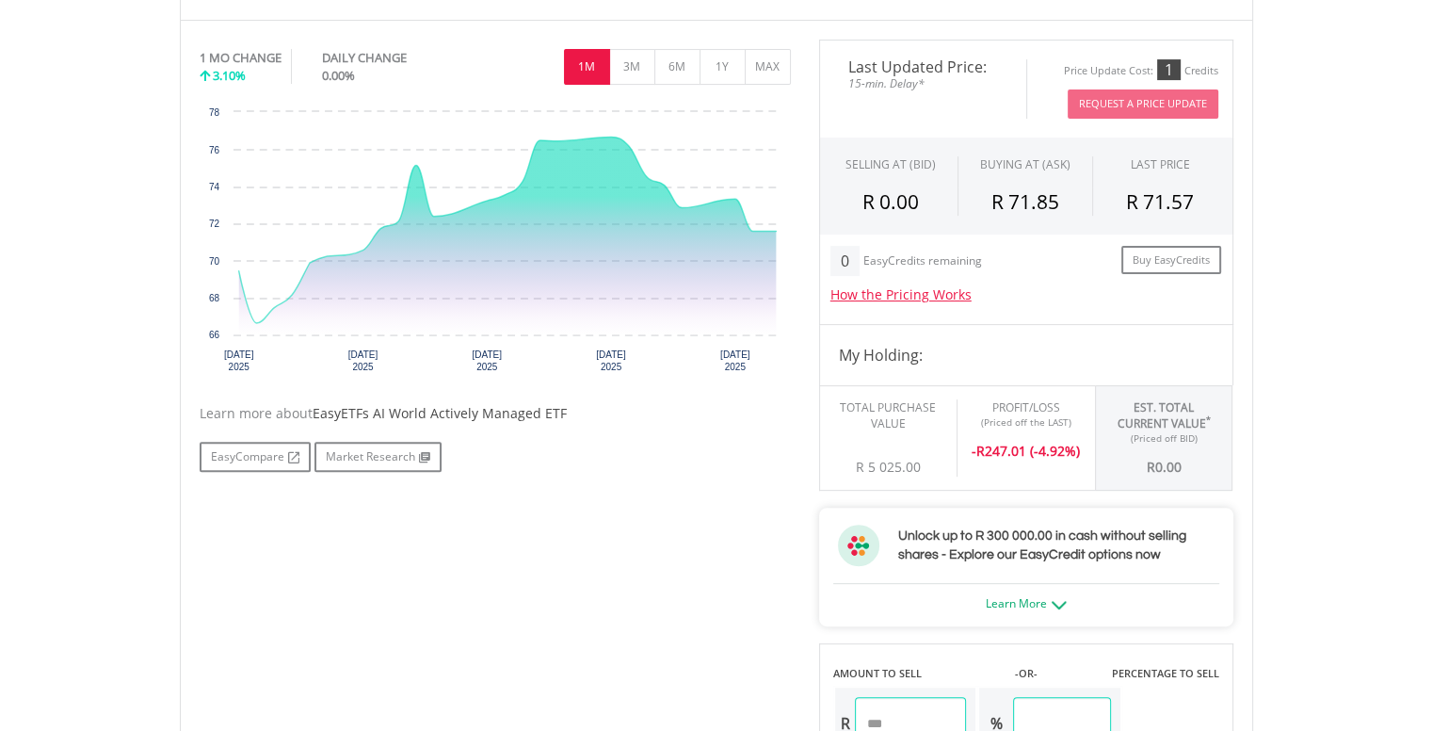
scroll to position [565, 0]
drag, startPoint x: 336, startPoint y: 297, endPoint x: 335, endPoint y: 277, distance: 19.8
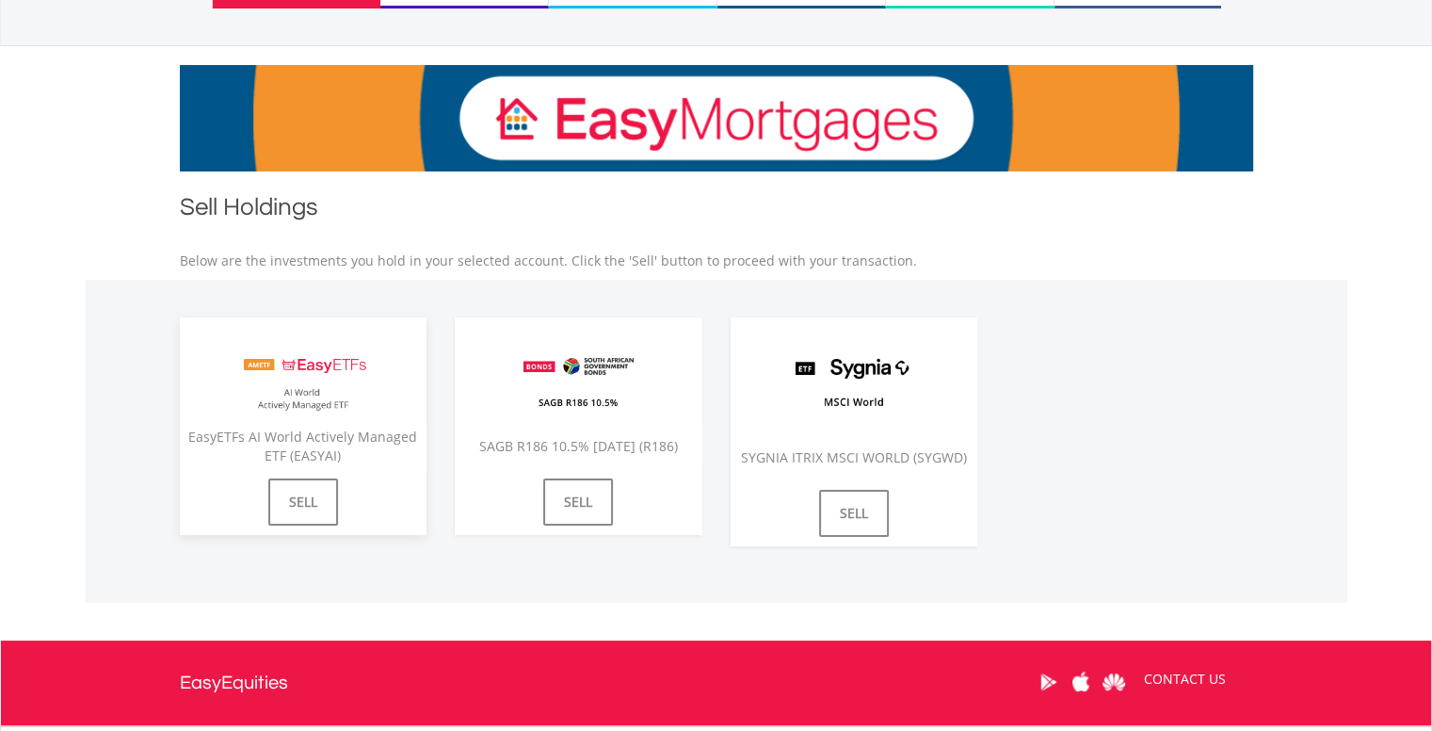
scroll to position [400, 0]
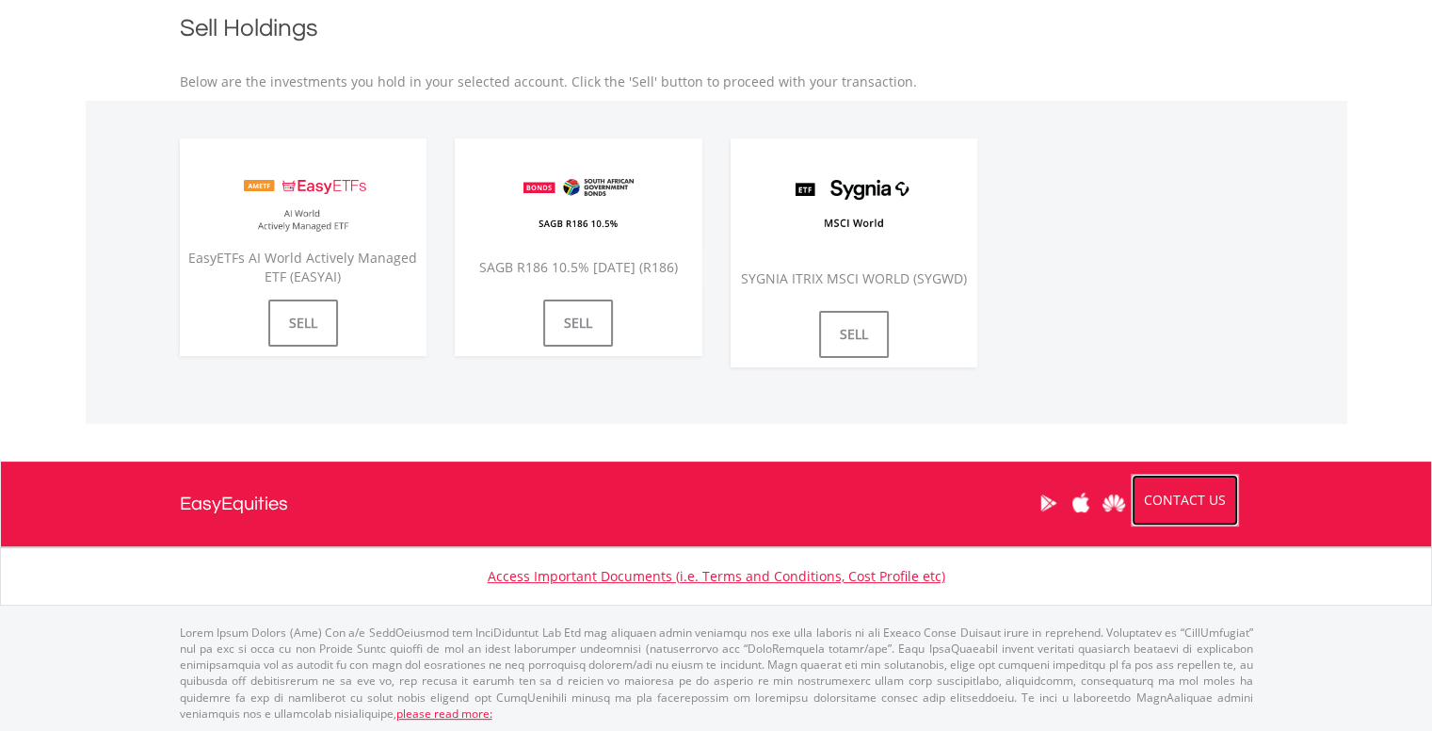
click at [1221, 505] on link "CONTACT US" at bounding box center [1185, 500] width 108 height 53
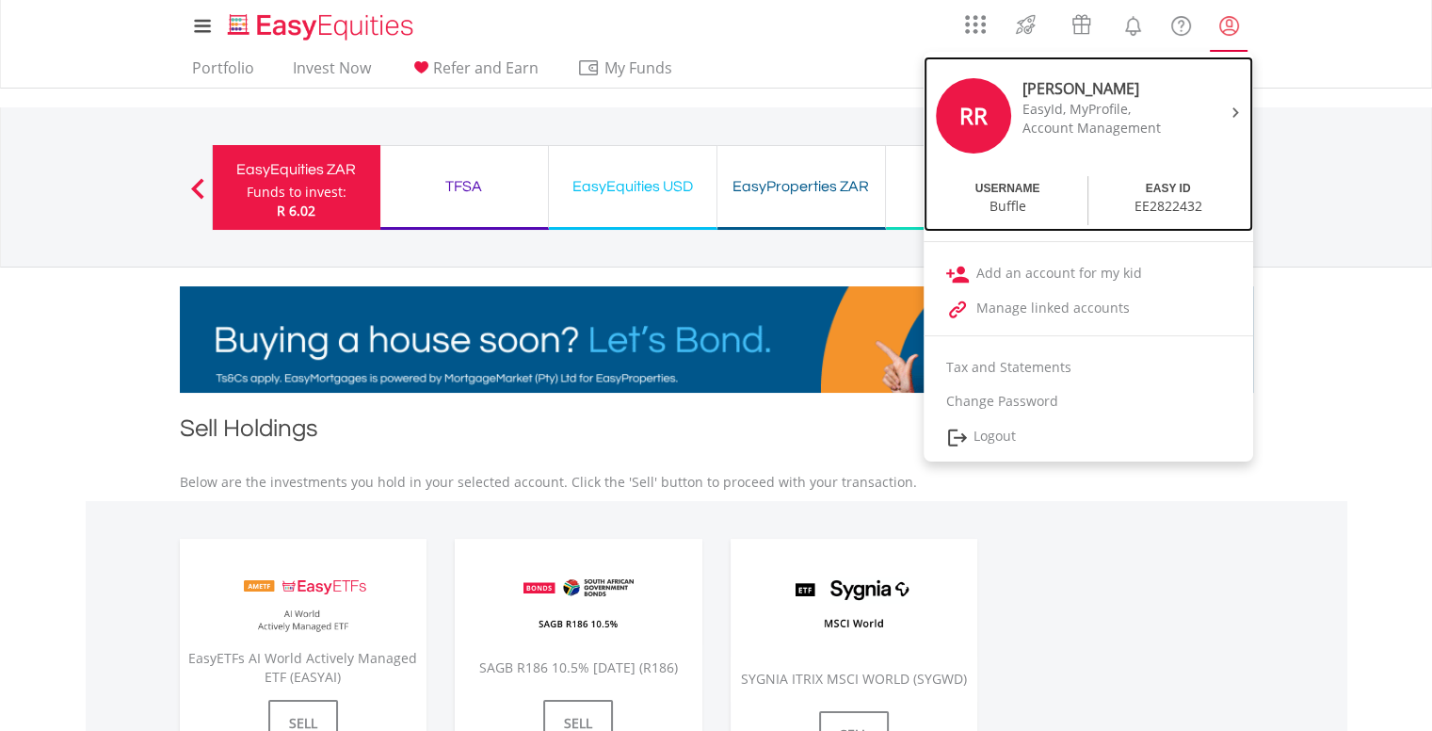
click at [1180, 210] on div "EE2822432" at bounding box center [1168, 206] width 68 height 19
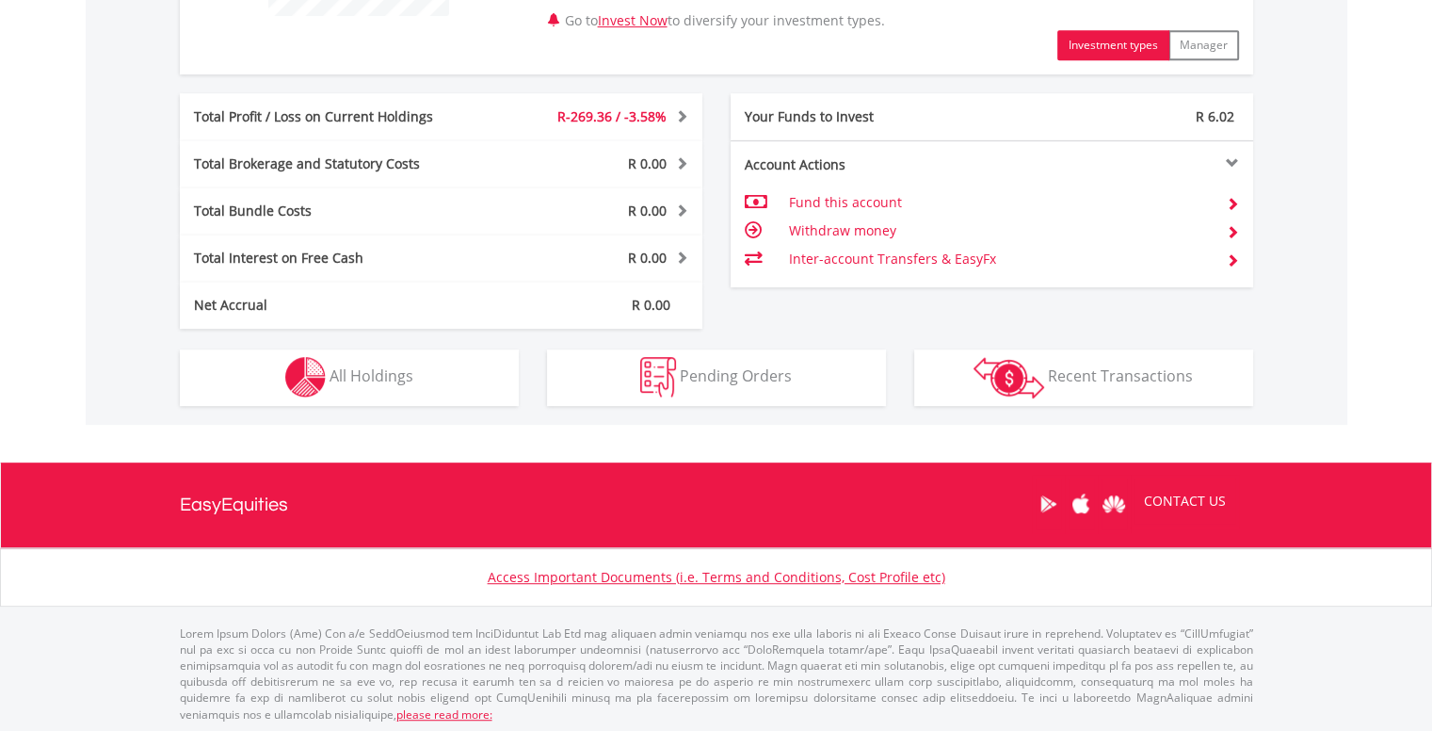
scroll to position [897, 0]
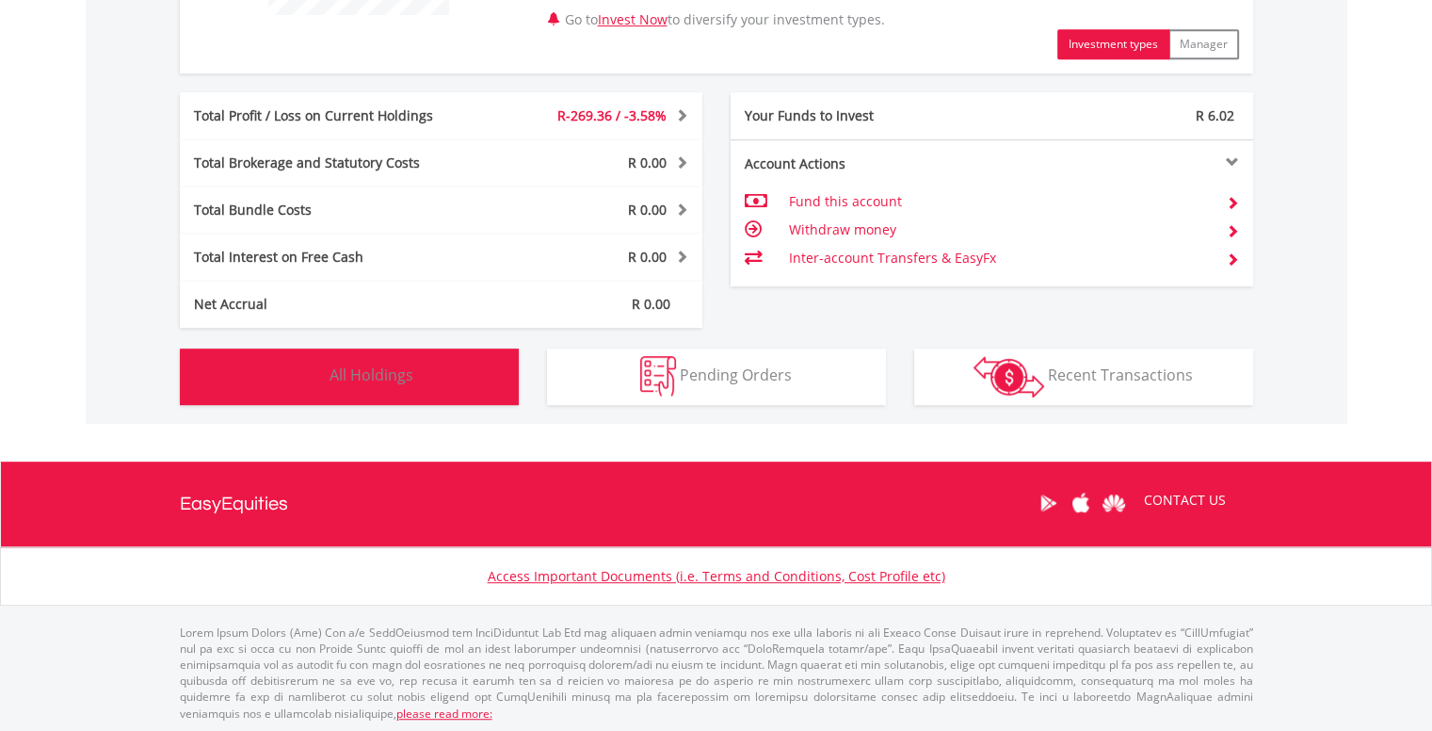
click at [390, 361] on button "Holdings All Holdings" at bounding box center [349, 376] width 339 height 56
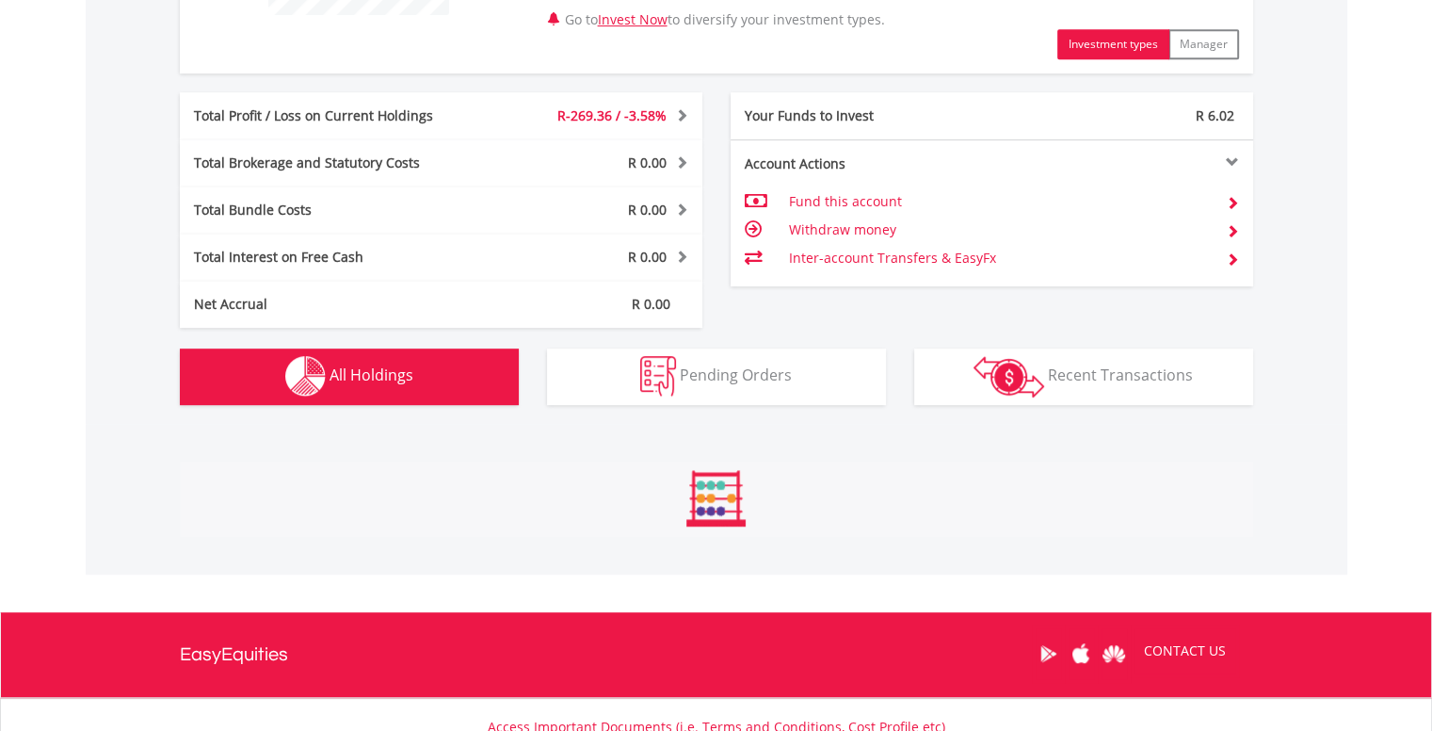
scroll to position [1357, 0]
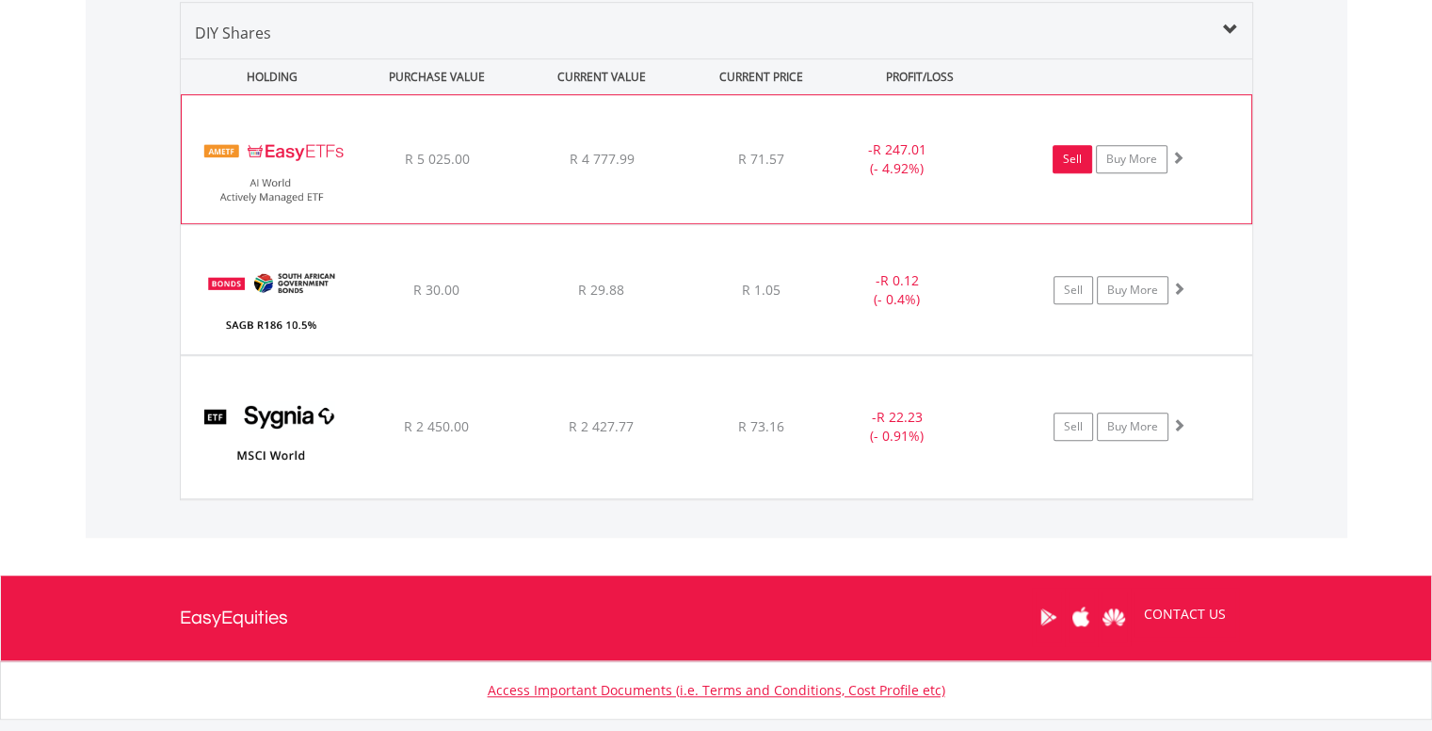
click at [1059, 148] on link "Sell" at bounding box center [1072, 159] width 40 height 28
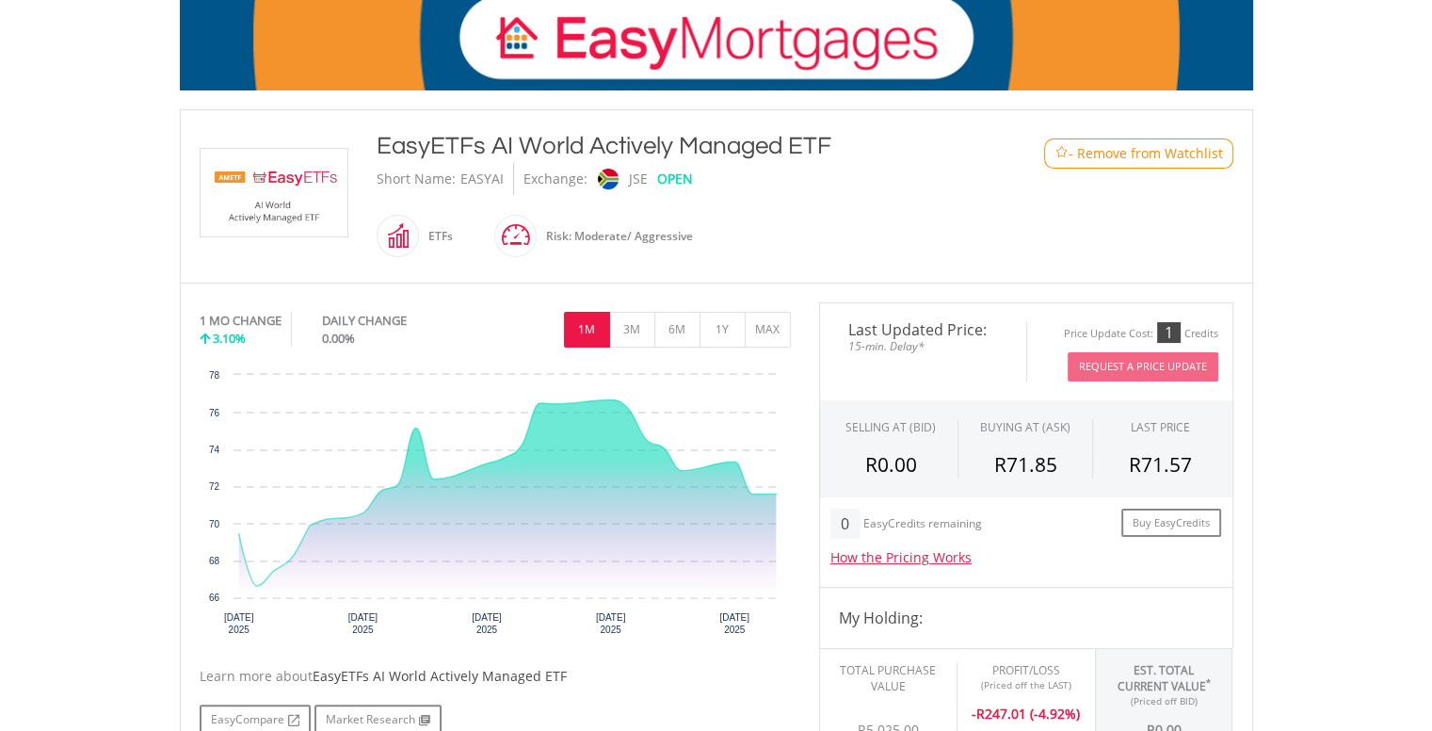
scroll to position [282, 0]
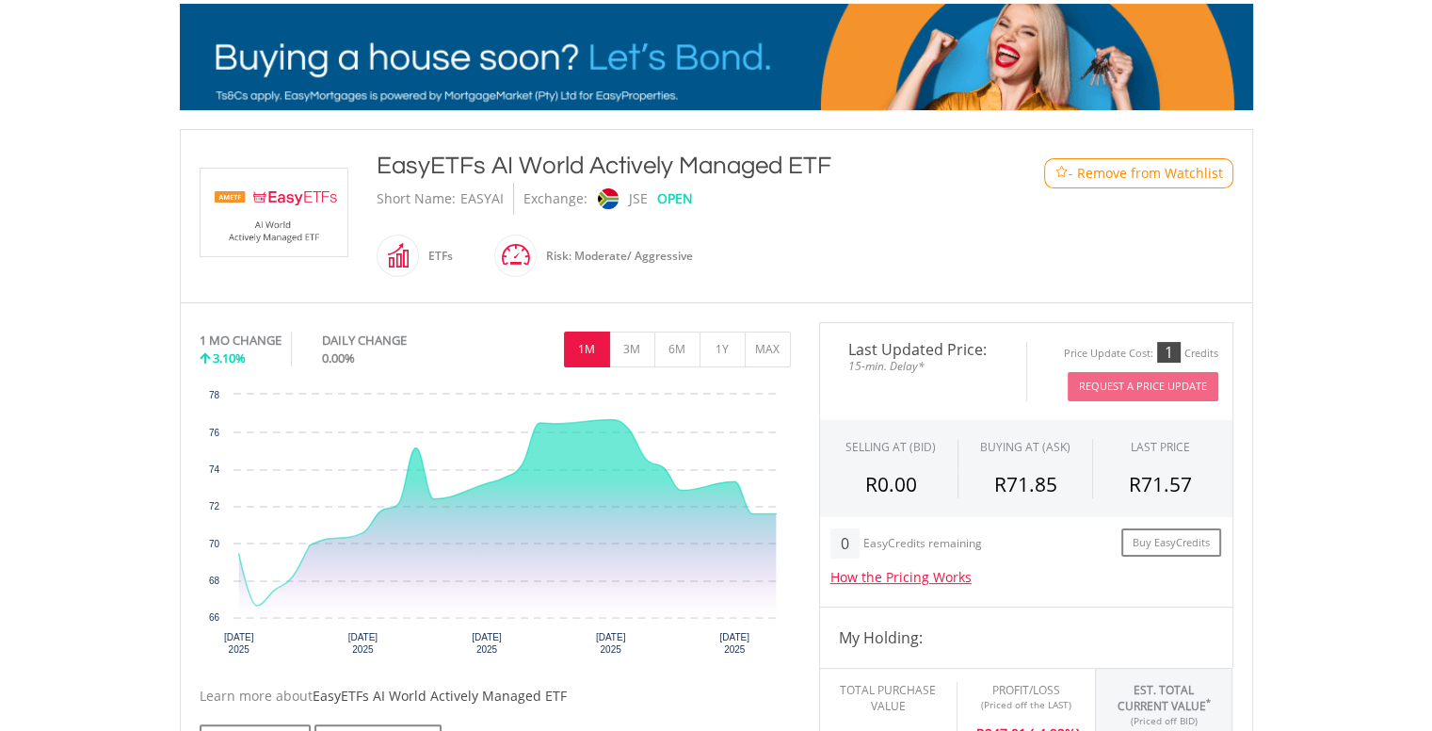
drag, startPoint x: 458, startPoint y: 194, endPoint x: 505, endPoint y: 204, distance: 48.2
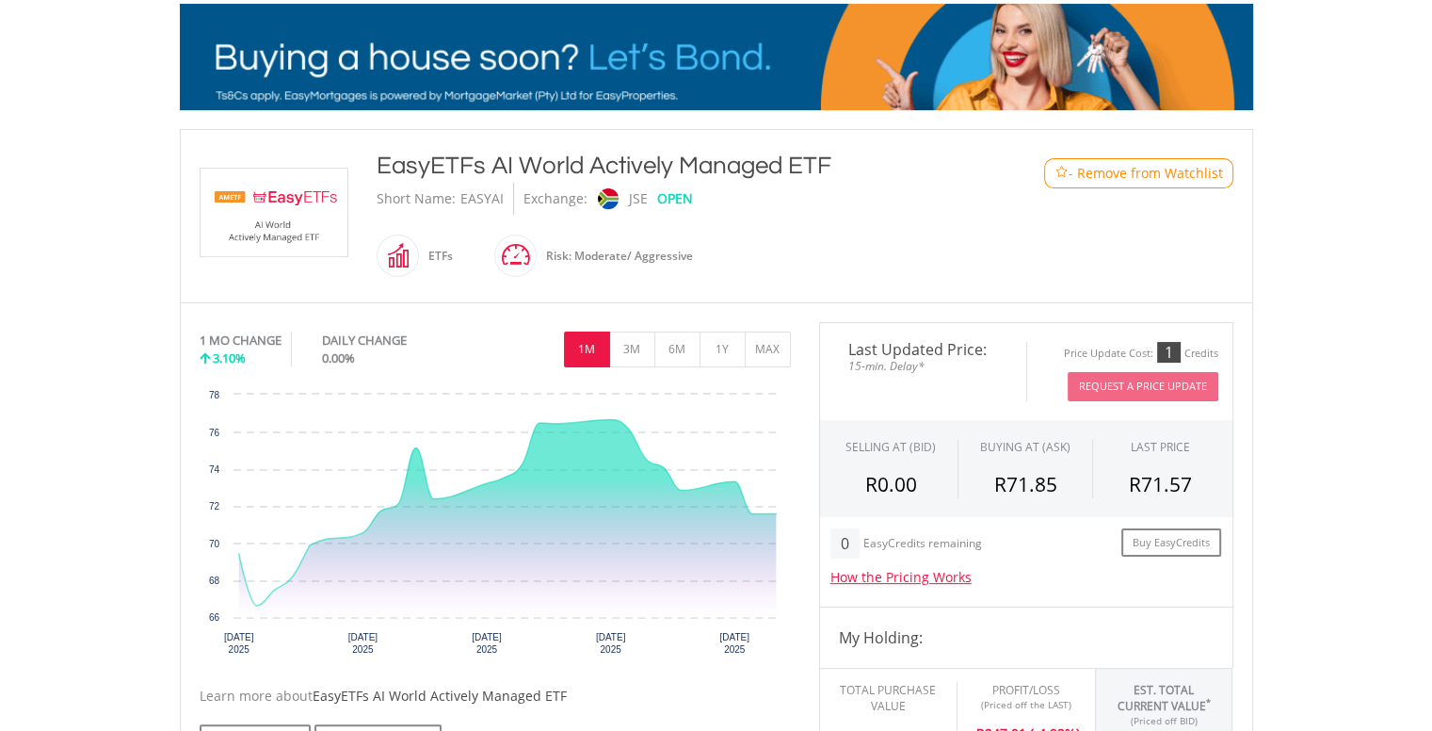
click at [505, 204] on div "EASYAI" at bounding box center [484, 199] width 57 height 32
copy div "EASYAI"
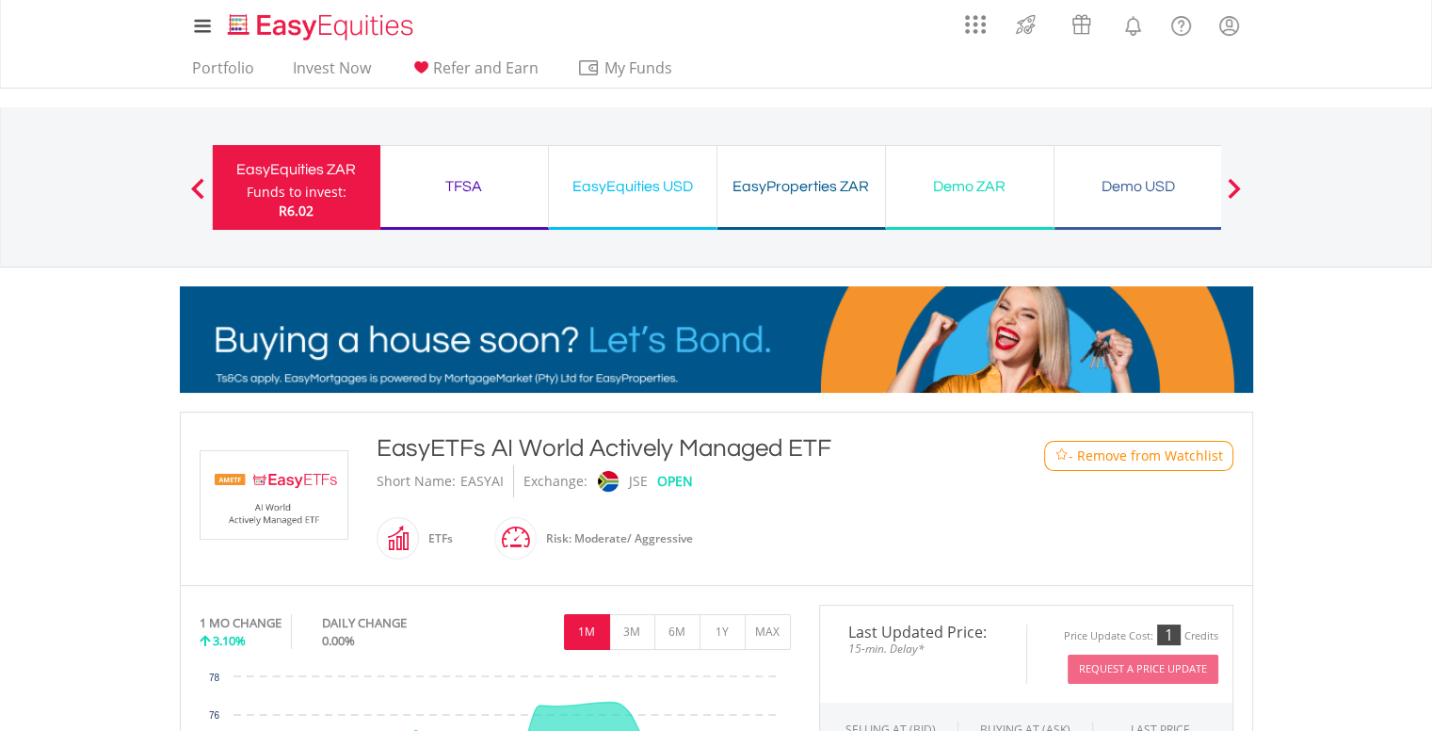
scroll to position [847, 0]
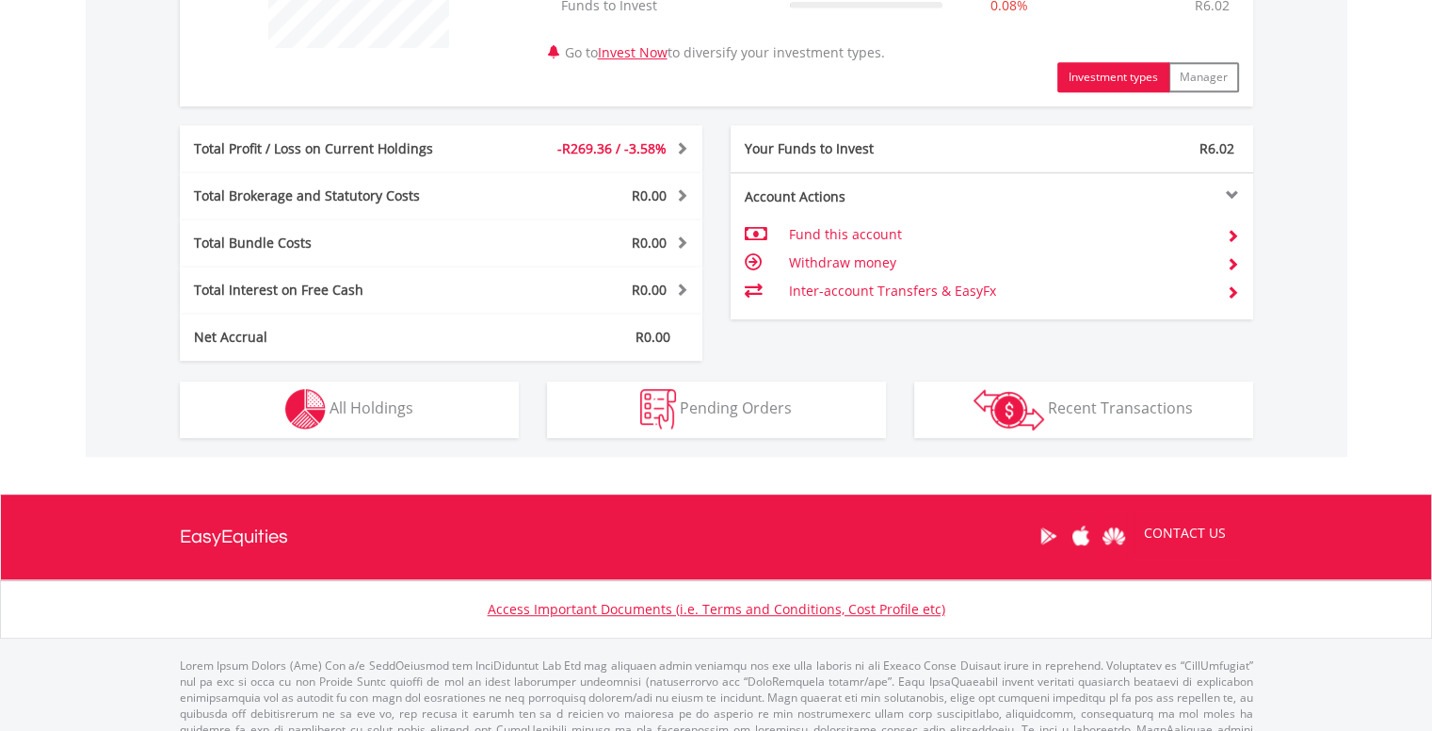
scroll to position [897, 0]
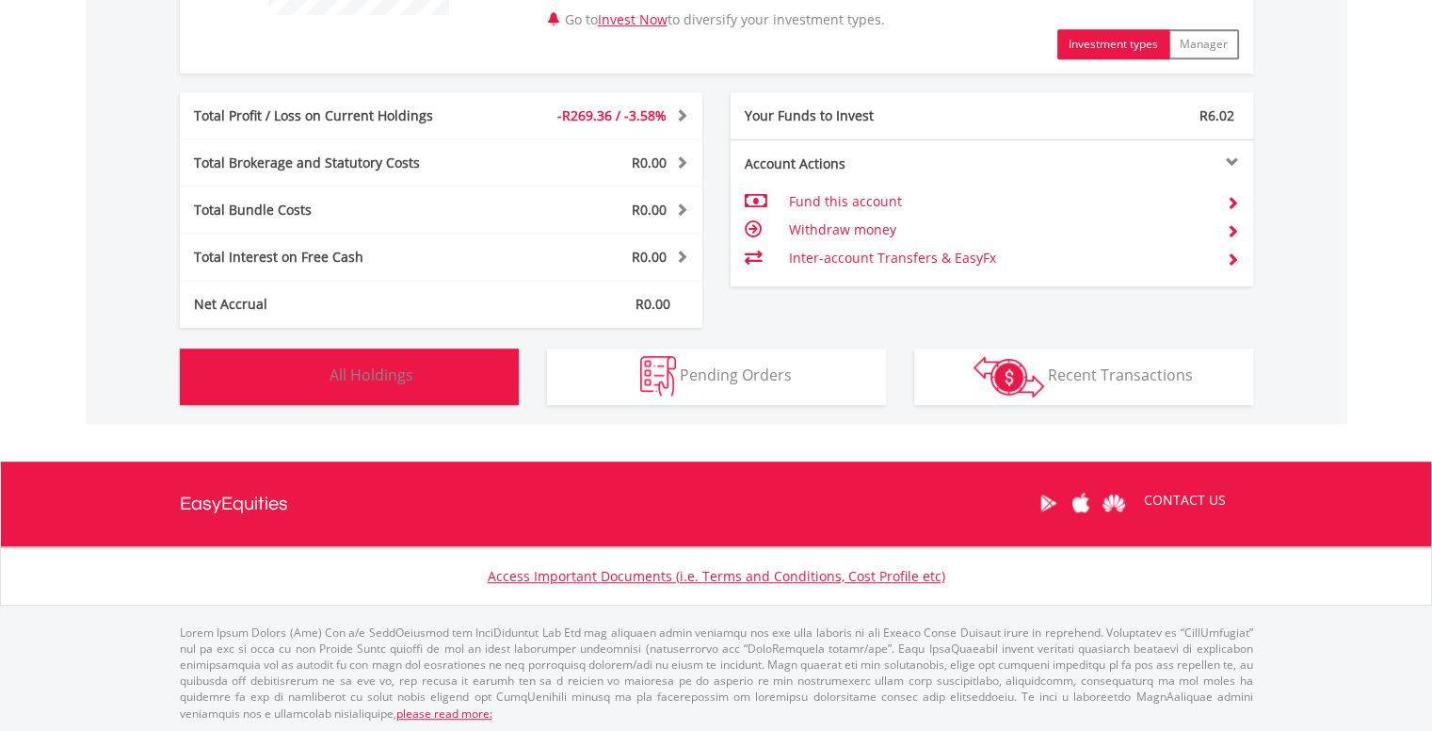
click at [296, 348] on button "Holdings All Holdings" at bounding box center [349, 376] width 339 height 56
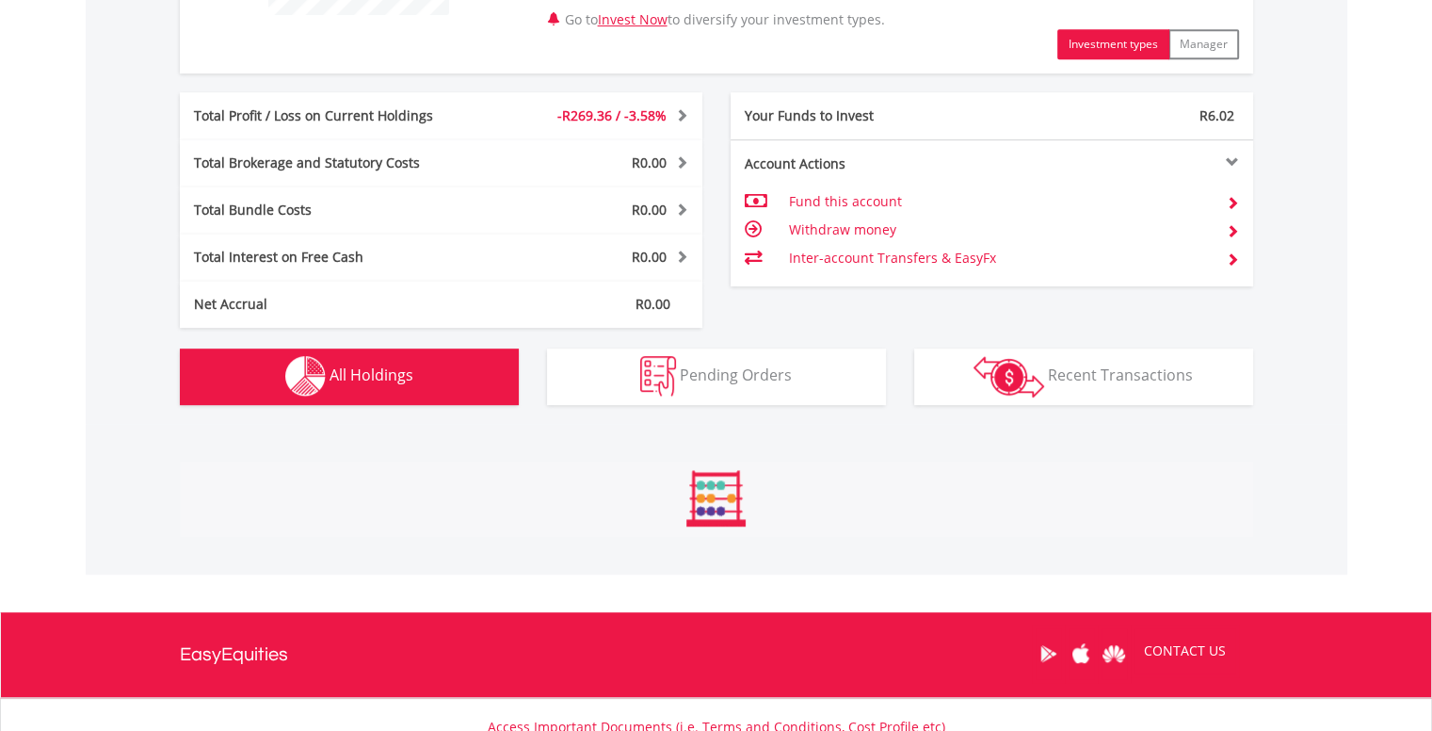
scroll to position [1357, 0]
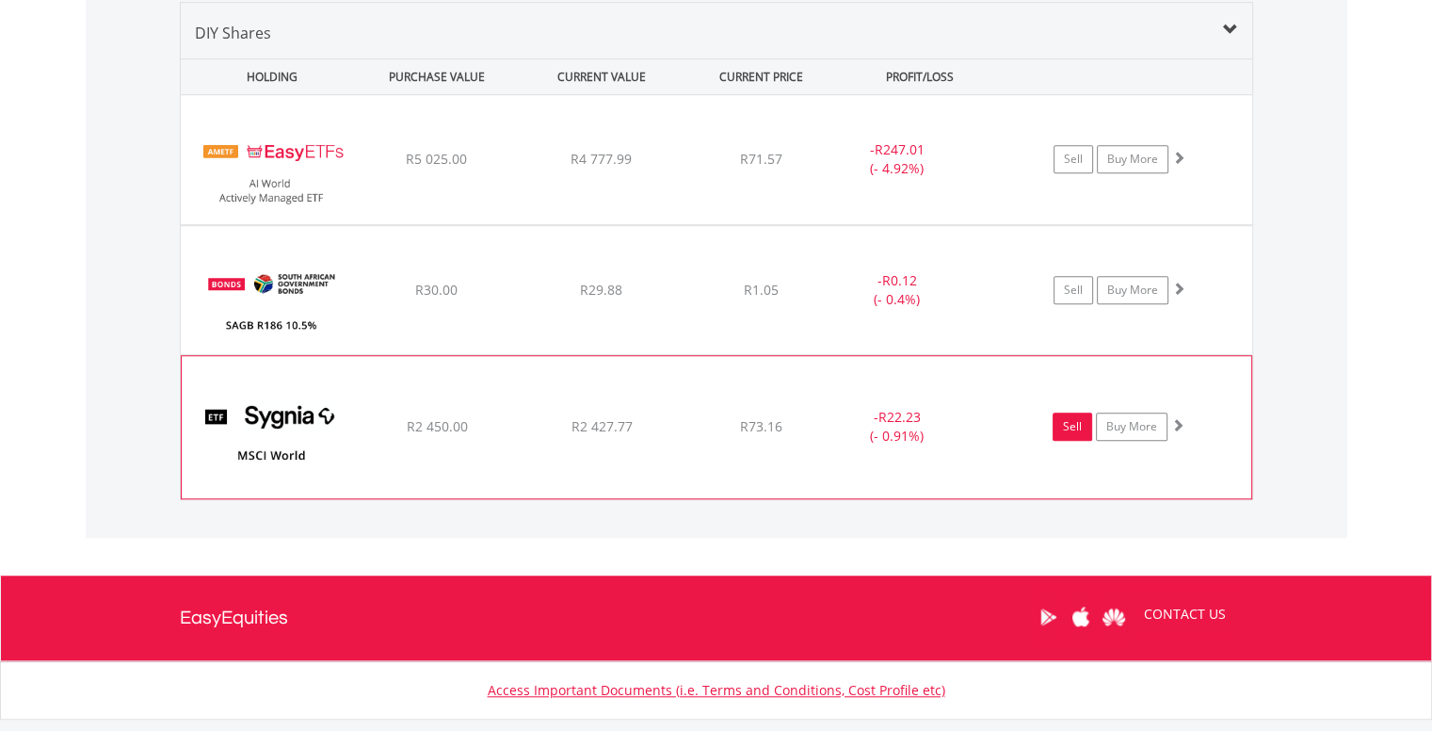
click at [1065, 429] on link "Sell" at bounding box center [1072, 426] width 40 height 28
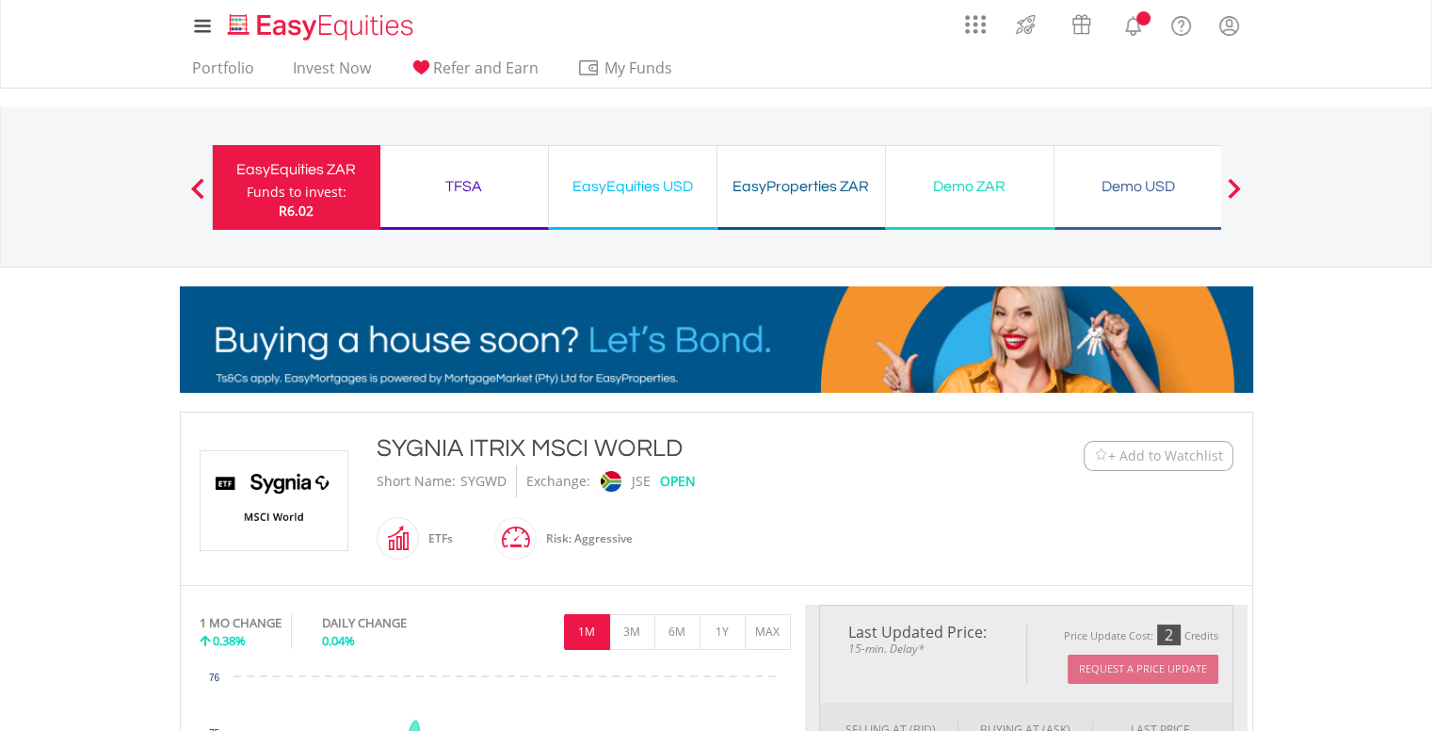
type input "*******"
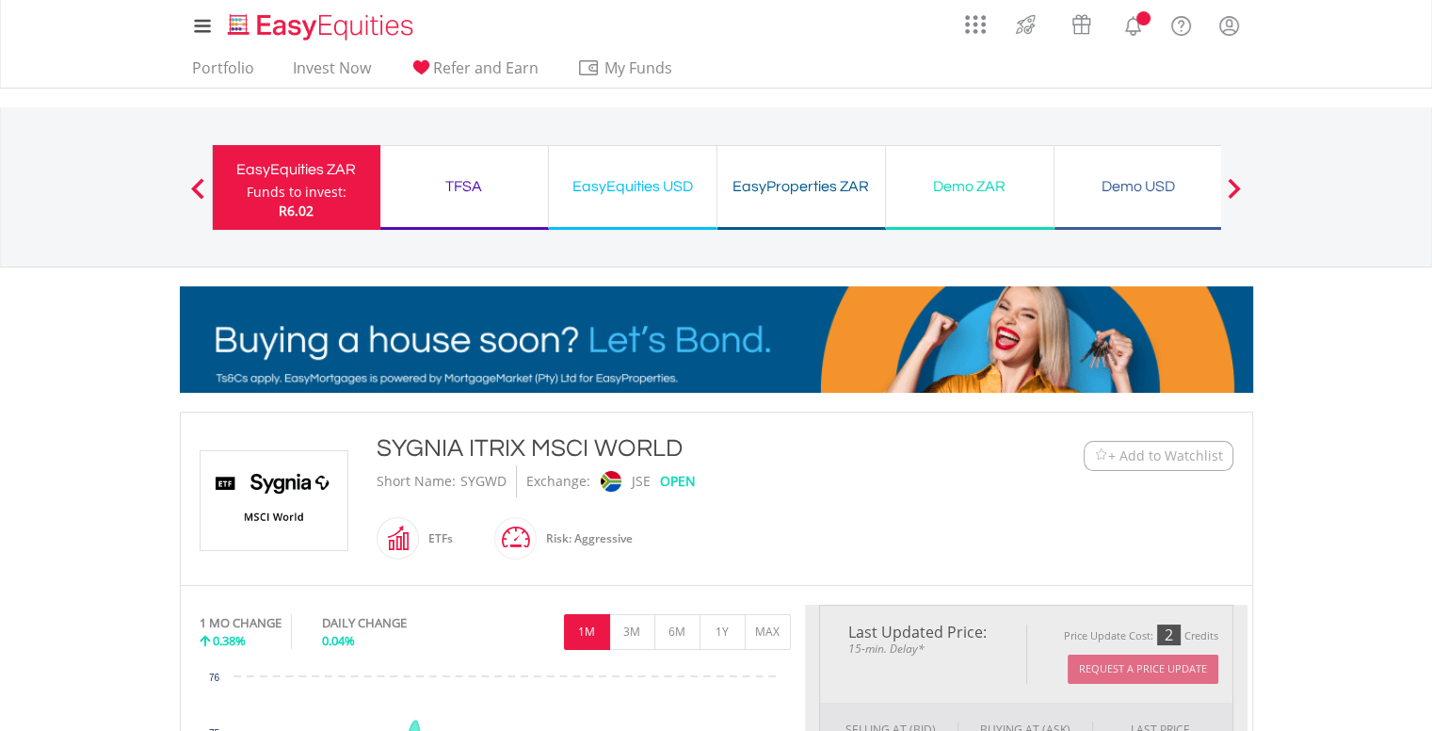
type input "******"
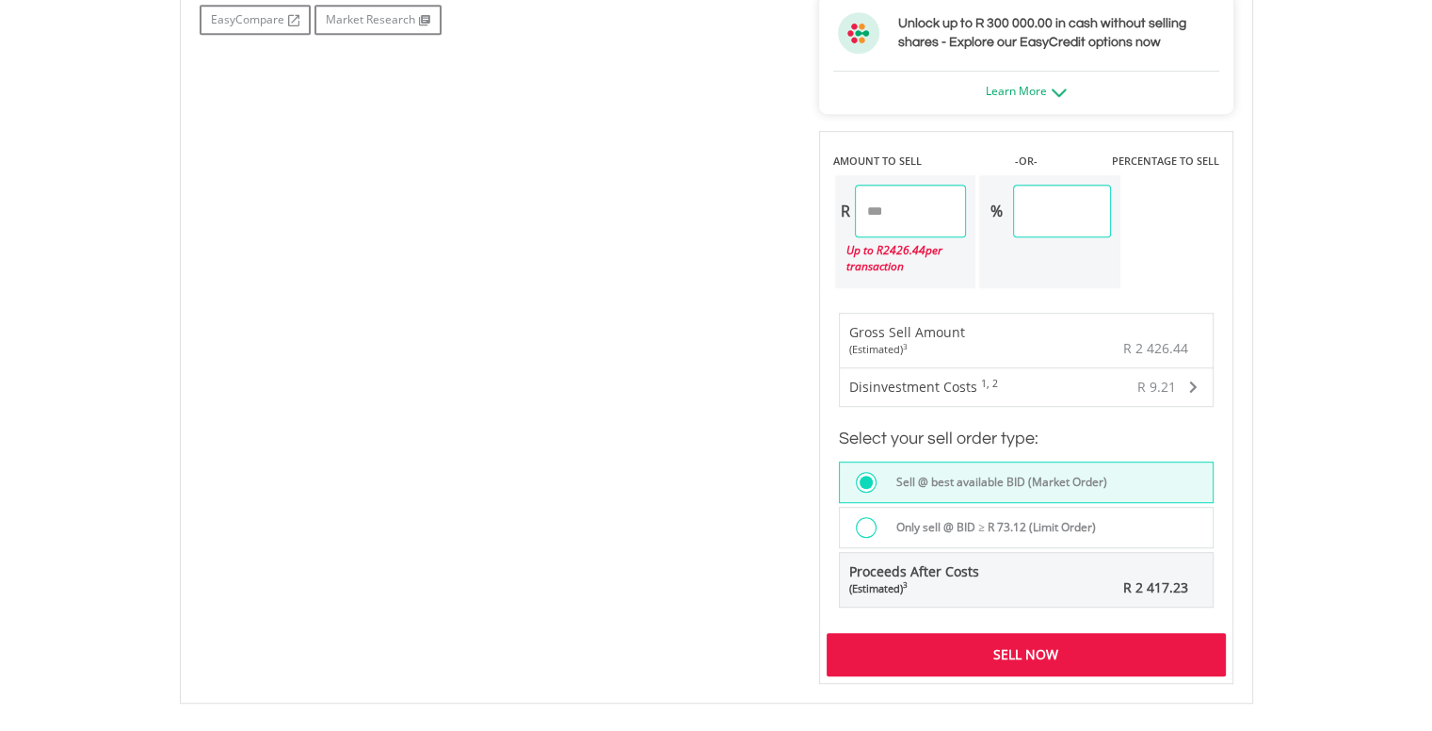
scroll to position [1036, 0]
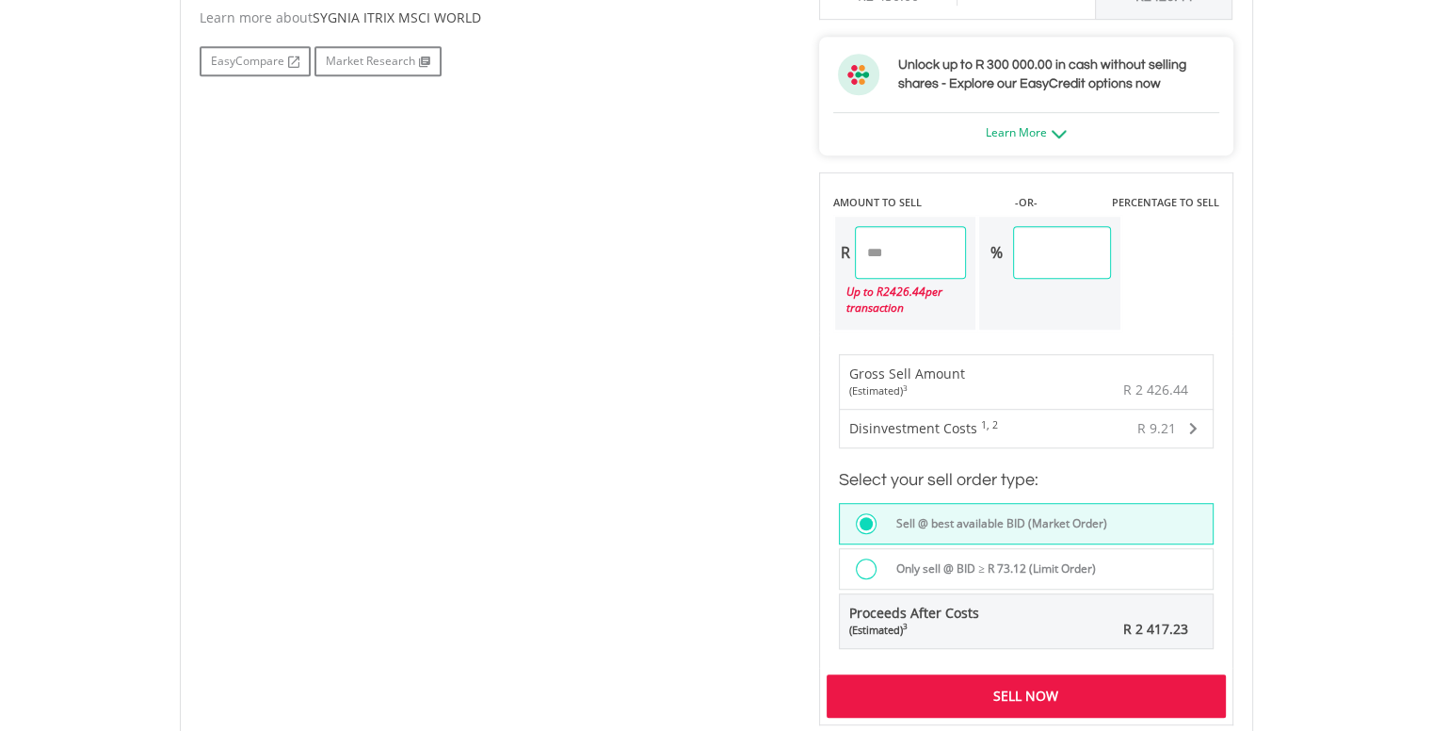
click at [870, 563] on div at bounding box center [866, 568] width 21 height 21
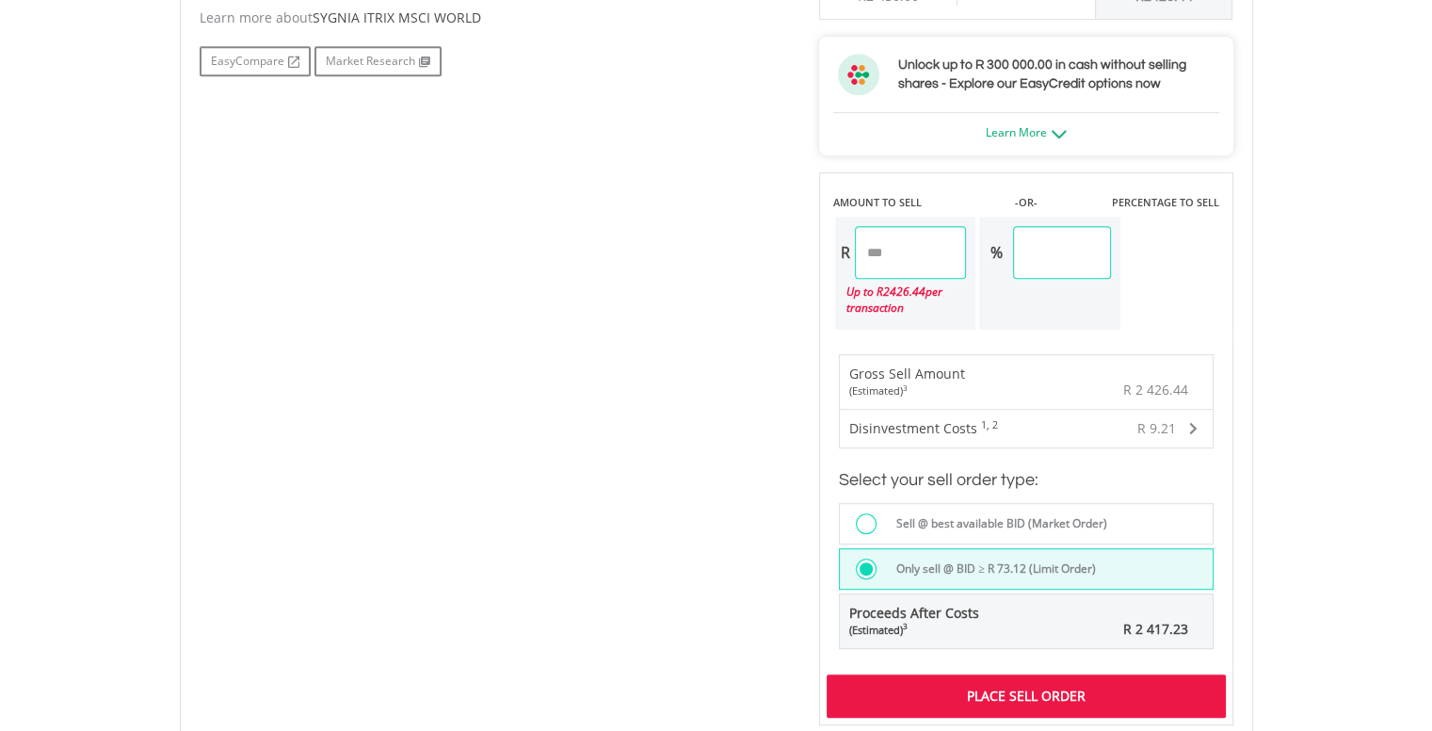
click at [866, 522] on div at bounding box center [866, 523] width 21 height 21
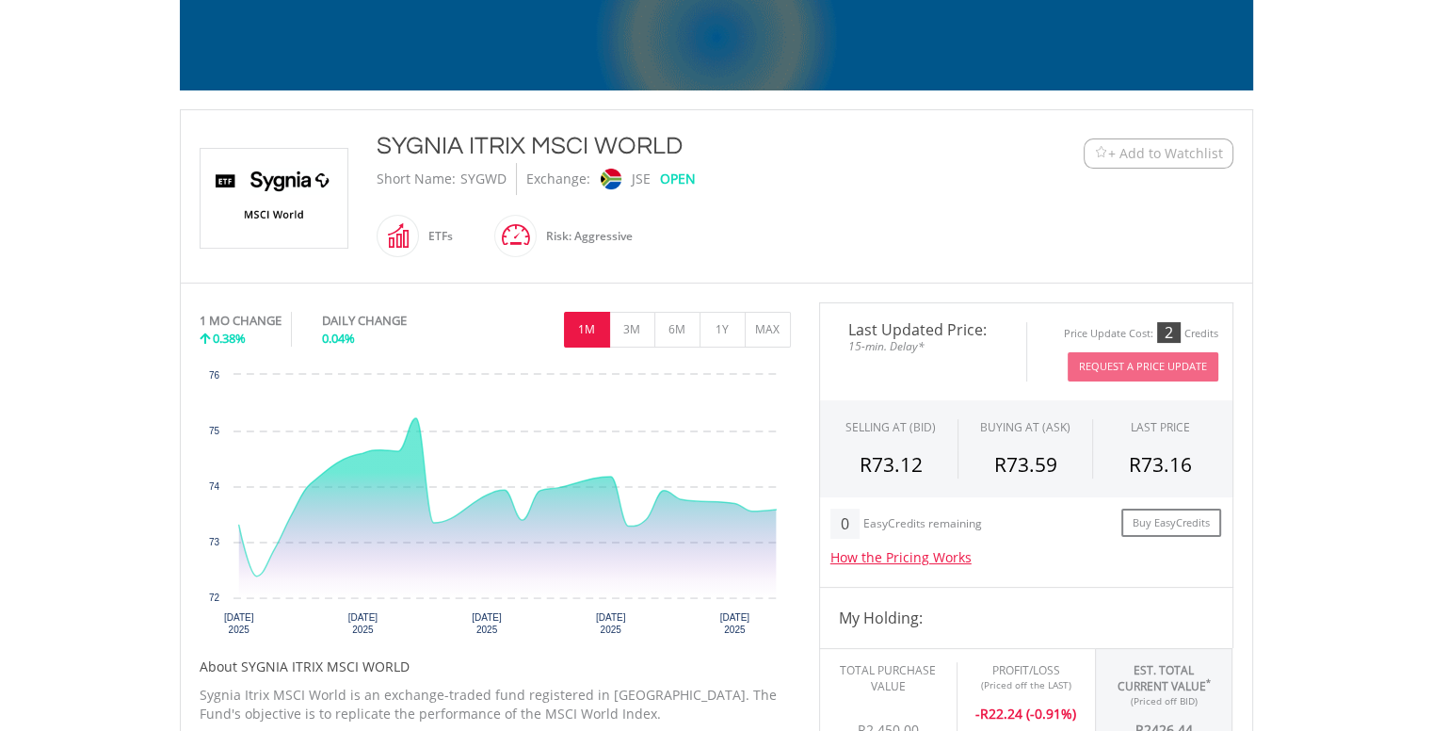
scroll to position [282, 0]
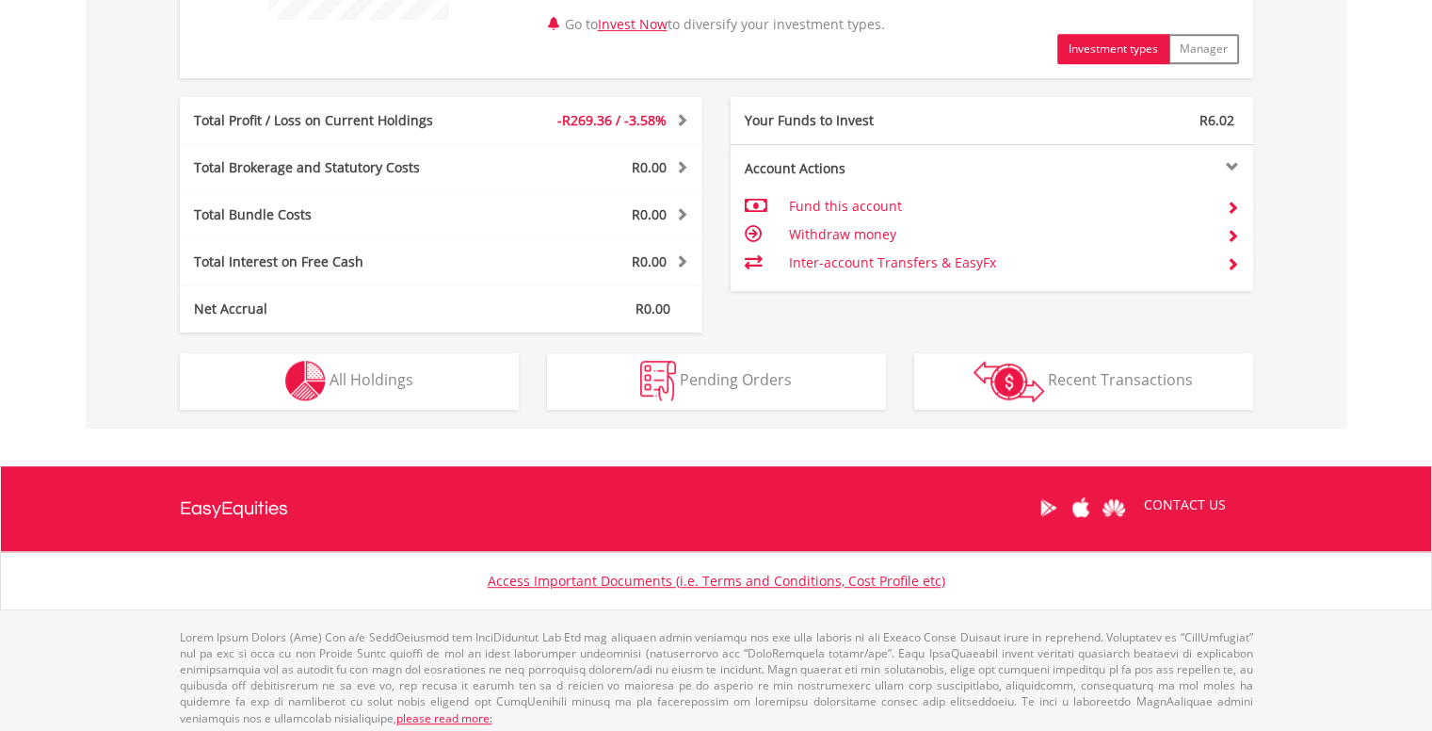
scroll to position [897, 0]
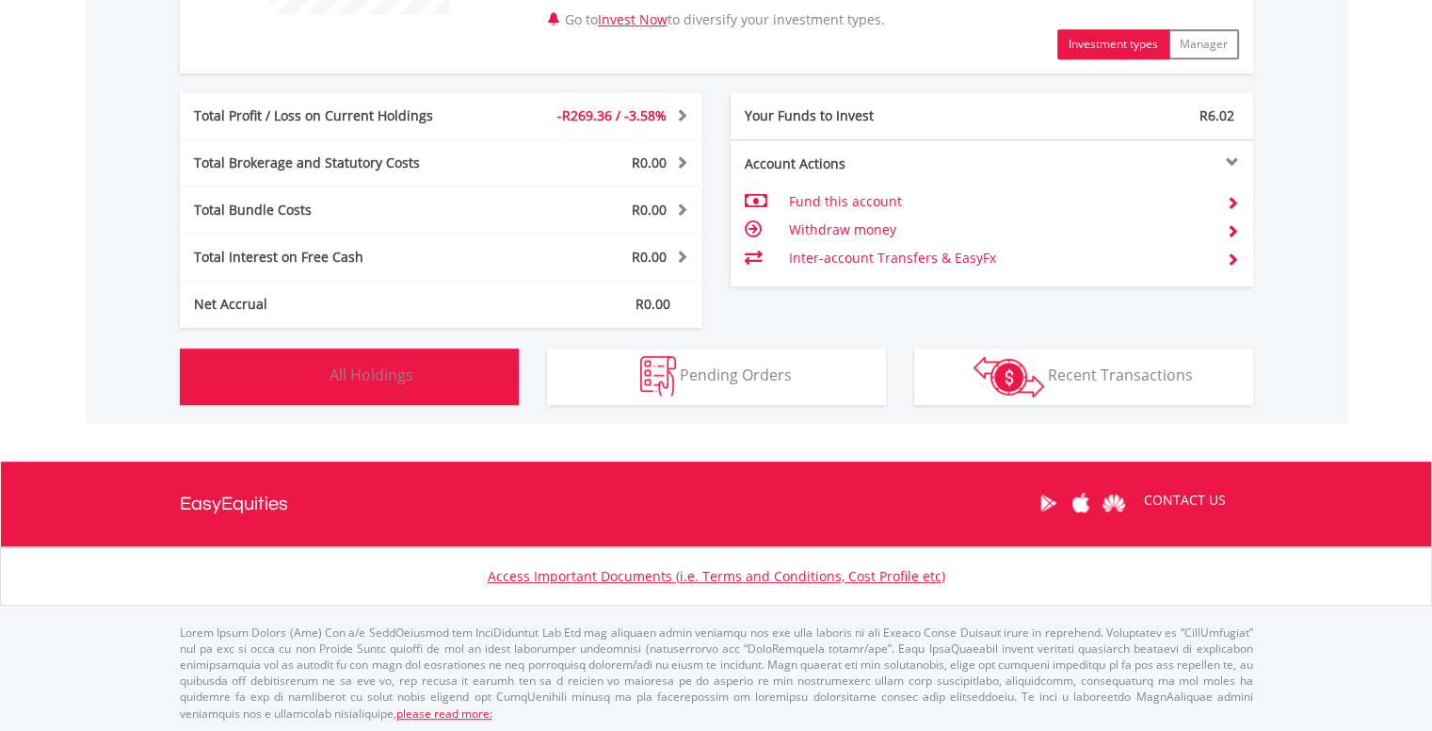
click at [444, 393] on button "Holdings All Holdings" at bounding box center [349, 376] width 339 height 56
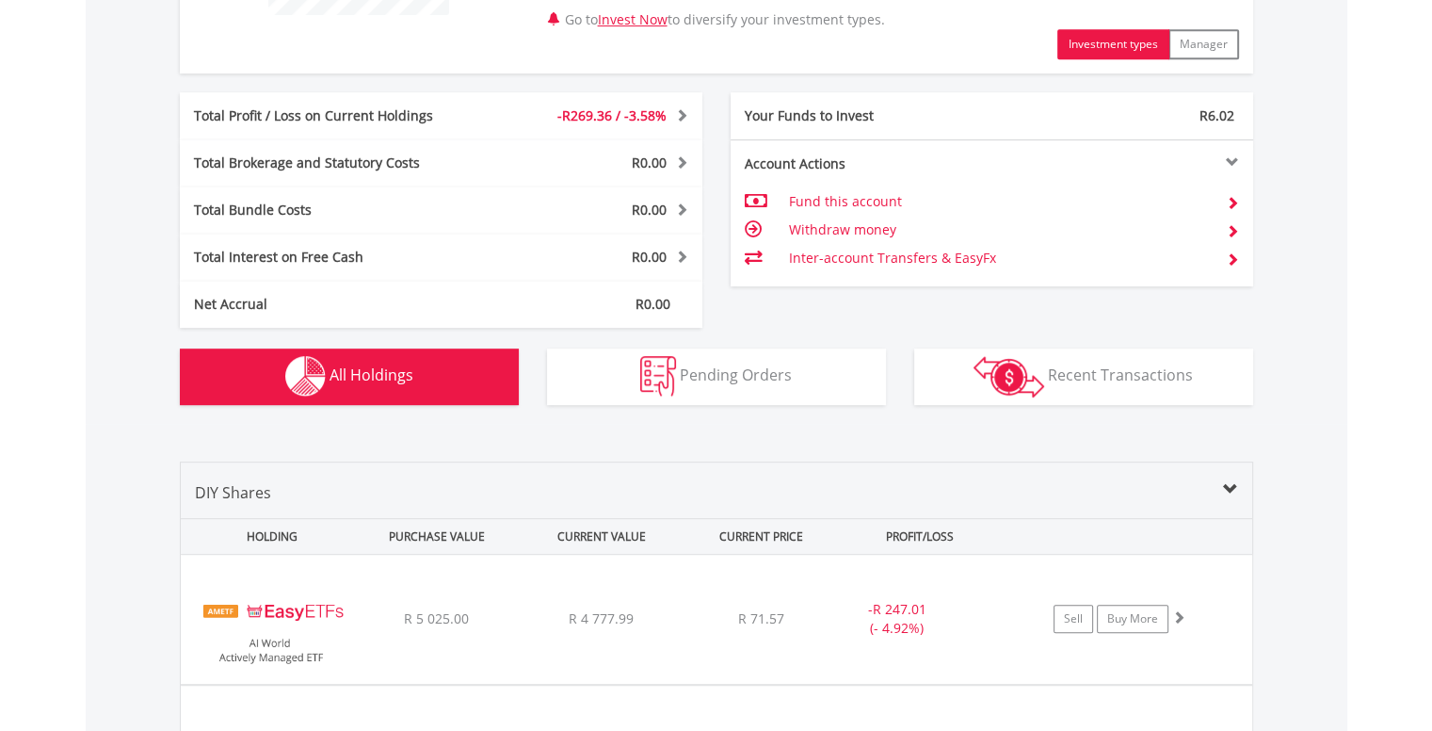
scroll to position [1357, 0]
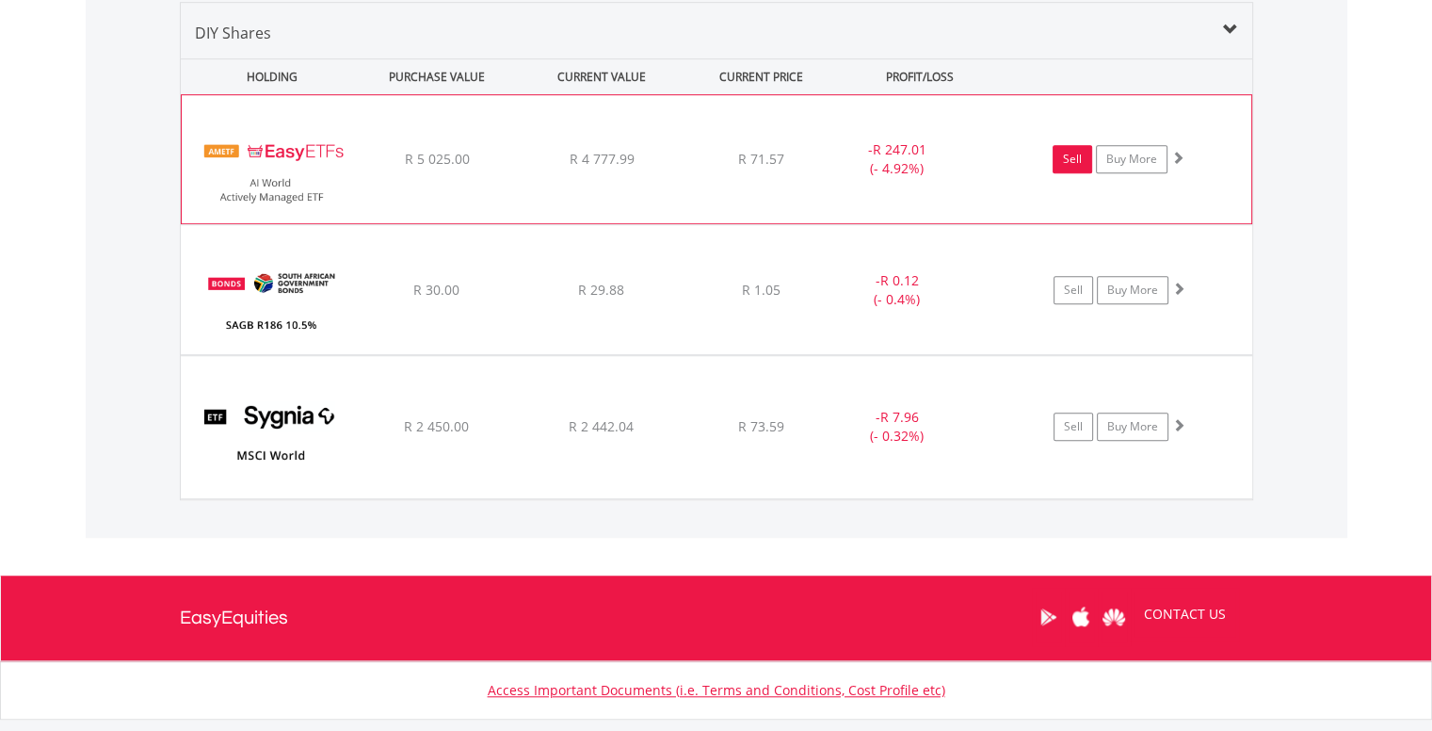
click at [1083, 159] on link "Sell" at bounding box center [1072, 159] width 40 height 28
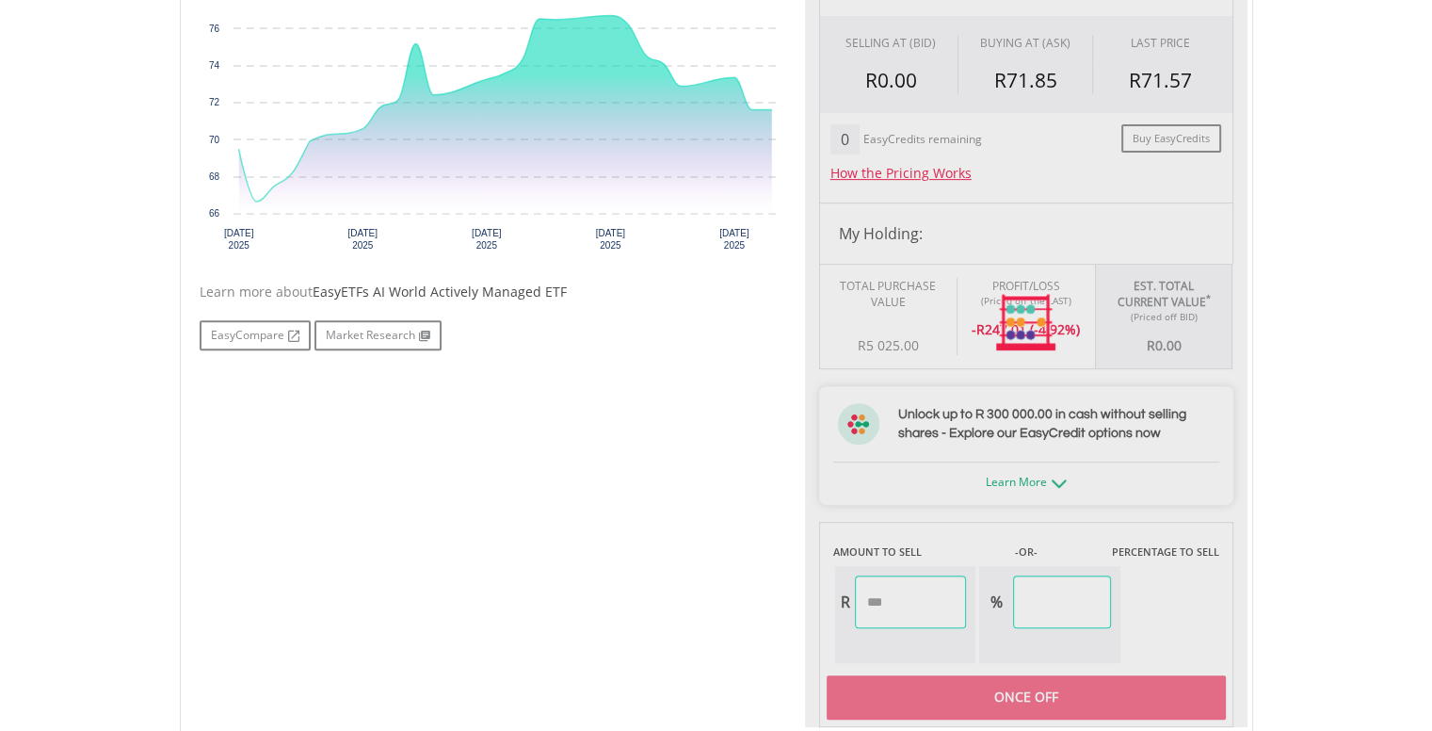
scroll to position [753, 0]
